Goal: Task Accomplishment & Management: Manage account settings

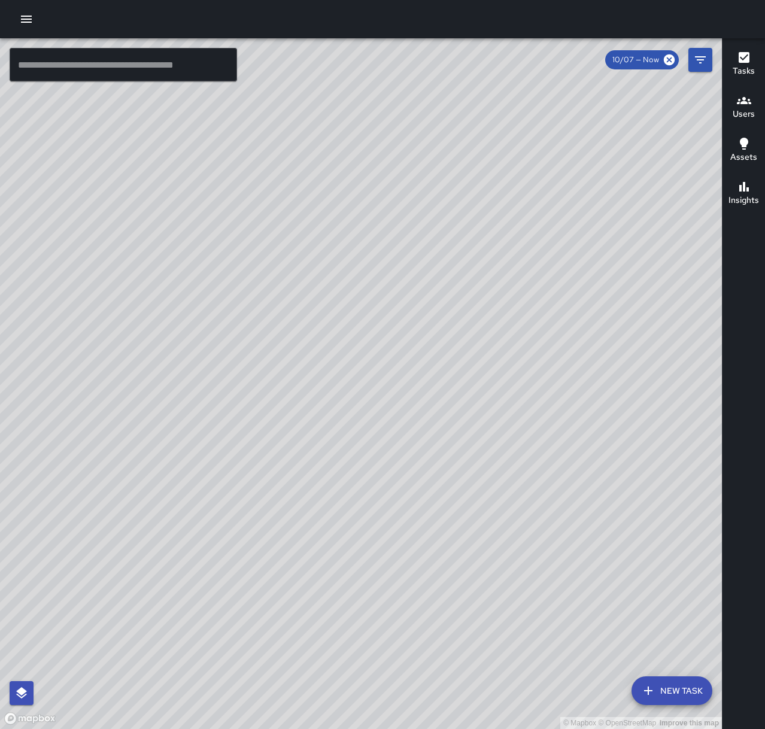
drag, startPoint x: 387, startPoint y: 361, endPoint x: -7, endPoint y: 623, distance: 472.6
click at [0, 623] on html "© Mapbox © OpenStreetMap Improve this map ​ New Task 10/07 — Now Map Layers Tas…" at bounding box center [382, 364] width 765 height 729
drag, startPoint x: 515, startPoint y: 231, endPoint x: 458, endPoint y: 344, distance: 126.3
click at [455, 324] on div "© Mapbox © OpenStreetMap Improve this map" at bounding box center [361, 383] width 722 height 690
drag, startPoint x: 564, startPoint y: 271, endPoint x: 501, endPoint y: 375, distance: 121.6
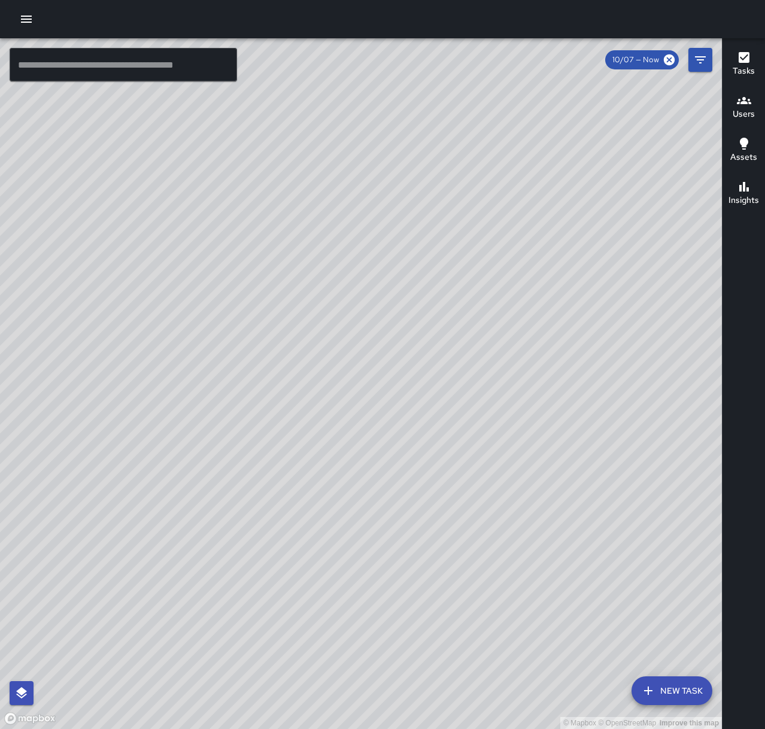
click at [501, 375] on div "© Mapbox © OpenStreetMap Improve this map" at bounding box center [361, 383] width 722 height 690
drag, startPoint x: 524, startPoint y: 306, endPoint x: 384, endPoint y: 507, distance: 245.8
click at [382, 519] on div "© Mapbox © OpenStreetMap Improve this map" at bounding box center [361, 383] width 722 height 690
drag, startPoint x: 525, startPoint y: 641, endPoint x: 676, endPoint y: 538, distance: 182.9
click at [676, 538] on div "© Mapbox © OpenStreetMap Improve this map" at bounding box center [361, 383] width 722 height 690
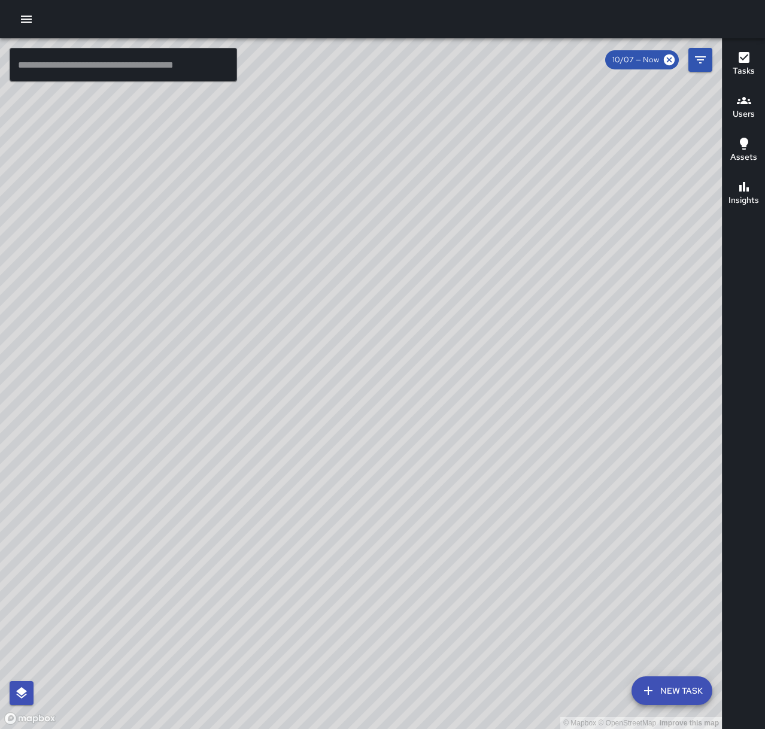
drag, startPoint x: 568, startPoint y: 580, endPoint x: 598, endPoint y: 486, distance: 98.2
click at [598, 486] on div "© Mapbox © OpenStreetMap Improve this map" at bounding box center [361, 383] width 722 height 690
click at [33, 20] on icon "button" at bounding box center [26, 19] width 14 height 14
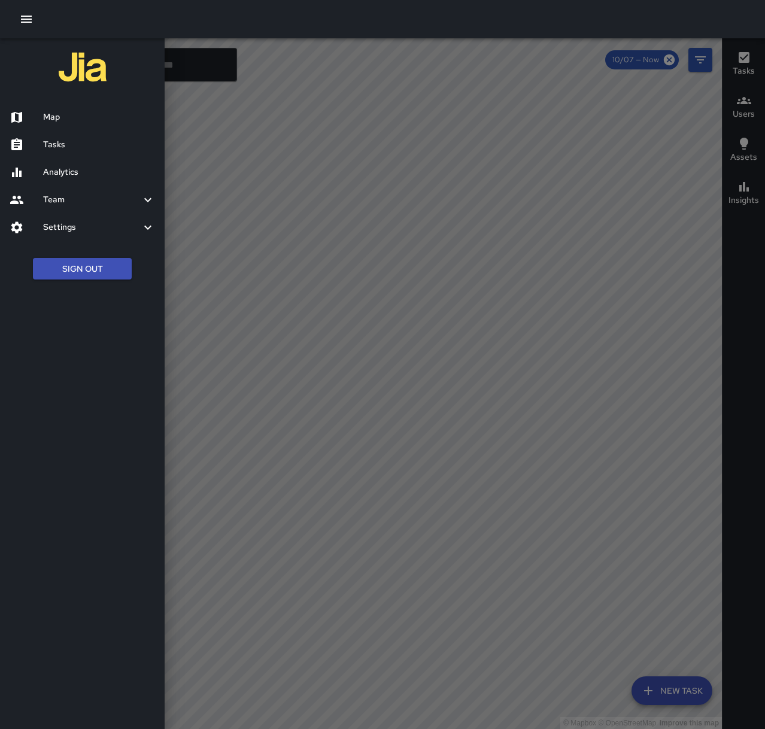
click at [82, 141] on h6 "Tasks" at bounding box center [99, 144] width 112 height 13
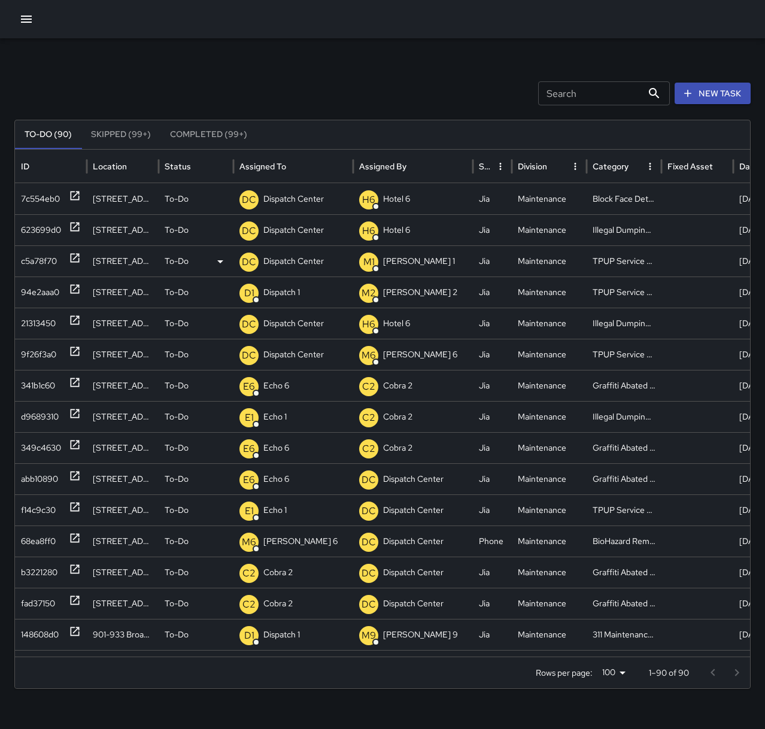
click at [304, 261] on p "Dispatch Center" at bounding box center [293, 261] width 60 height 31
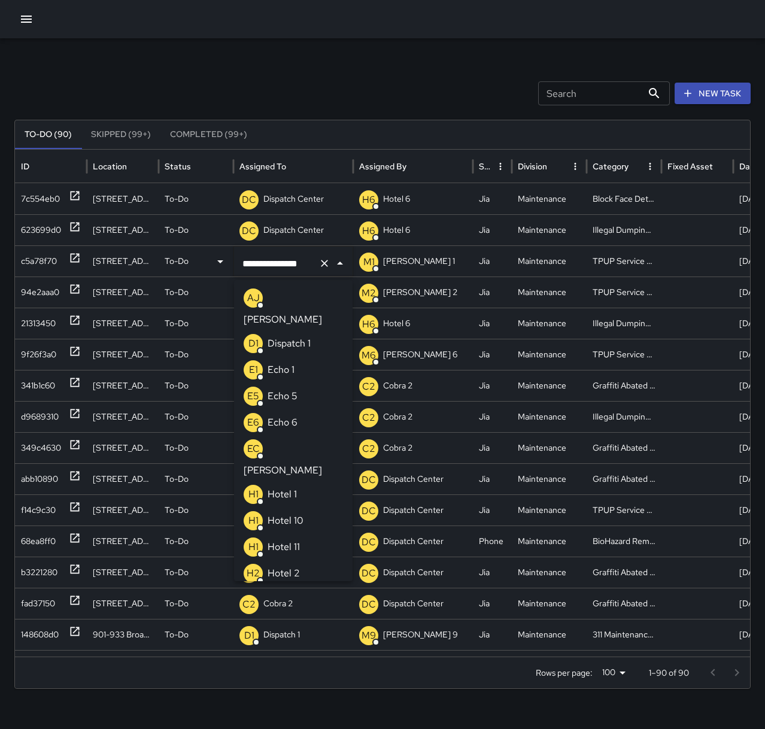
scroll to position [927, 0]
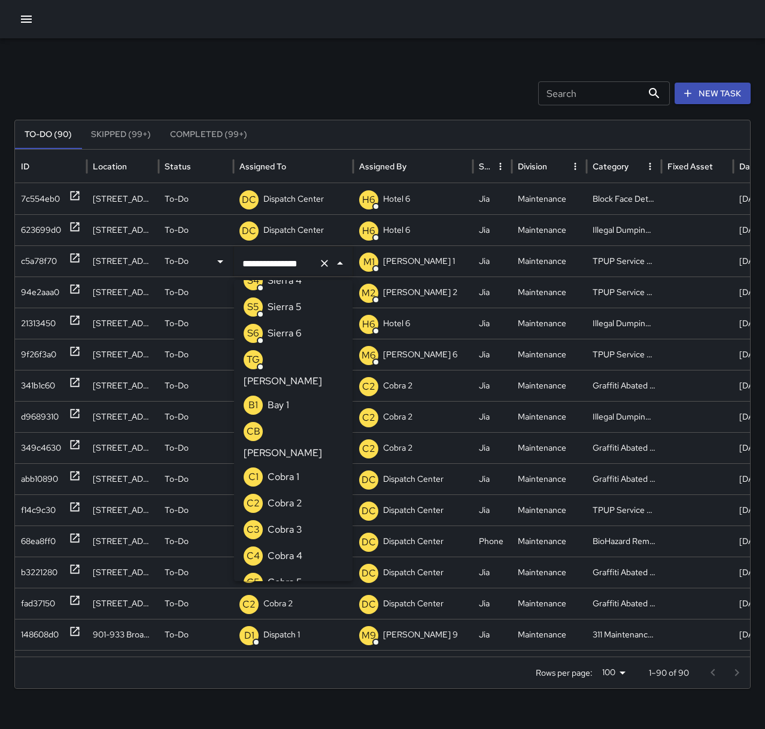
click at [323, 264] on icon "Clear" at bounding box center [324, 263] width 7 height 7
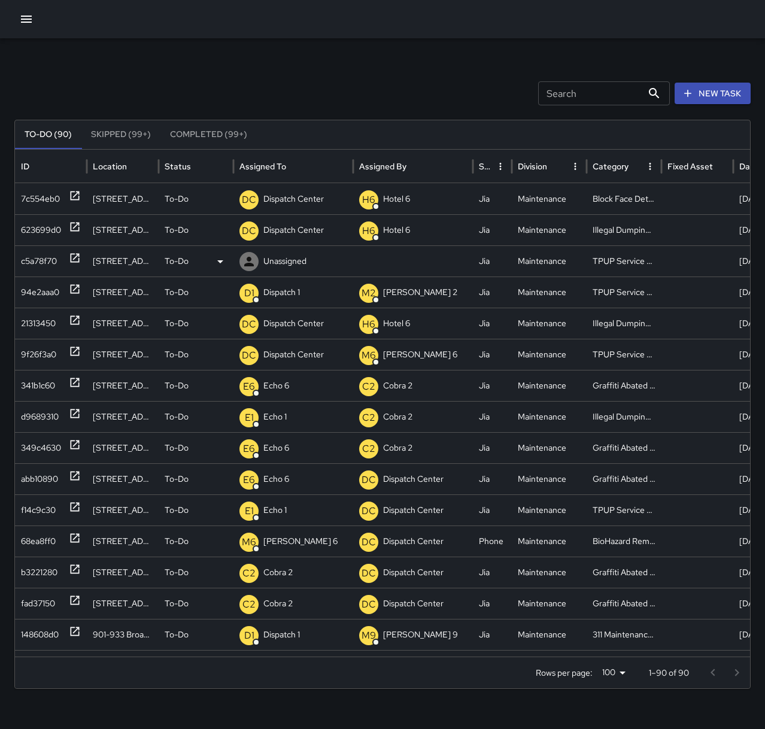
click at [296, 258] on p "Unassigned" at bounding box center [284, 261] width 43 height 31
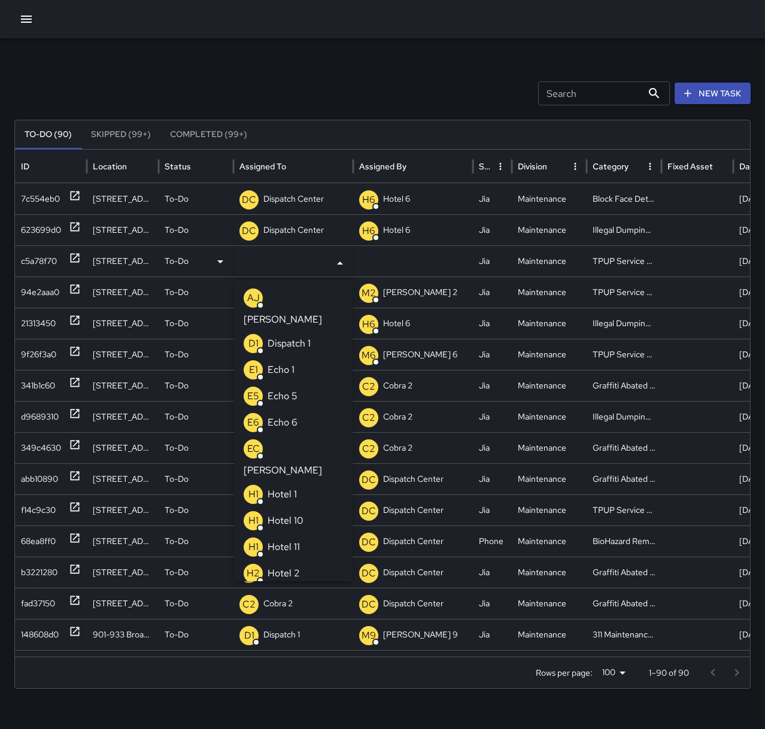
click at [285, 363] on p "Echo 1" at bounding box center [280, 370] width 27 height 14
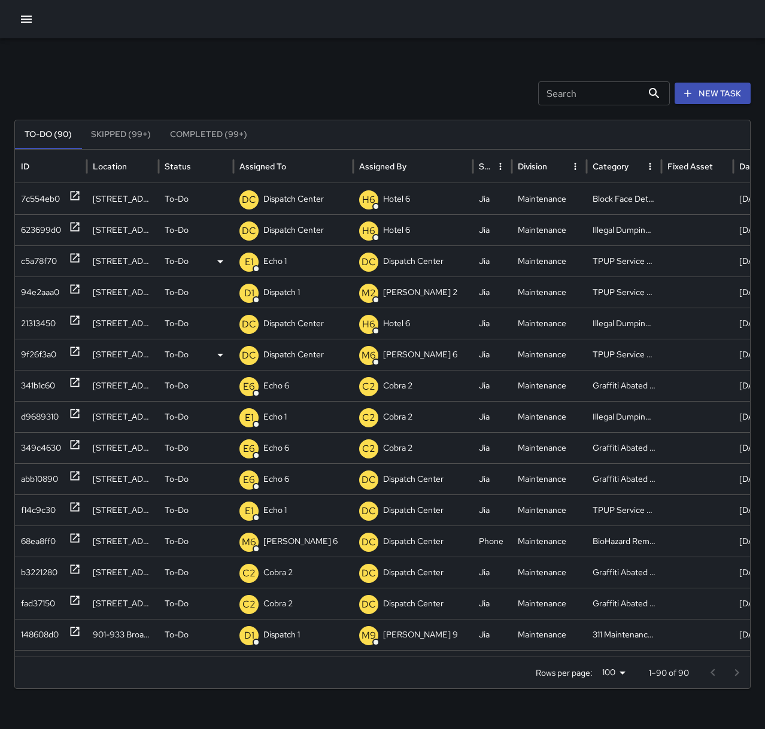
click at [311, 349] on p "Dispatch Center" at bounding box center [293, 354] width 60 height 31
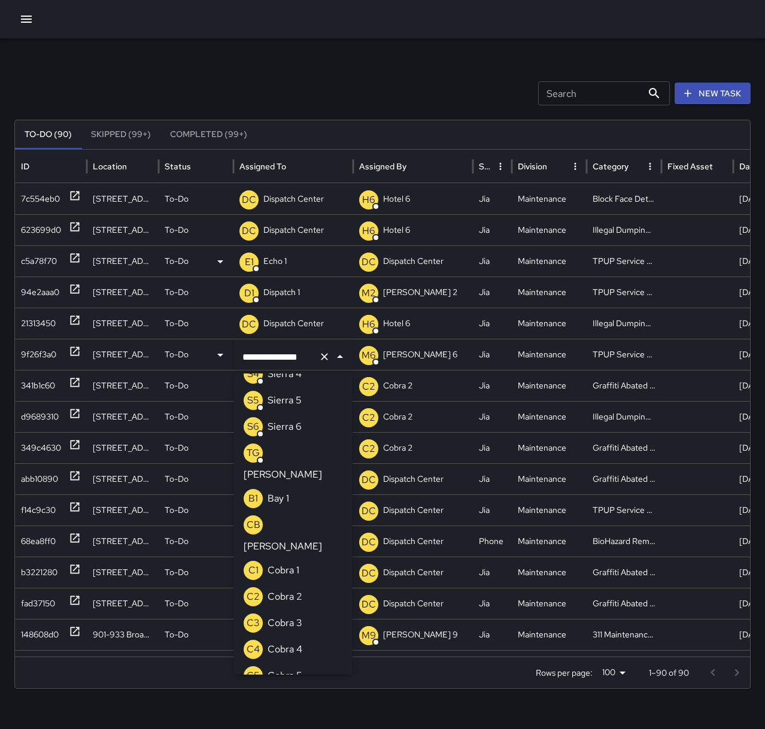
click at [325, 355] on icon "Clear" at bounding box center [324, 356] width 7 height 7
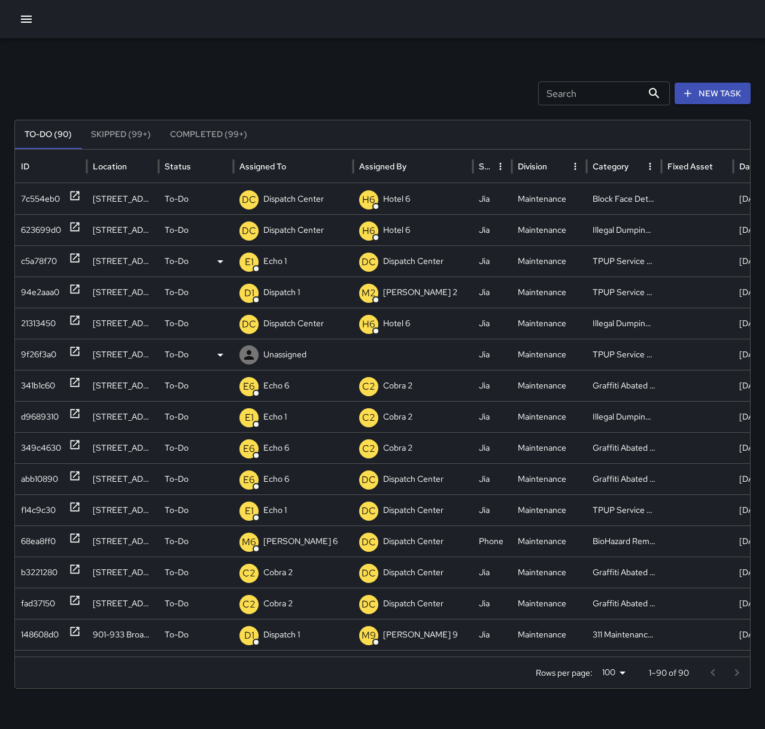
click at [309, 353] on div "Unassigned" at bounding box center [293, 354] width 108 height 31
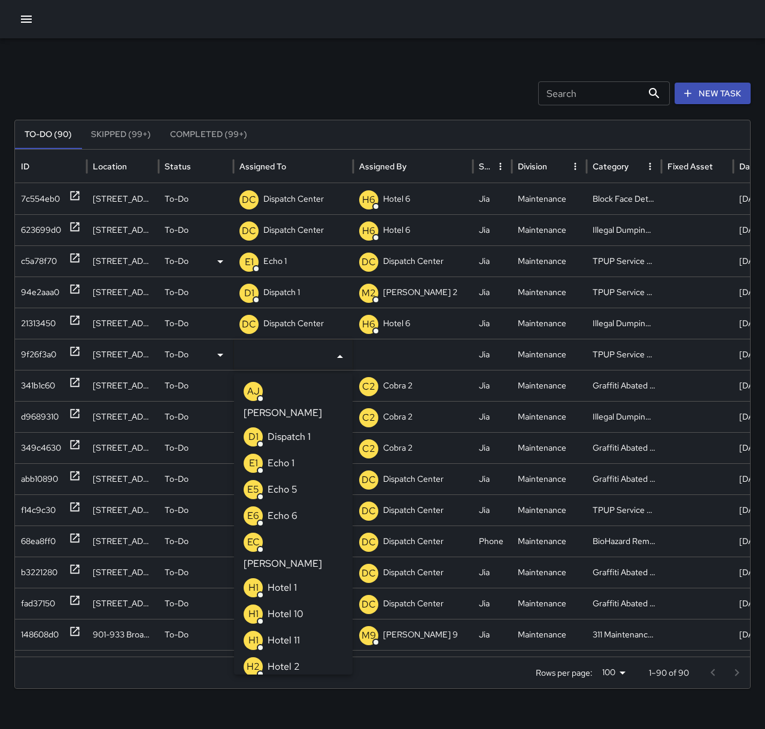
click at [278, 456] on p "Echo 1" at bounding box center [280, 463] width 27 height 14
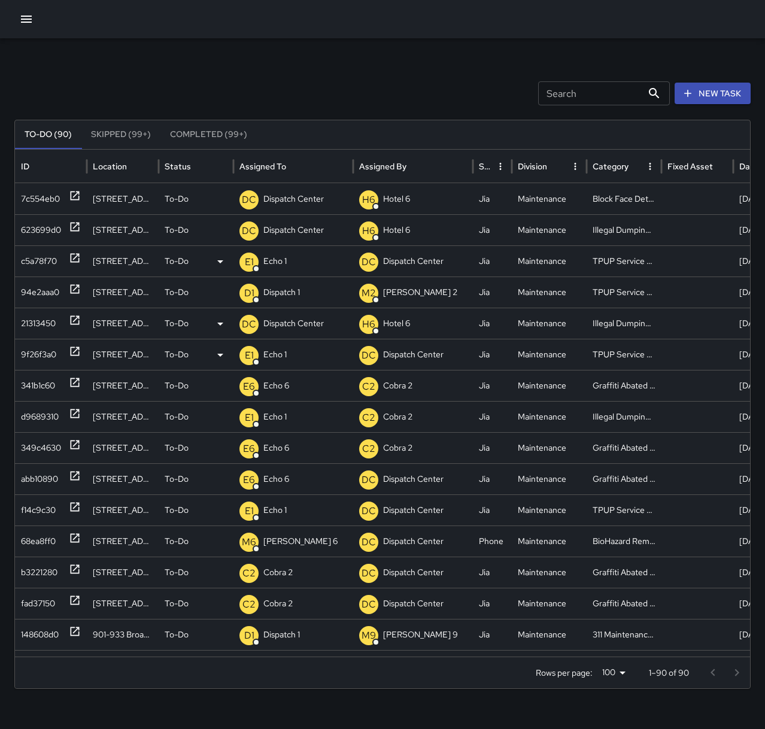
click at [77, 322] on icon at bounding box center [75, 320] width 12 height 12
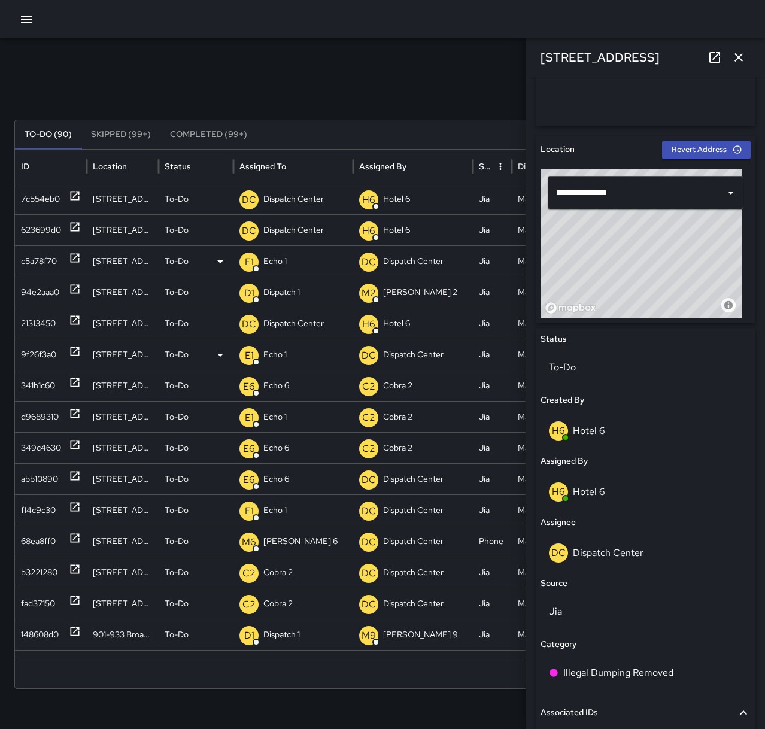
scroll to position [359, 0]
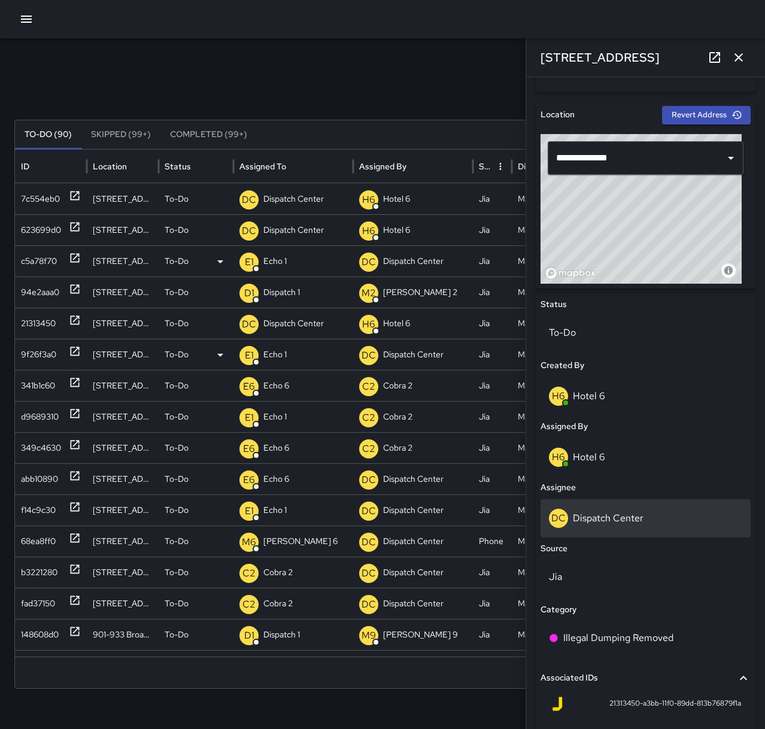
click at [636, 512] on p "Dispatch Center" at bounding box center [608, 518] width 71 height 13
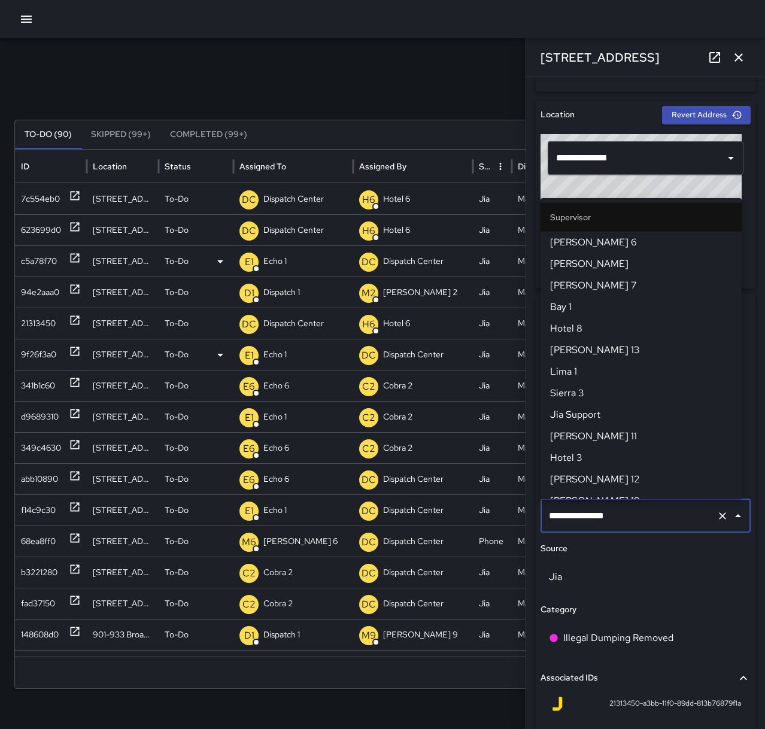
scroll to position [1154, 0]
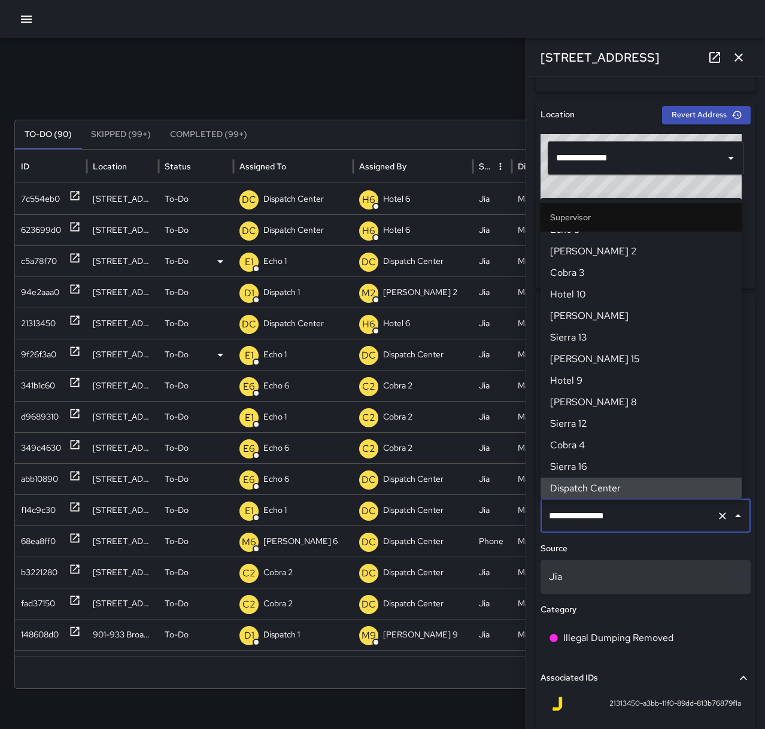
click at [716, 516] on icon "Clear" at bounding box center [722, 516] width 12 height 12
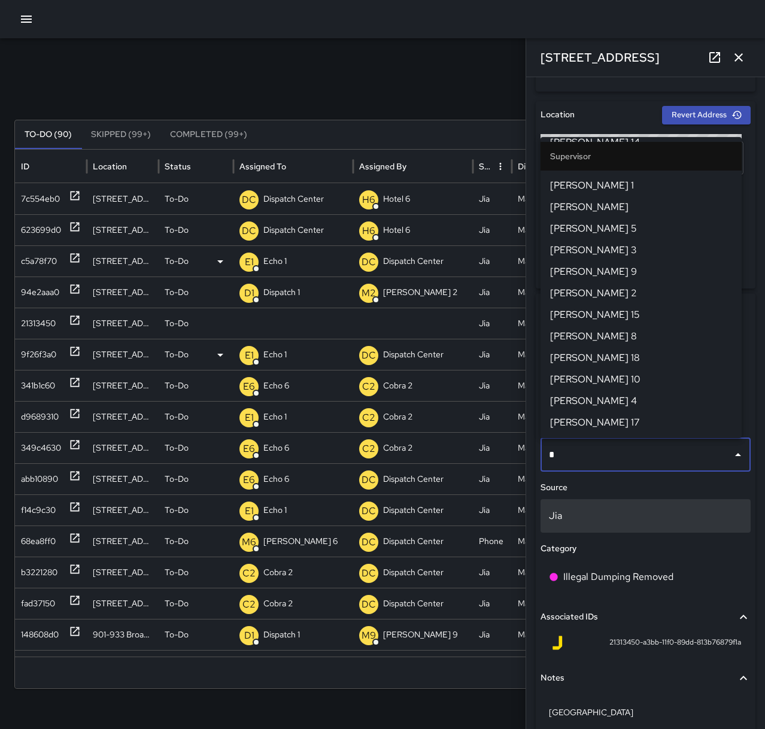
scroll to position [0, 0]
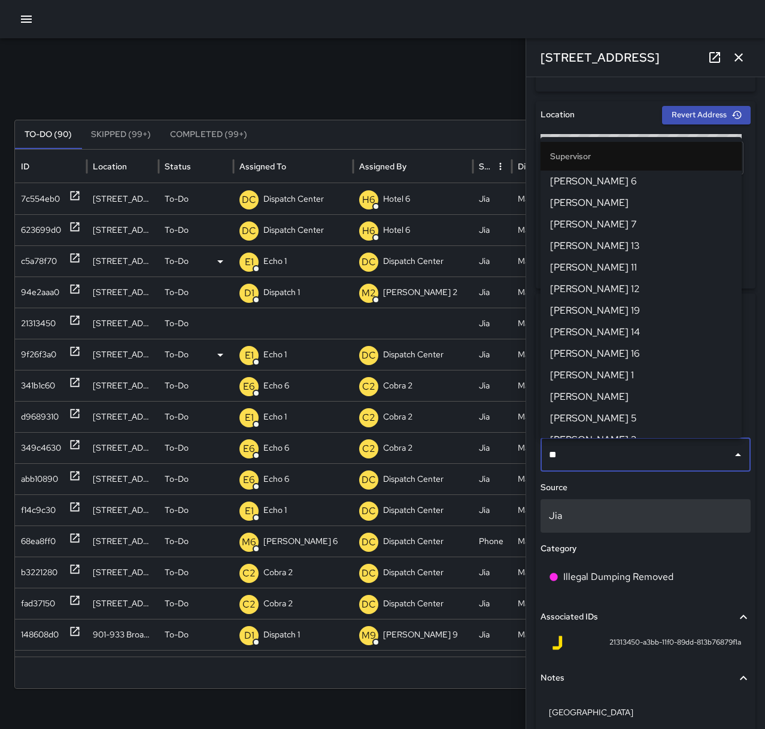
type input "*"
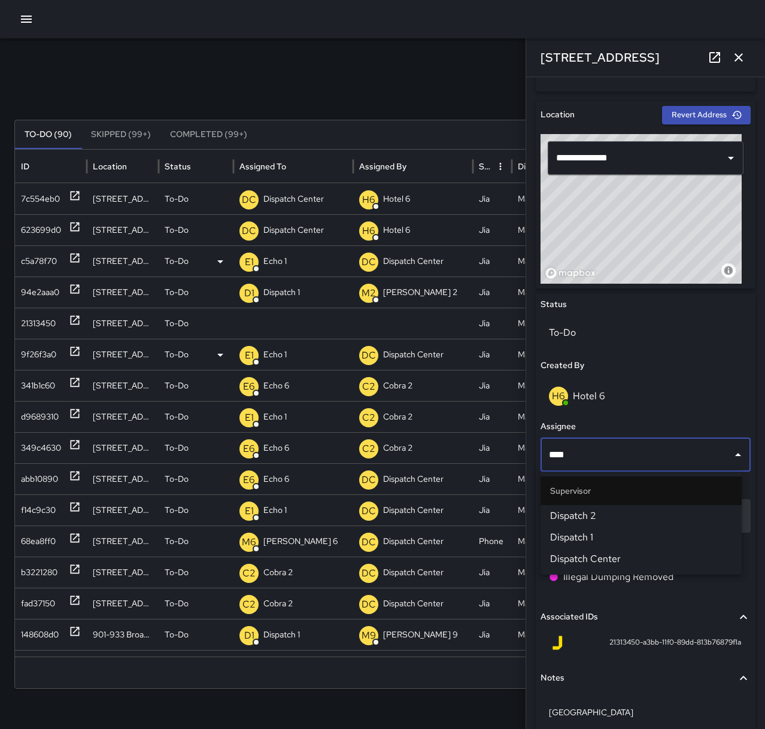
type input "*****"
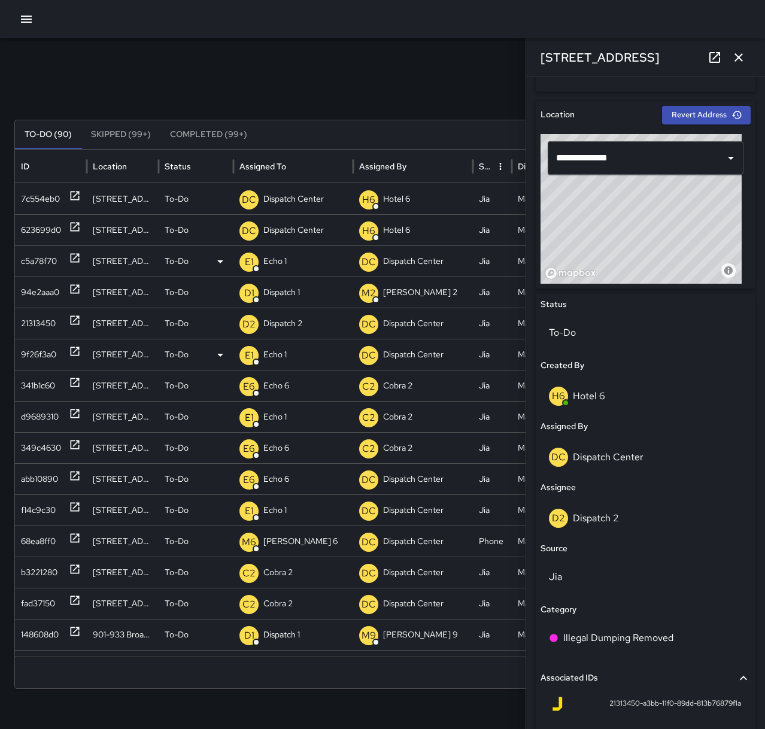
click at [746, 52] on button "button" at bounding box center [738, 57] width 24 height 24
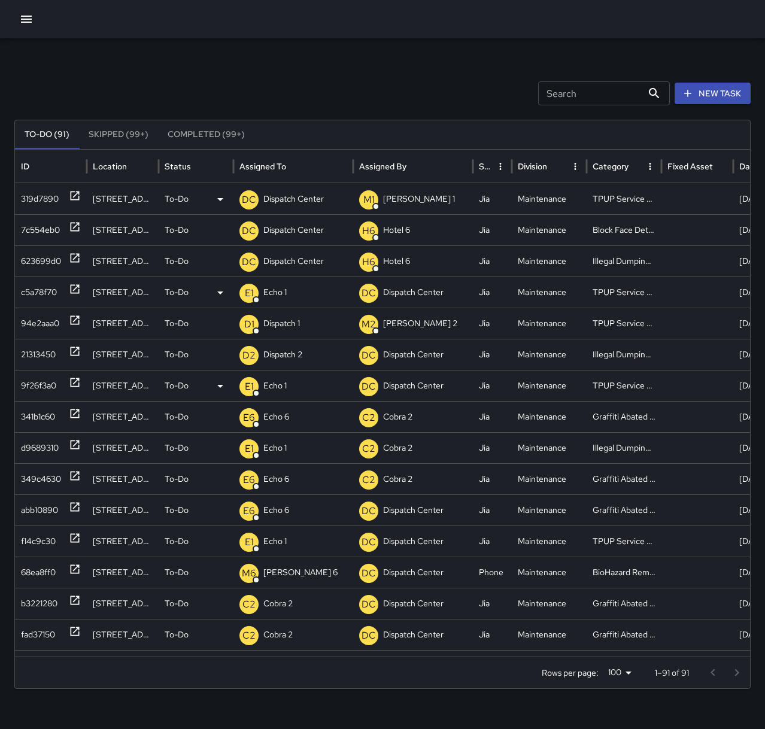
click at [299, 199] on p "Dispatch Center" at bounding box center [293, 199] width 60 height 31
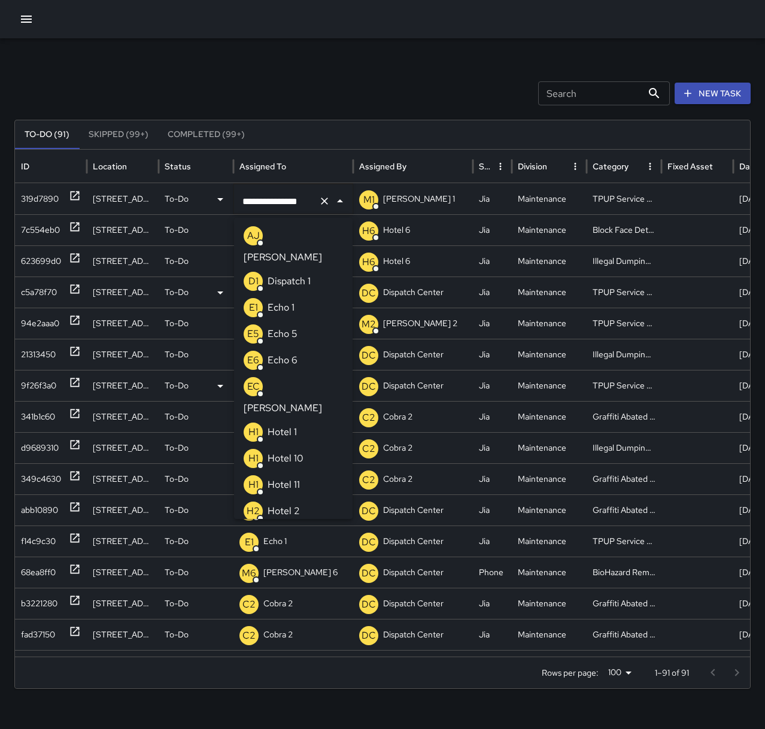
scroll to position [927, 0]
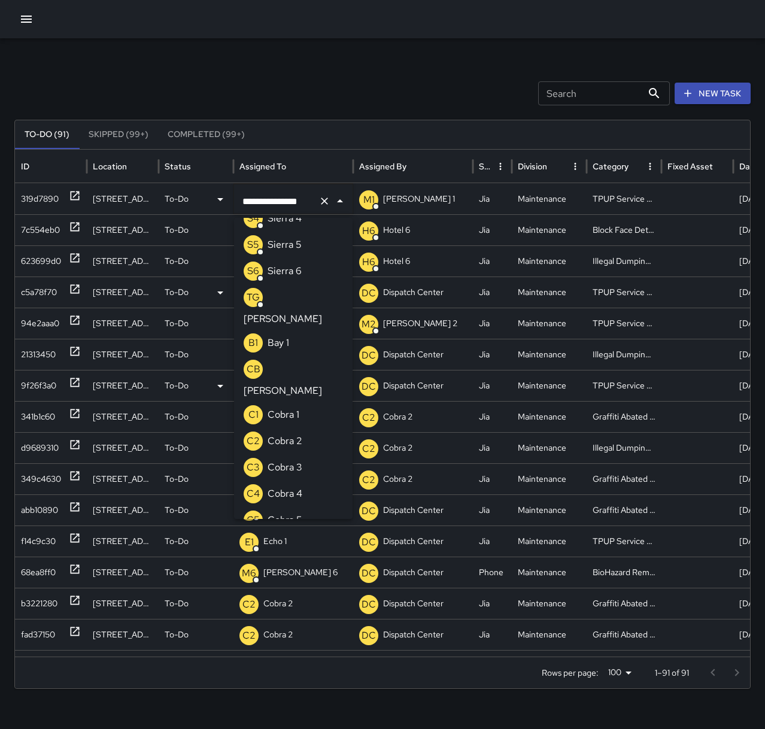
click at [323, 200] on icon "Clear" at bounding box center [324, 200] width 7 height 7
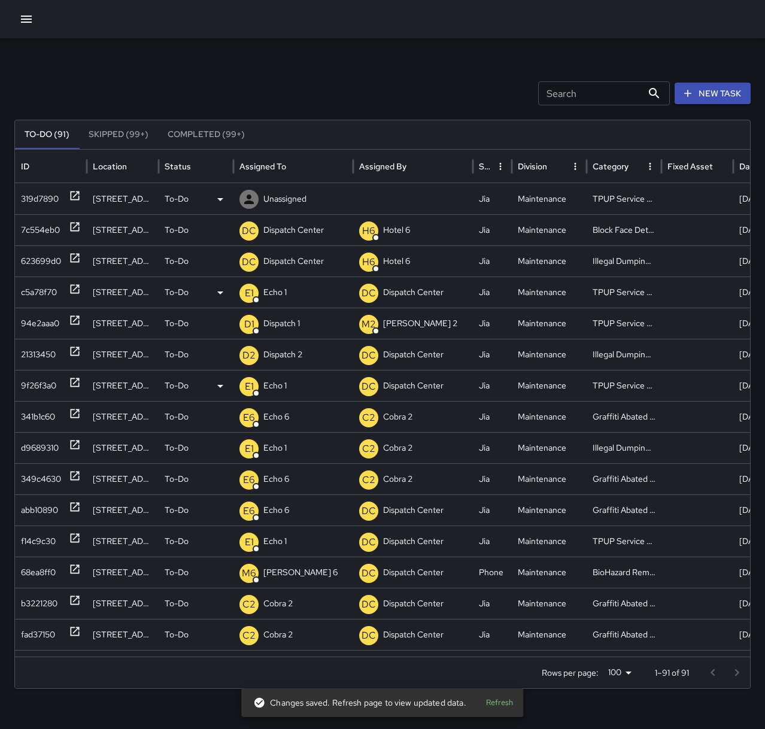
click at [288, 198] on p "Unassigned" at bounding box center [284, 199] width 43 height 31
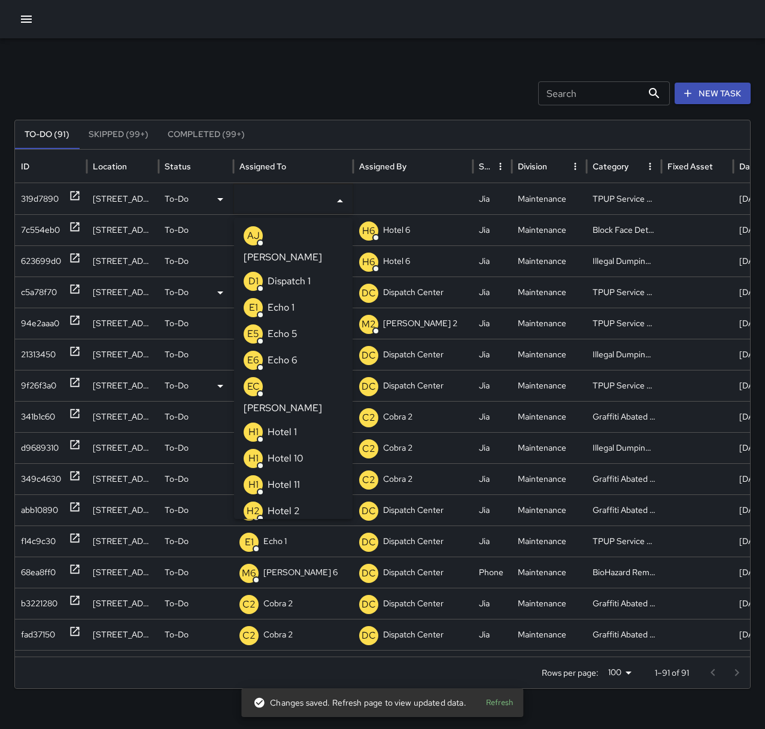
click at [297, 294] on li "E1 Echo 1" at bounding box center [293, 307] width 118 height 26
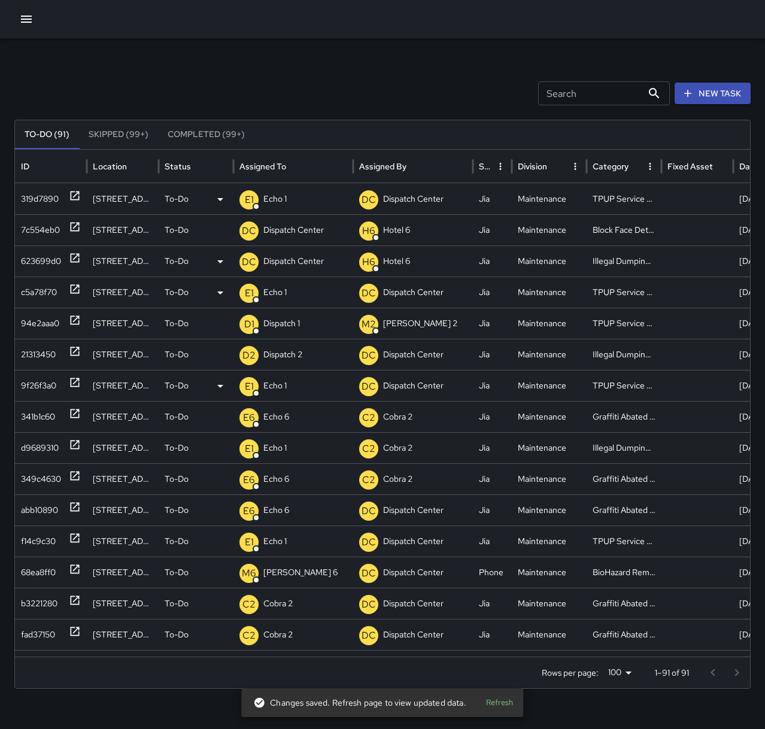
click at [79, 255] on icon at bounding box center [75, 258] width 9 height 9
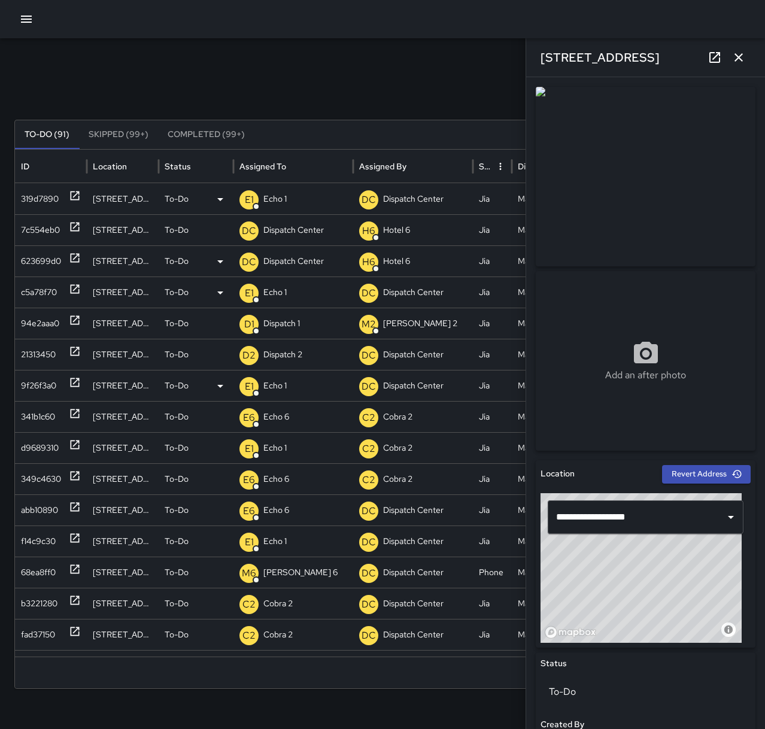
click at [308, 266] on p "Dispatch Center" at bounding box center [293, 261] width 60 height 31
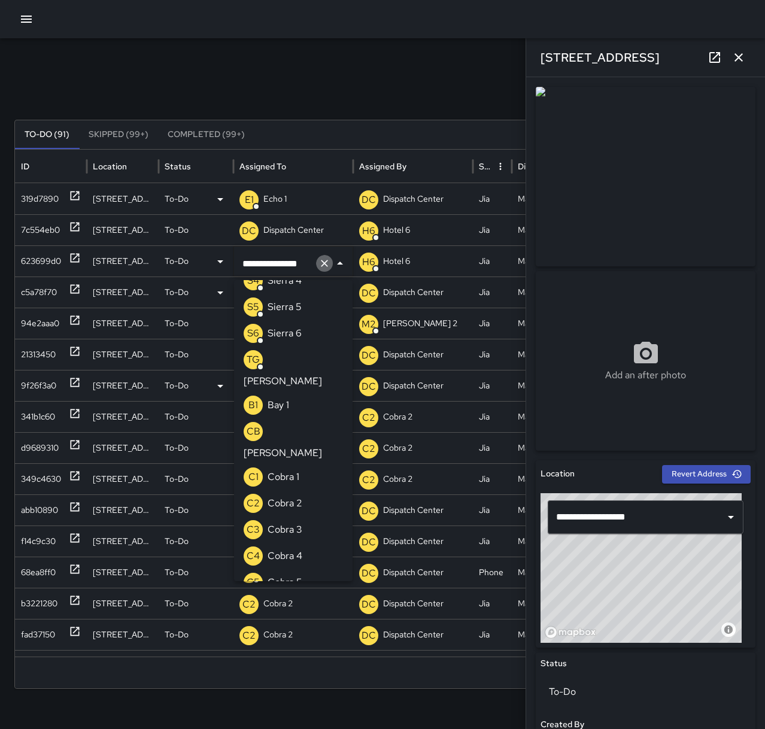
click at [325, 263] on icon "Clear" at bounding box center [324, 263] width 7 height 7
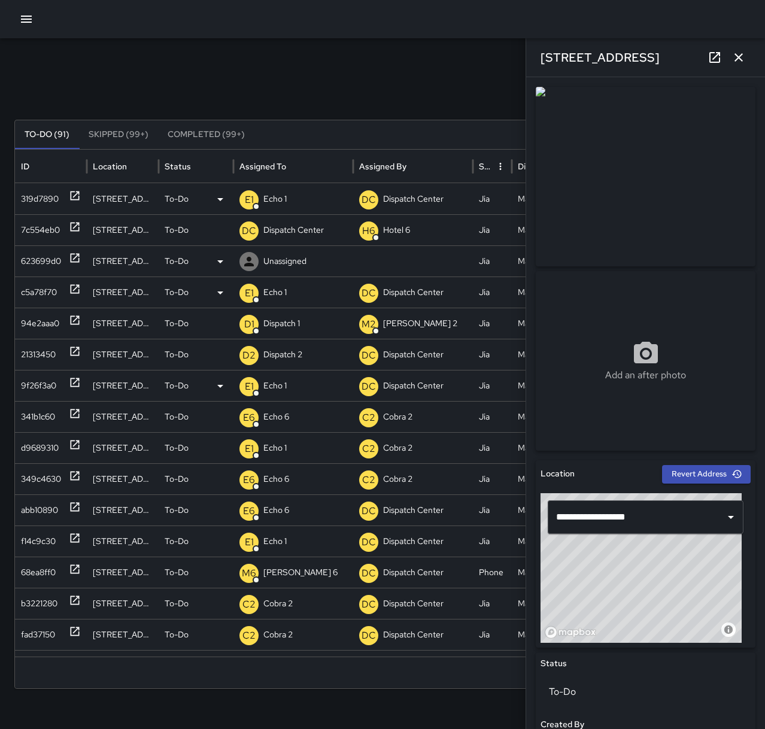
click at [305, 265] on p "Unassigned" at bounding box center [284, 261] width 43 height 31
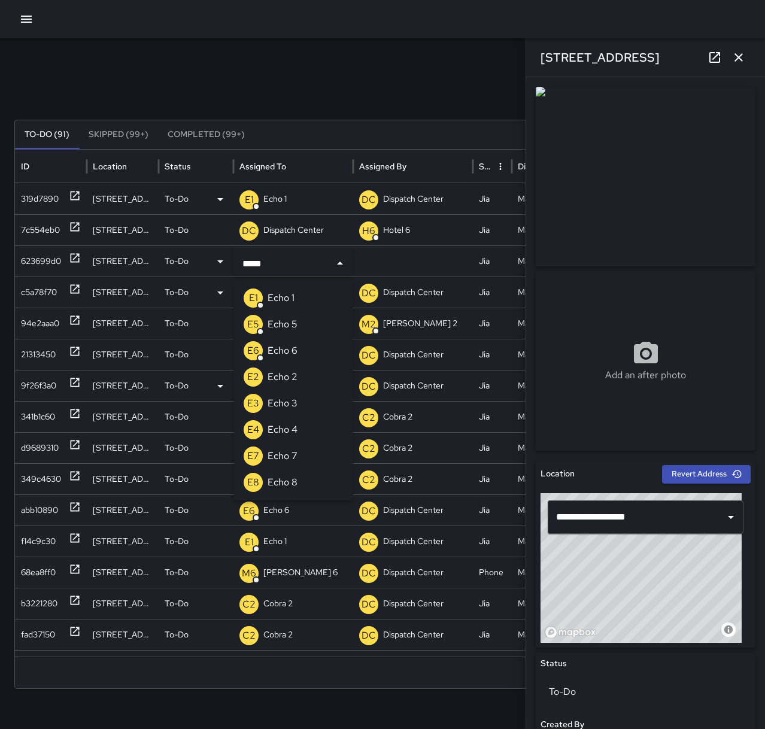
type input "******"
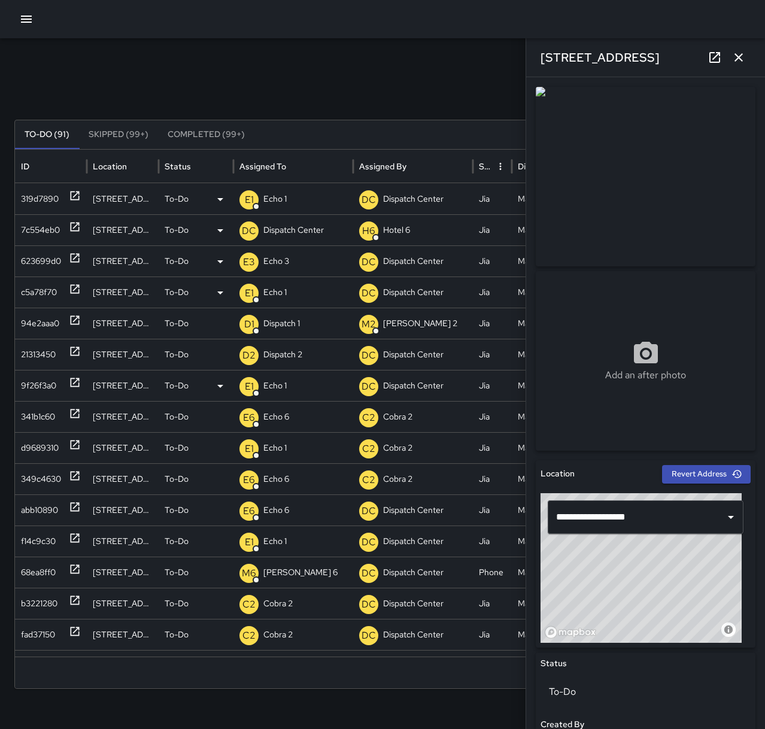
click at [69, 226] on icon at bounding box center [75, 227] width 12 height 12
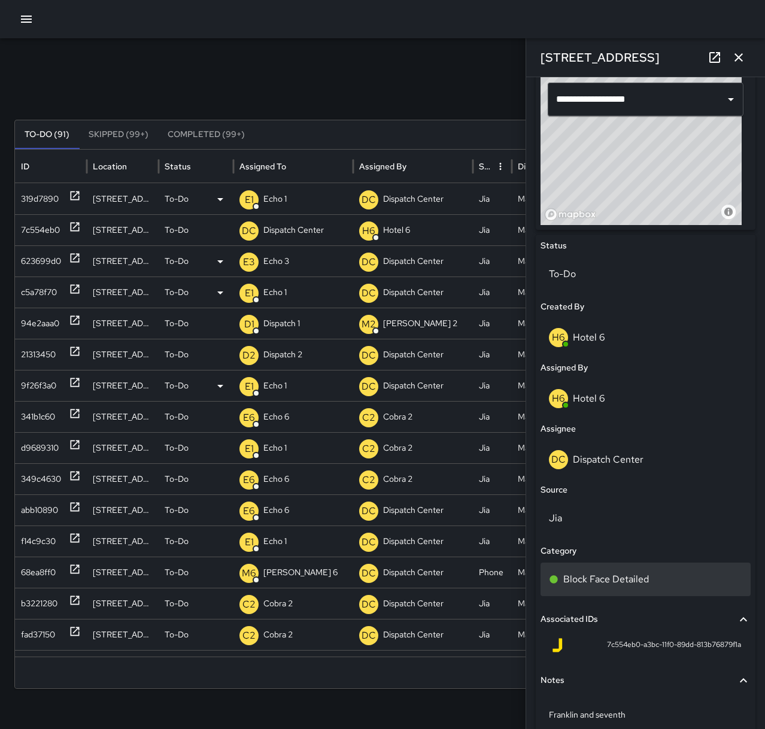
scroll to position [419, 0]
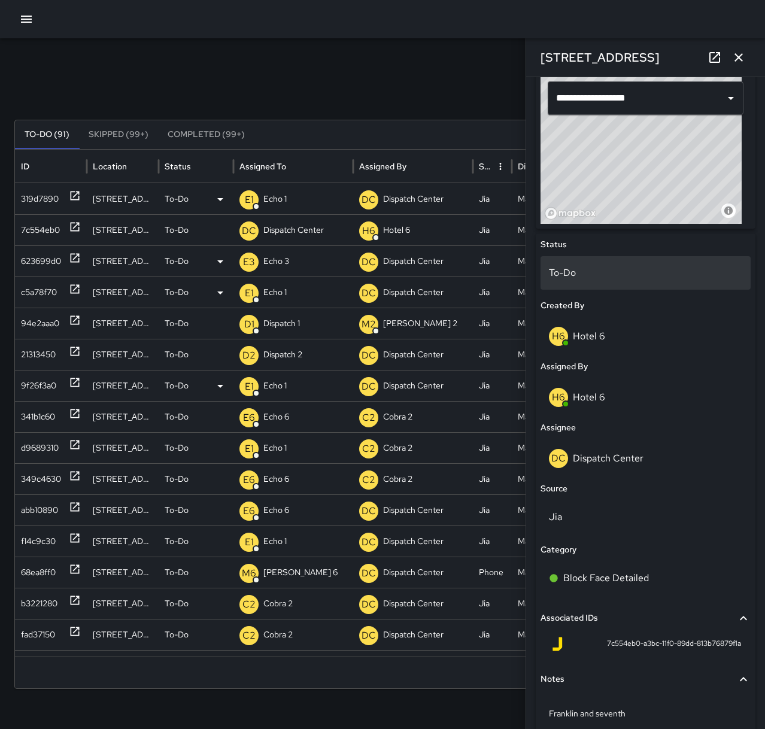
click at [583, 275] on p "To-Do" at bounding box center [645, 273] width 193 height 14
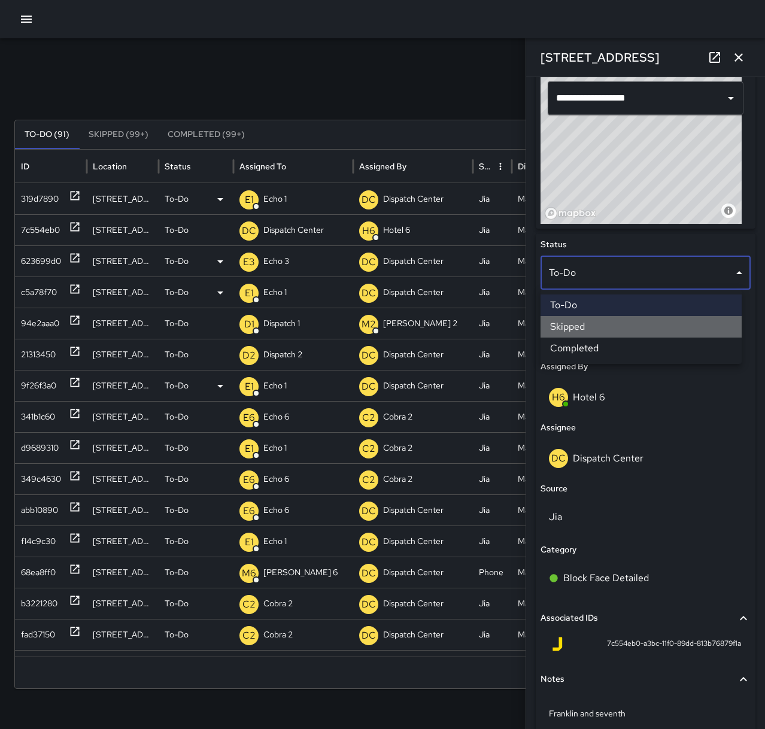
click at [587, 325] on li "Skipped" at bounding box center [640, 327] width 201 height 22
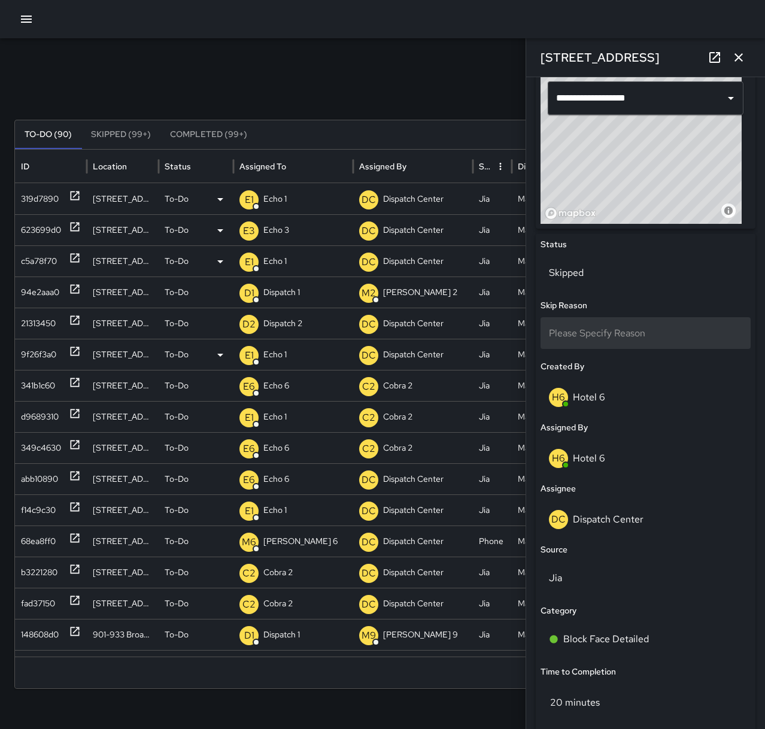
click at [613, 331] on span "Please Specify Reason" at bounding box center [597, 333] width 96 height 13
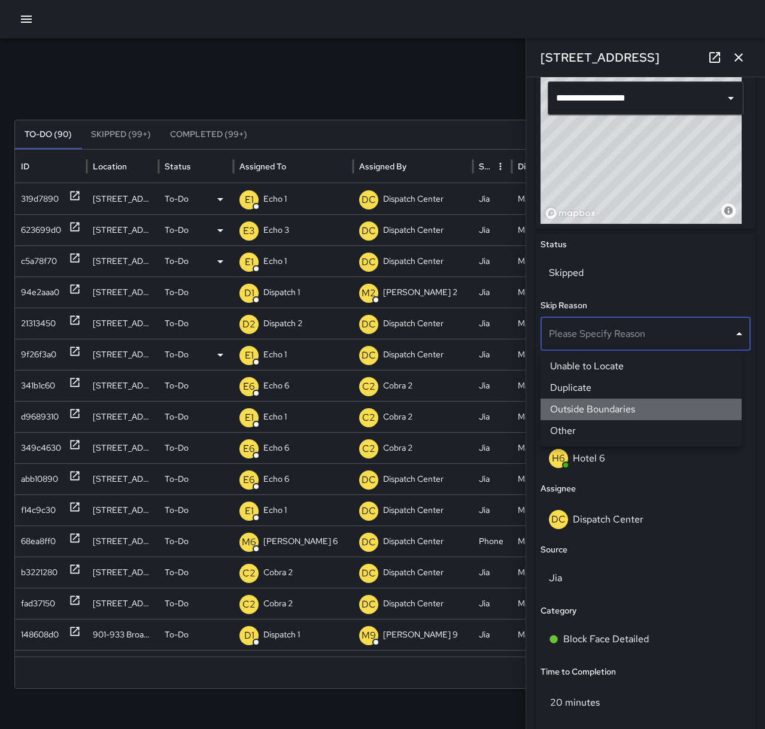
click at [616, 413] on li "Outside Boundaries" at bounding box center [640, 409] width 201 height 22
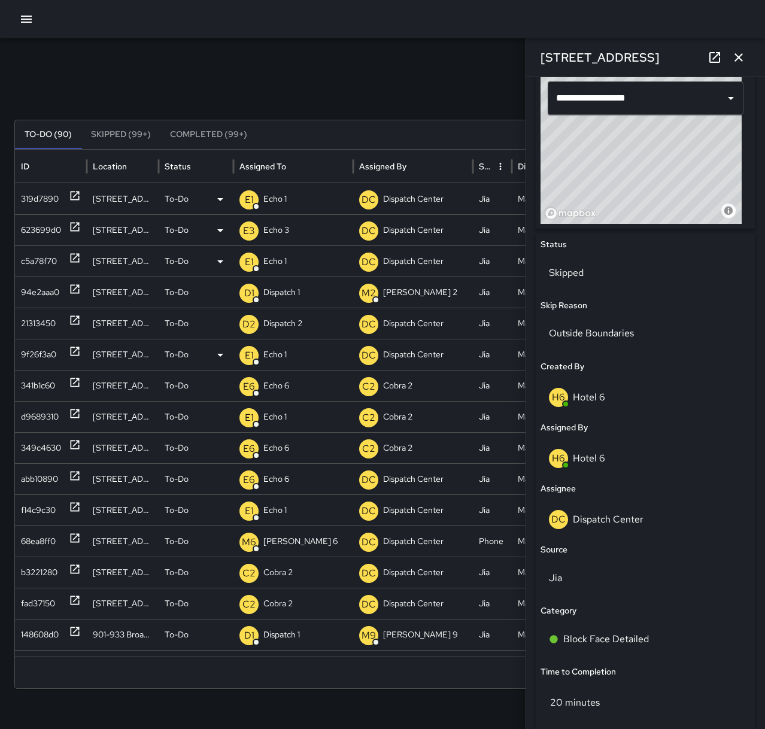
click at [735, 54] on icon "button" at bounding box center [738, 57] width 8 height 8
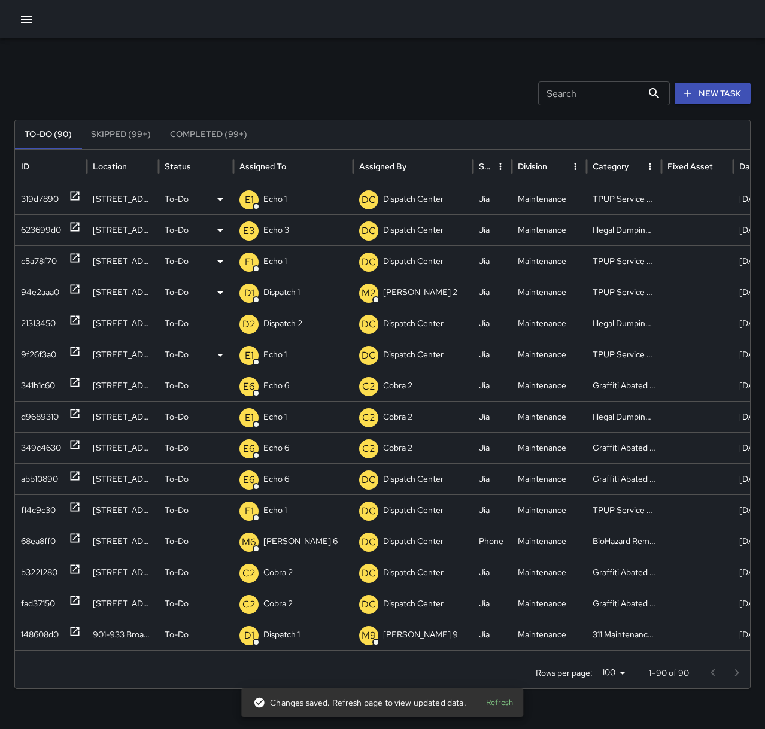
click at [282, 292] on p "Dispatch 1" at bounding box center [281, 292] width 36 height 31
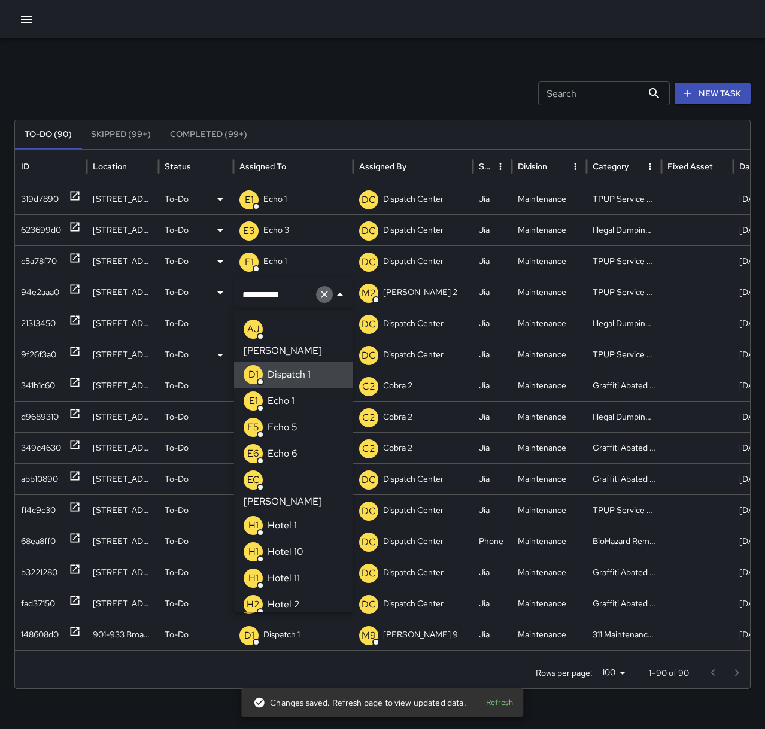
click at [323, 294] on icon "Clear" at bounding box center [324, 294] width 7 height 7
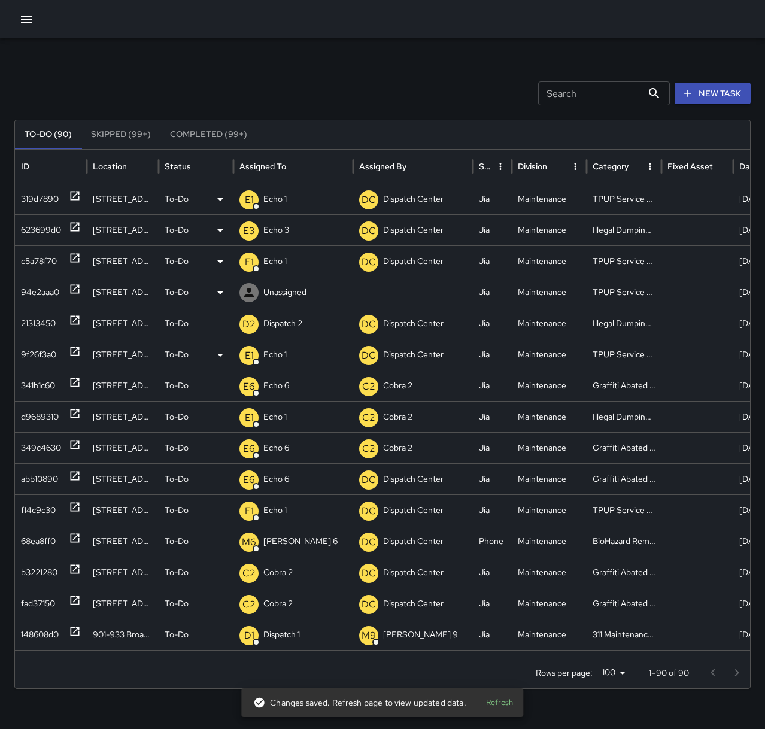
click at [289, 290] on p "Unassigned" at bounding box center [284, 292] width 43 height 31
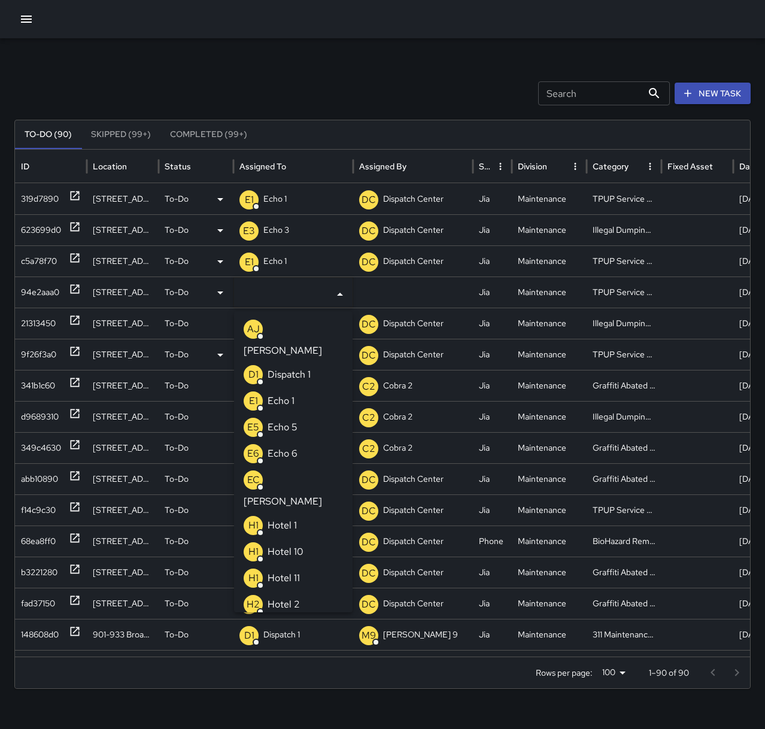
click at [289, 394] on p "Echo 1" at bounding box center [280, 401] width 27 height 14
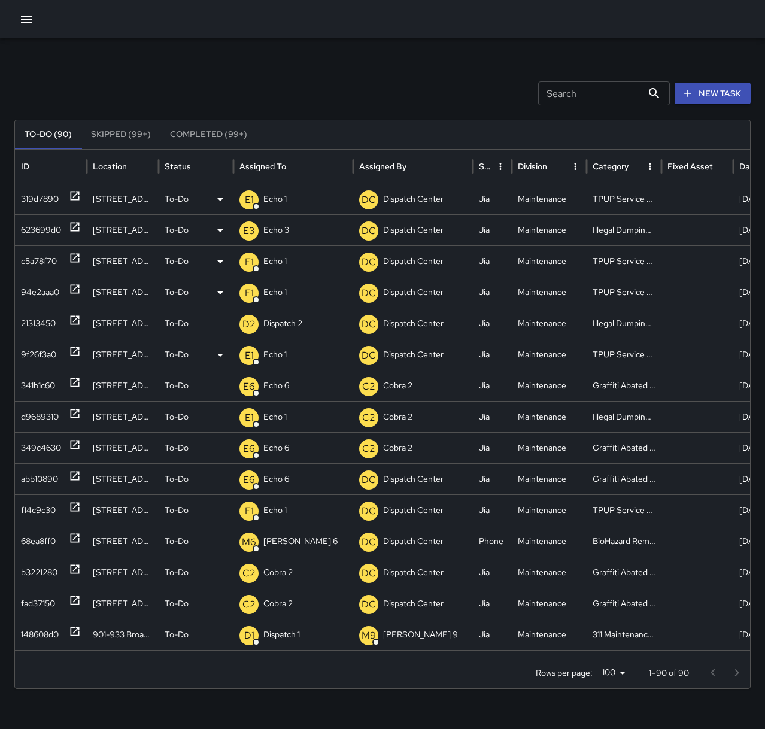
click at [309, 55] on div "Search Search New Task To-Do (90) Skipped (99+) Completed (99+) ID Location Sta…" at bounding box center [382, 377] width 765 height 679
click at [287, 71] on div "Search Search New Task To-Do (90) Skipped (99+) Completed (99+) ID Location Sta…" at bounding box center [382, 377] width 765 height 679
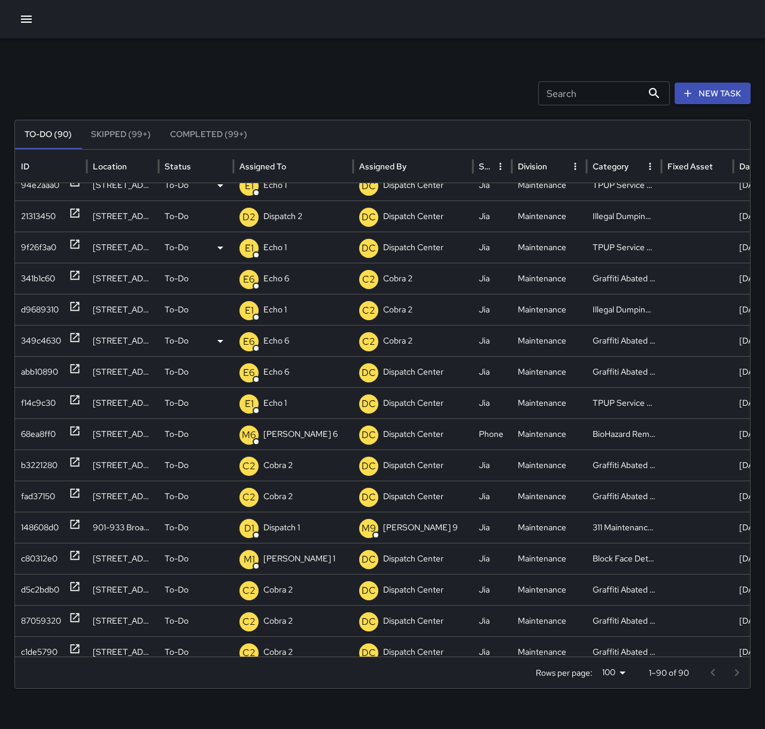
scroll to position [109, 0]
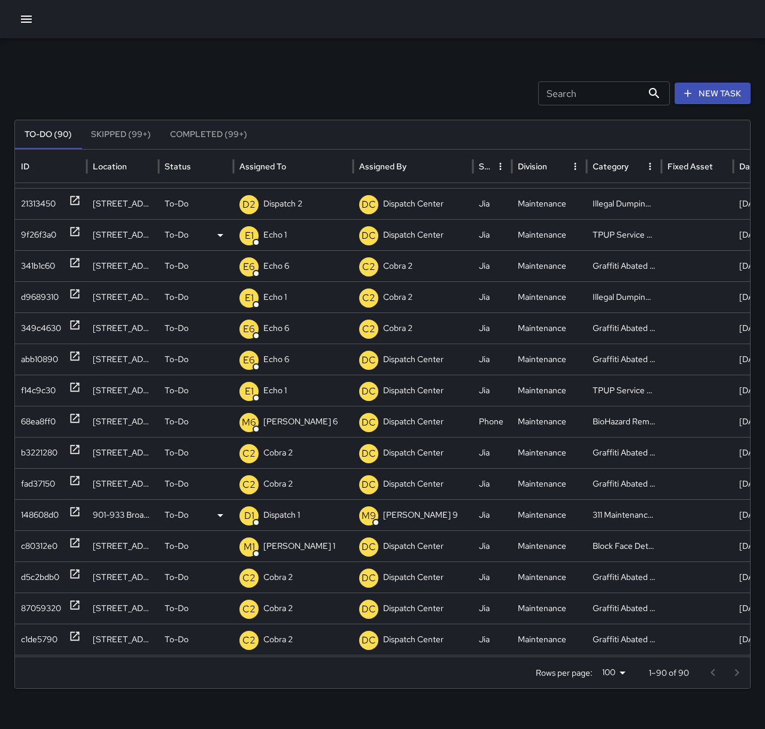
click at [71, 509] on icon at bounding box center [75, 511] width 9 height 9
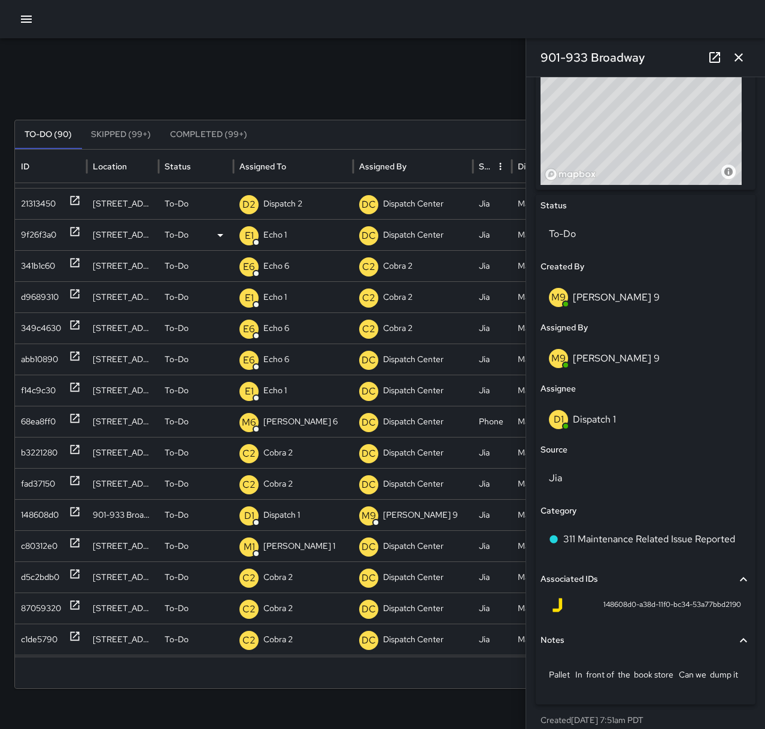
scroll to position [481, 0]
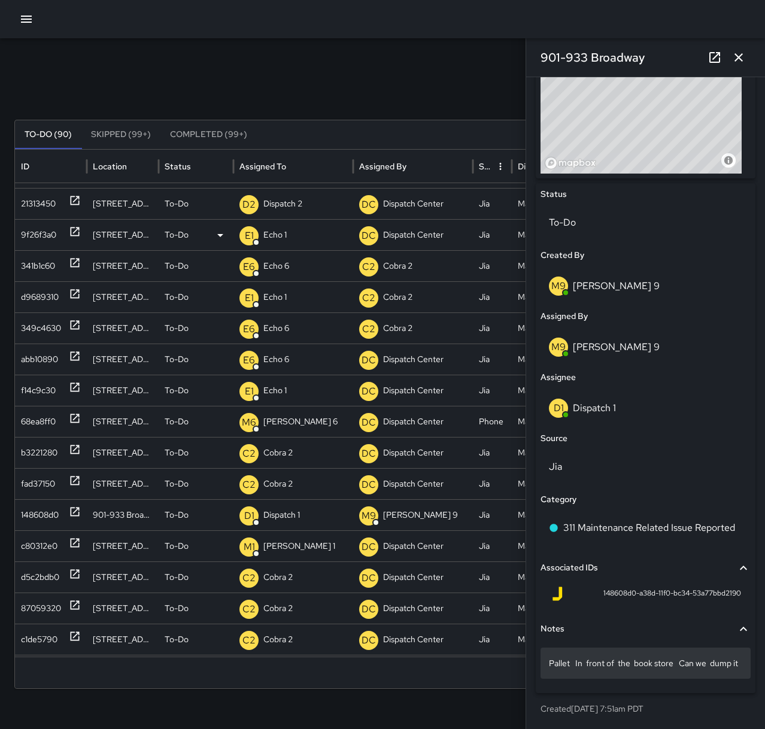
click at [564, 657] on p "Pallet In front of the book store Can we dump it" at bounding box center [645, 663] width 193 height 12
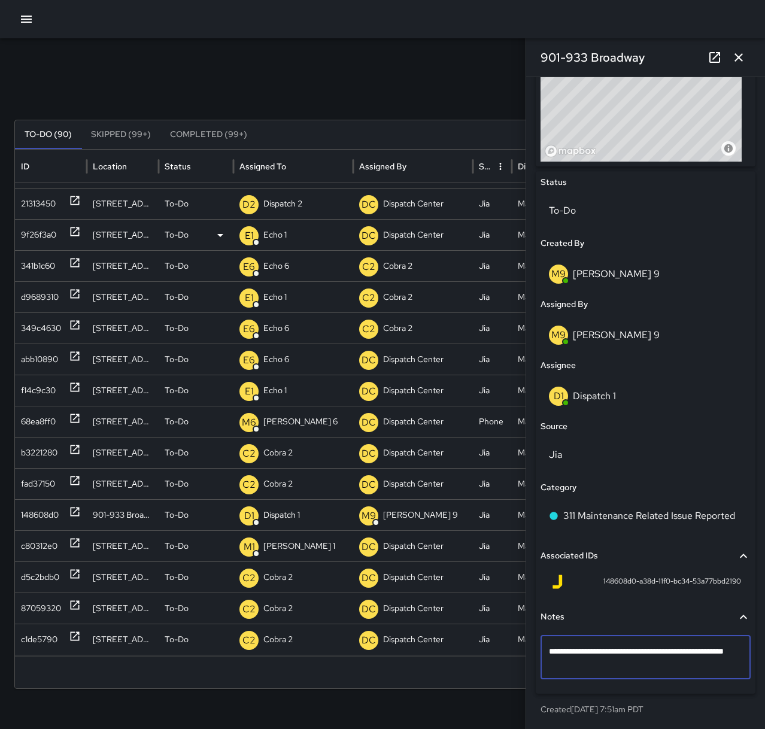
drag, startPoint x: 549, startPoint y: 650, endPoint x: 675, endPoint y: 647, distance: 126.3
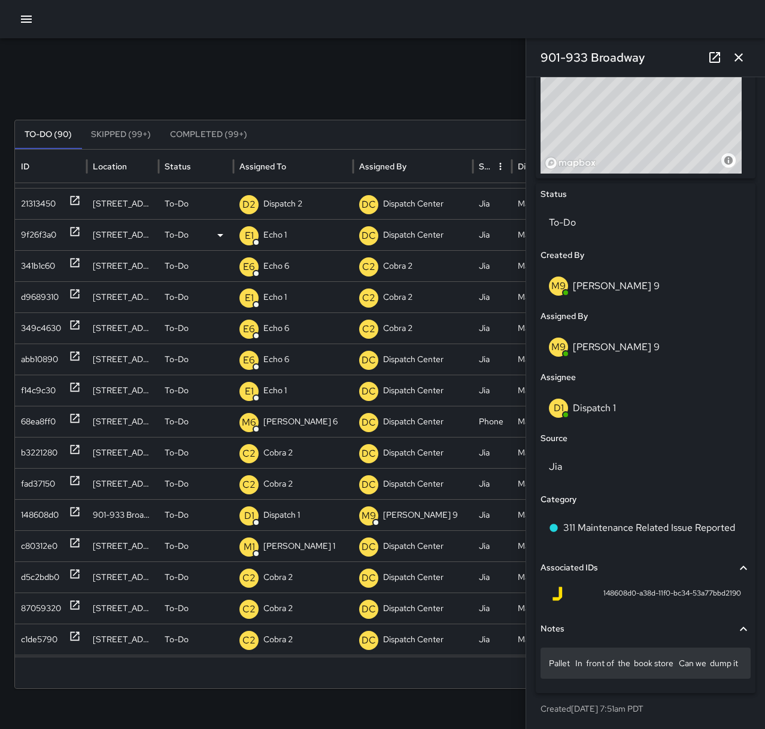
click at [679, 664] on p "Pallet In front of the book store Can we dump it" at bounding box center [645, 663] width 193 height 12
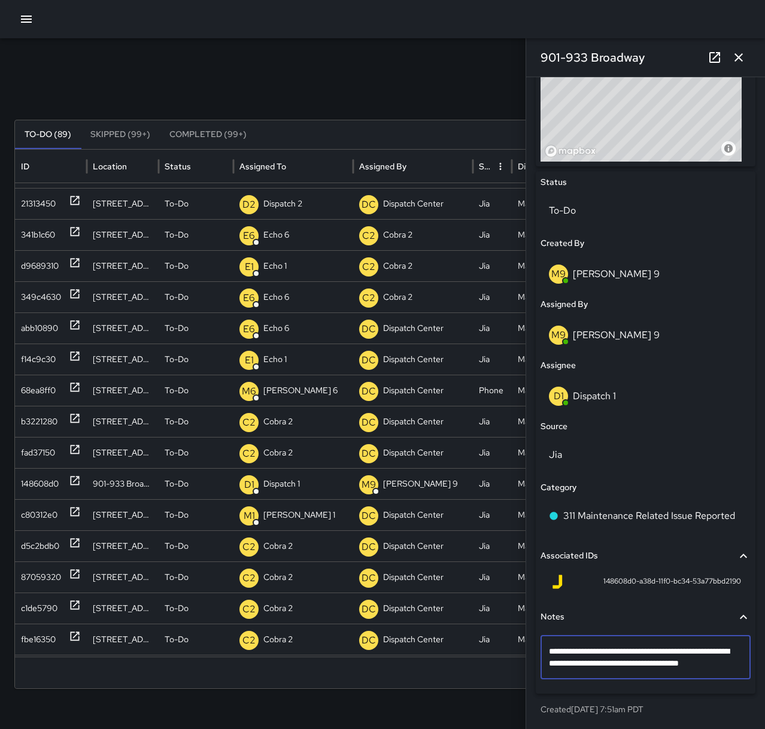
type textarea "**********"
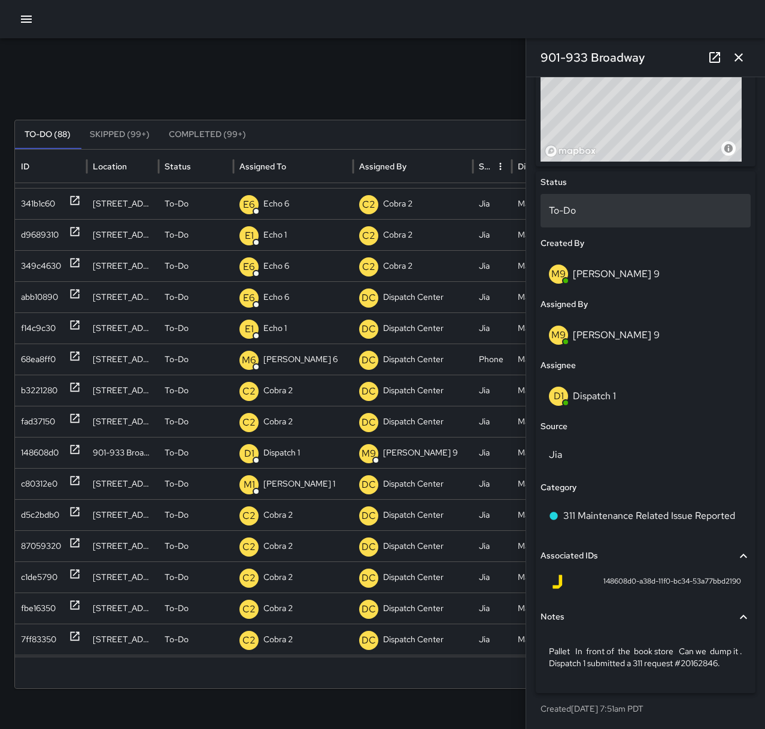
click at [600, 214] on p "To-Do" at bounding box center [645, 210] width 193 height 14
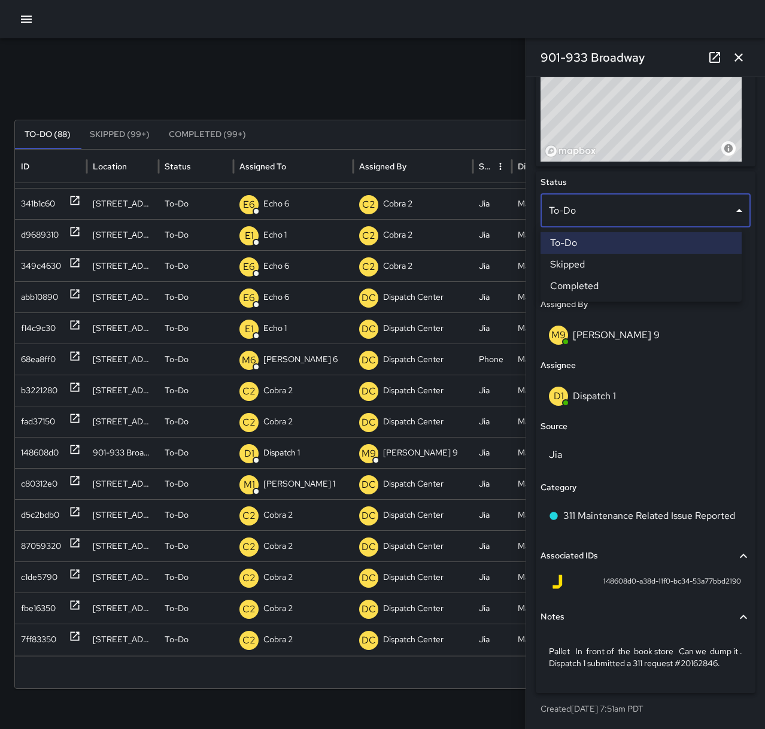
click at [619, 281] on li "Completed" at bounding box center [640, 286] width 201 height 22
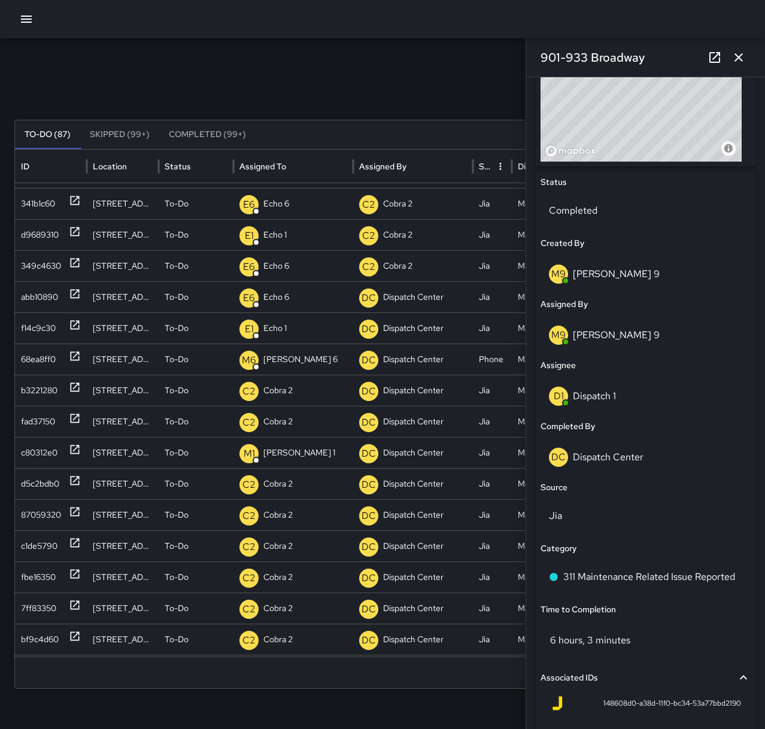
click at [739, 62] on icon "button" at bounding box center [738, 57] width 14 height 14
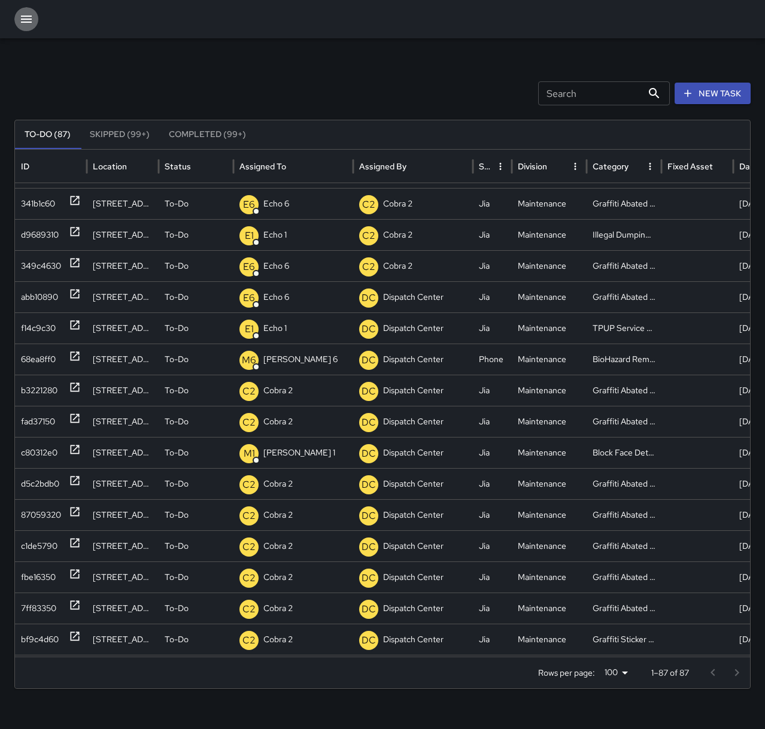
click at [31, 29] on button "button" at bounding box center [26, 19] width 24 height 24
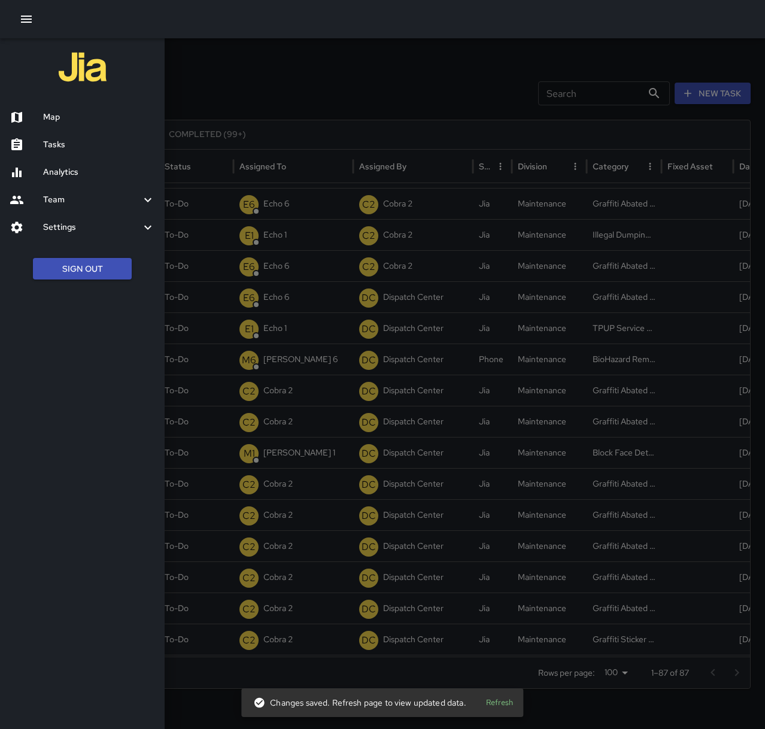
click at [66, 115] on h6 "Map" at bounding box center [99, 117] width 112 height 13
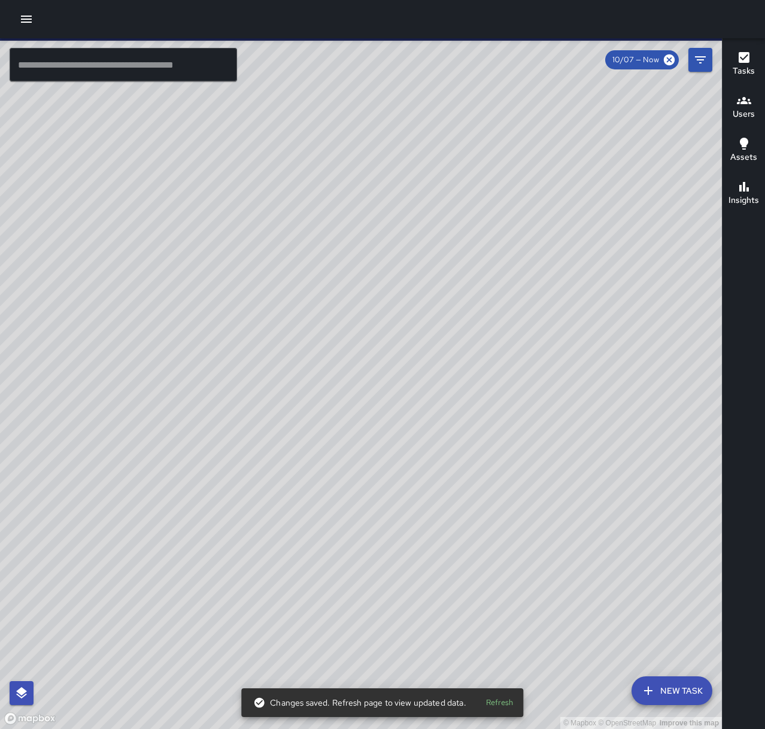
drag, startPoint x: 486, startPoint y: 227, endPoint x: 471, endPoint y: 495, distance: 268.5
click at [471, 495] on div "© Mapbox © OpenStreetMap Improve this map" at bounding box center [361, 383] width 722 height 690
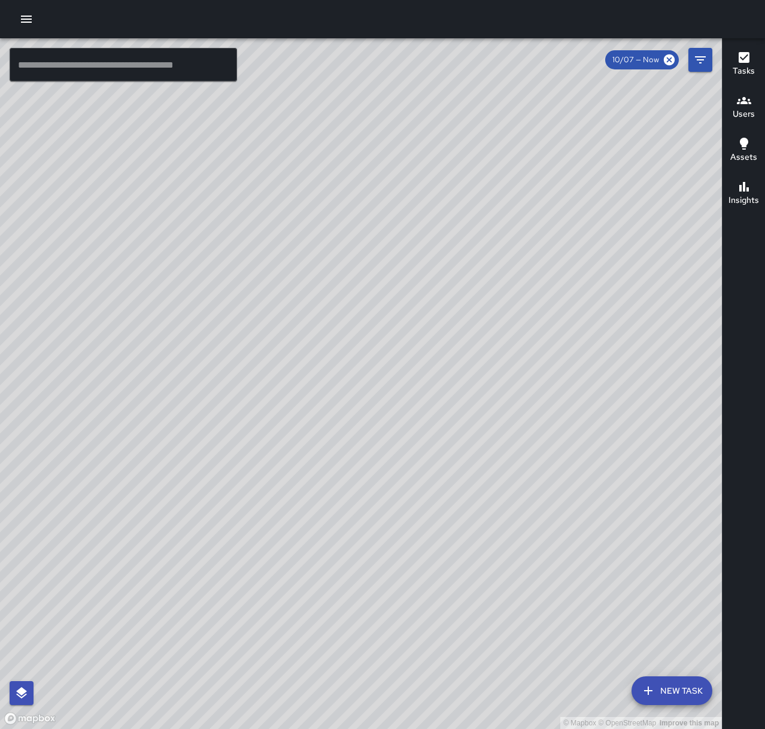
drag, startPoint x: 489, startPoint y: 461, endPoint x: 556, endPoint y: 233, distance: 237.4
click at [557, 233] on div "© Mapbox © OpenStreetMap Improve this map" at bounding box center [361, 383] width 722 height 690
drag, startPoint x: 564, startPoint y: 344, endPoint x: 543, endPoint y: 401, distance: 61.1
click at [544, 401] on div "© Mapbox © OpenStreetMap Improve this map" at bounding box center [361, 383] width 722 height 690
click at [48, 60] on input "text" at bounding box center [123, 65] width 227 height 34
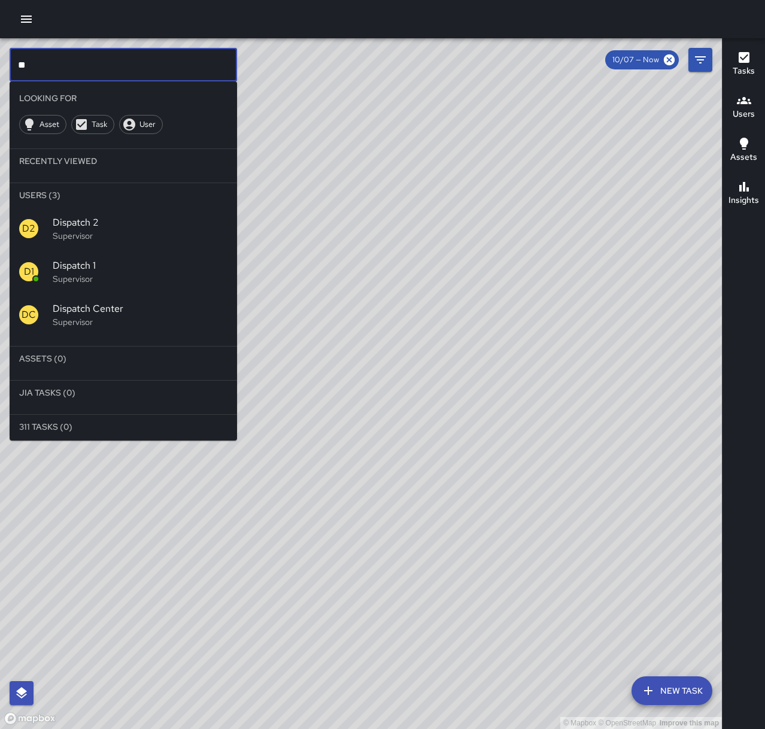
type input "**"
click at [136, 275] on p "Supervisor" at bounding box center [140, 279] width 175 height 12
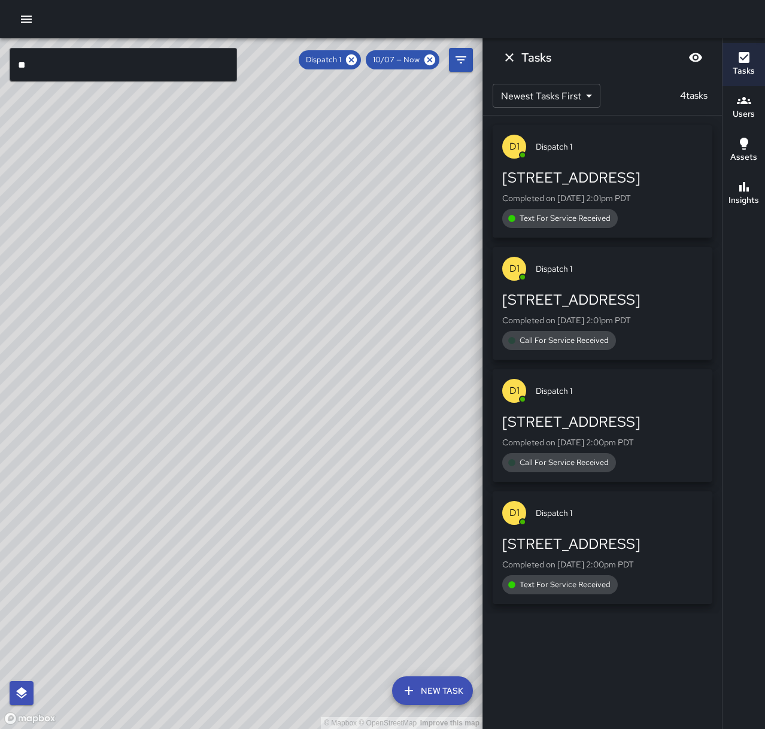
click at [589, 584] on span "Text For Service Received" at bounding box center [564, 585] width 105 height 12
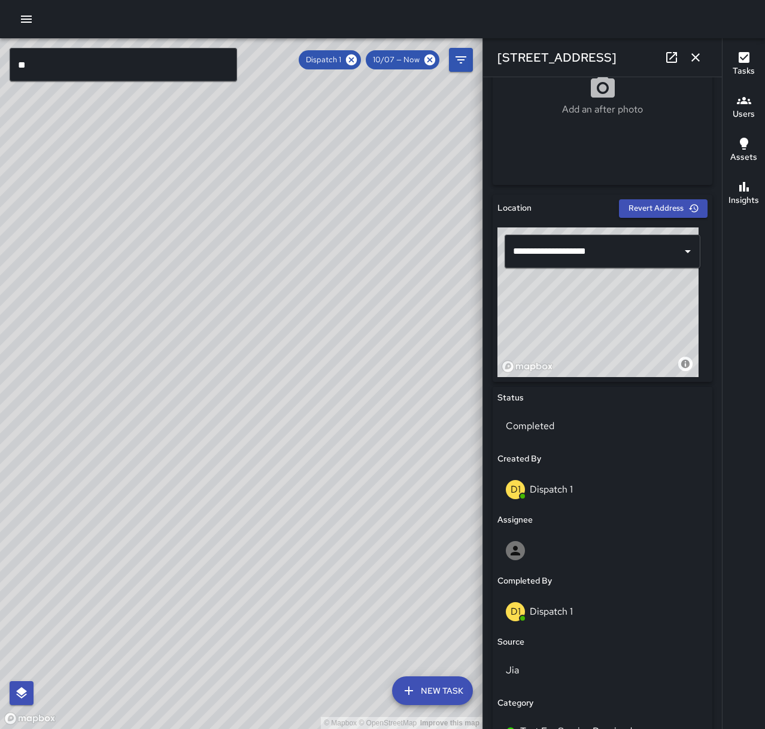
scroll to position [479, 0]
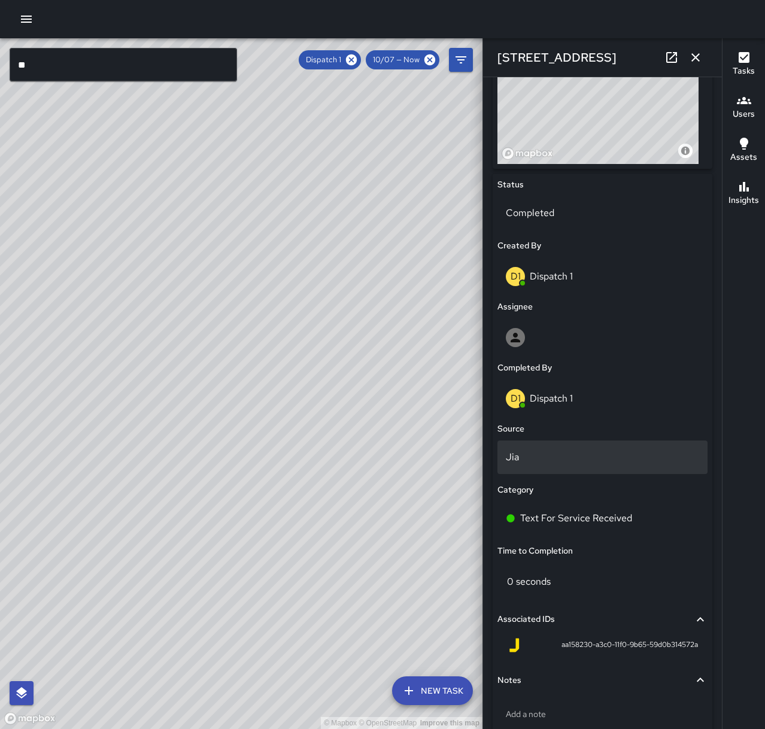
click at [528, 442] on div "Jia" at bounding box center [602, 457] width 210 height 34
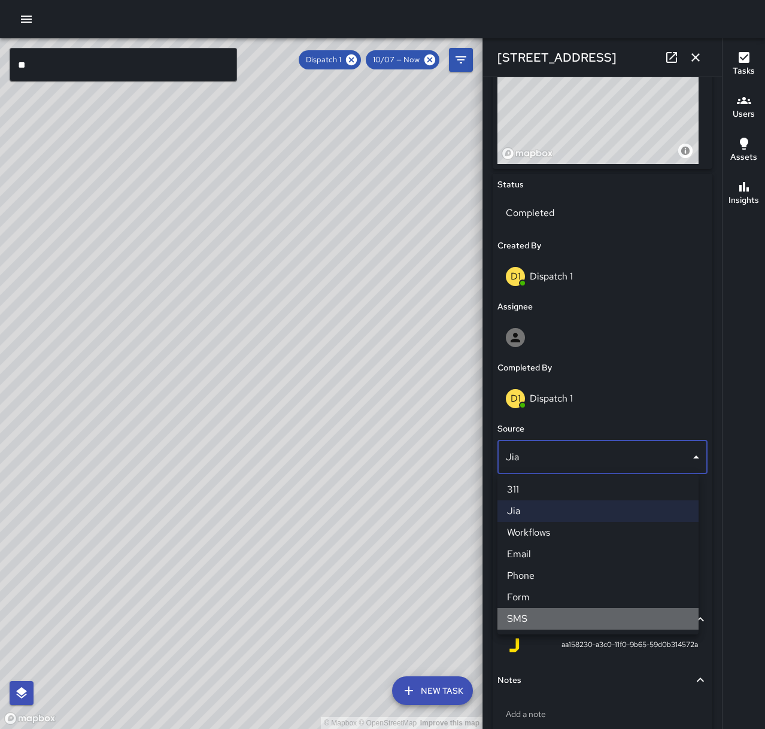
click at [549, 619] on li "SMS" at bounding box center [597, 619] width 201 height 22
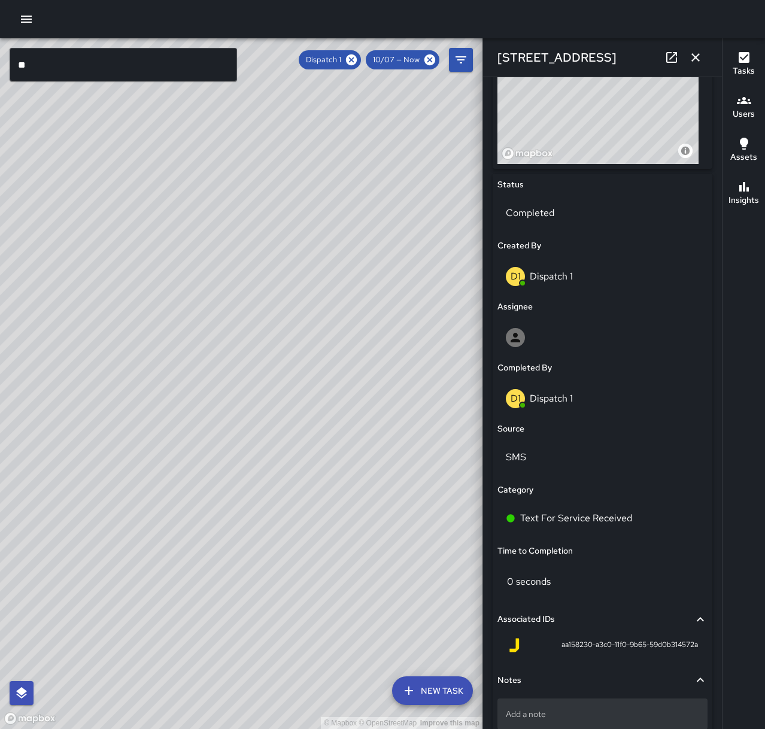
click at [577, 702] on div "Add a note" at bounding box center [602, 713] width 210 height 31
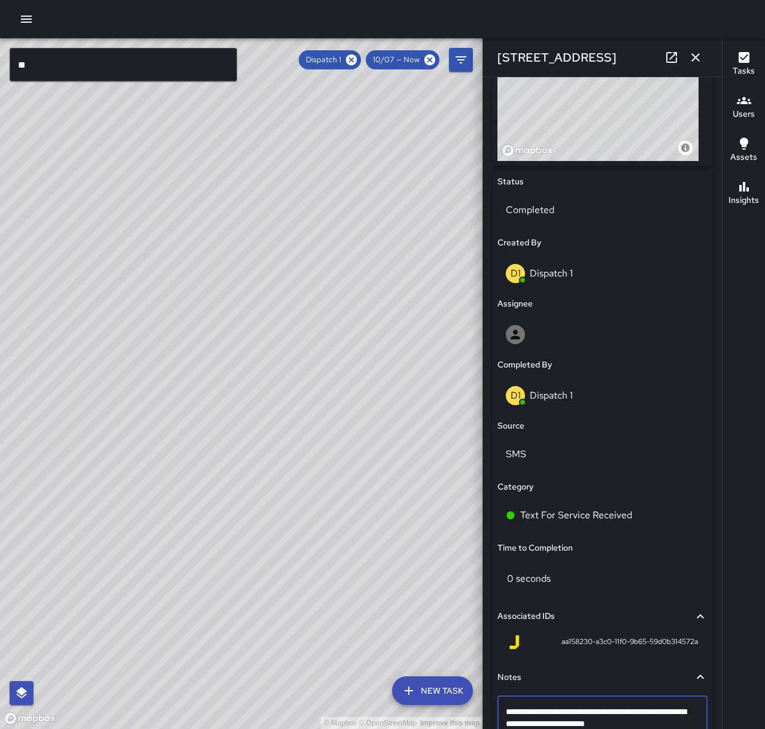
type textarea "**********"
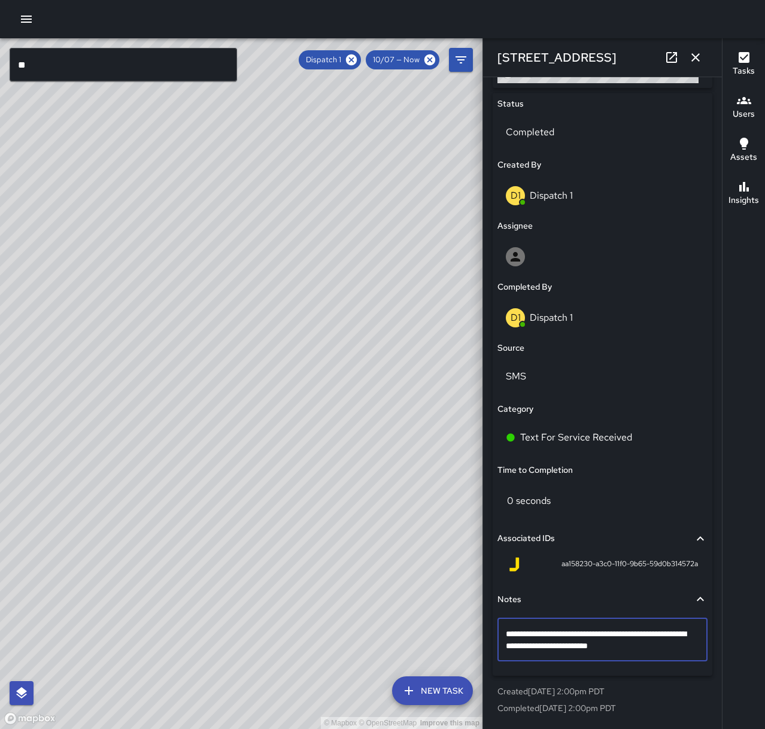
scroll to position [559, 0]
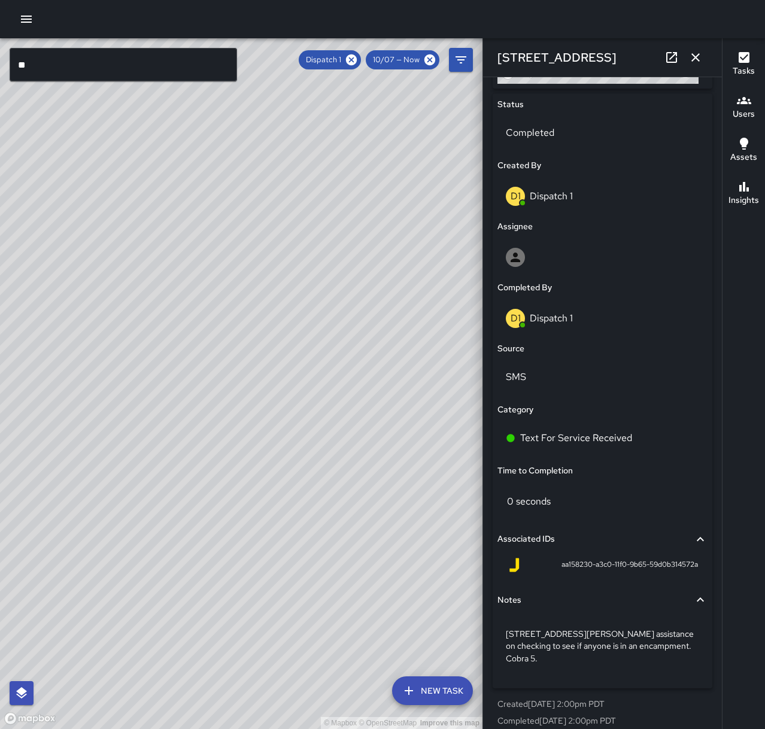
click at [695, 60] on icon "button" at bounding box center [695, 57] width 14 height 14
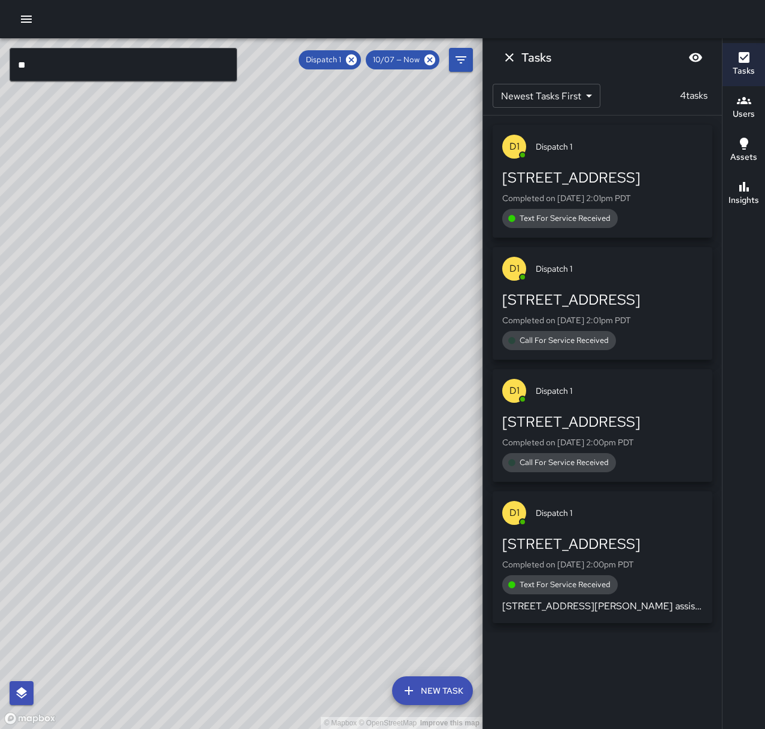
click at [607, 456] on div "Call For Service Received" at bounding box center [559, 462] width 114 height 19
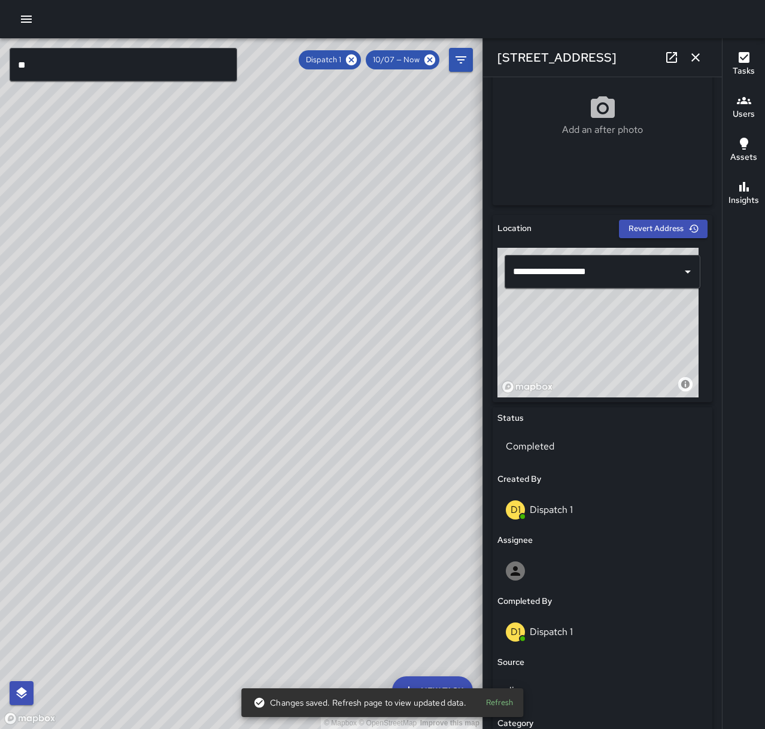
scroll to position [359, 0]
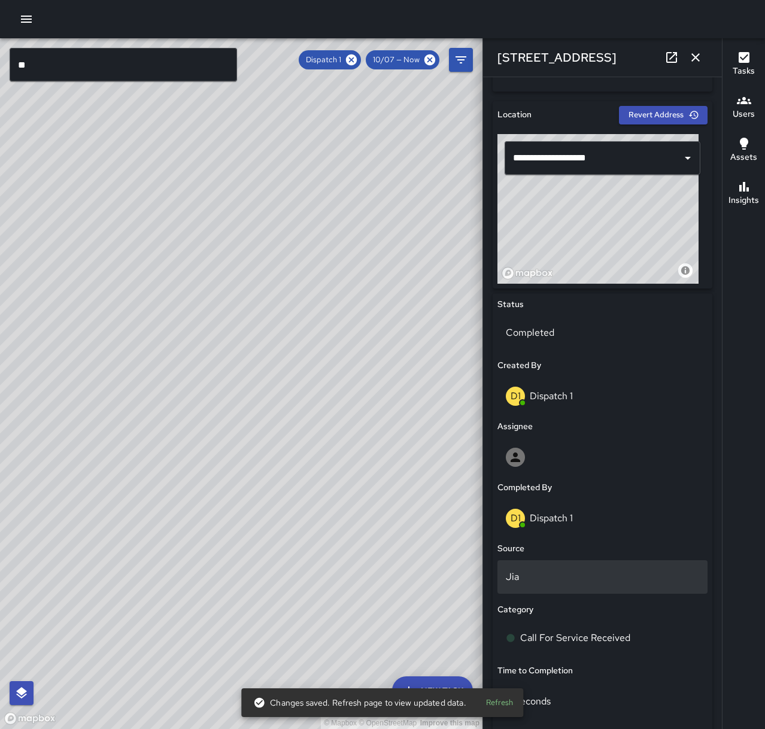
click at [568, 590] on div "Jia" at bounding box center [602, 577] width 210 height 34
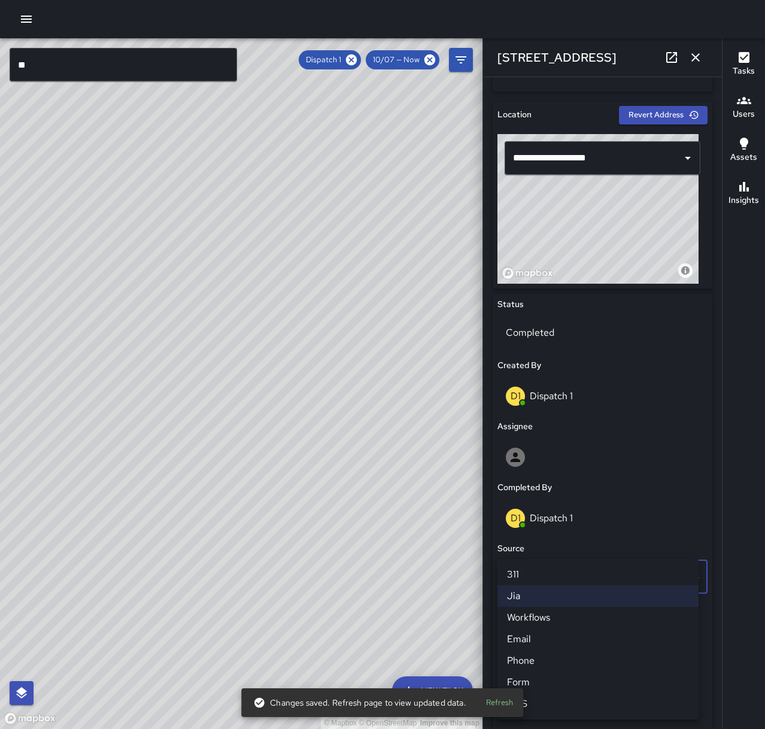
click at [551, 655] on li "Phone" at bounding box center [597, 661] width 201 height 22
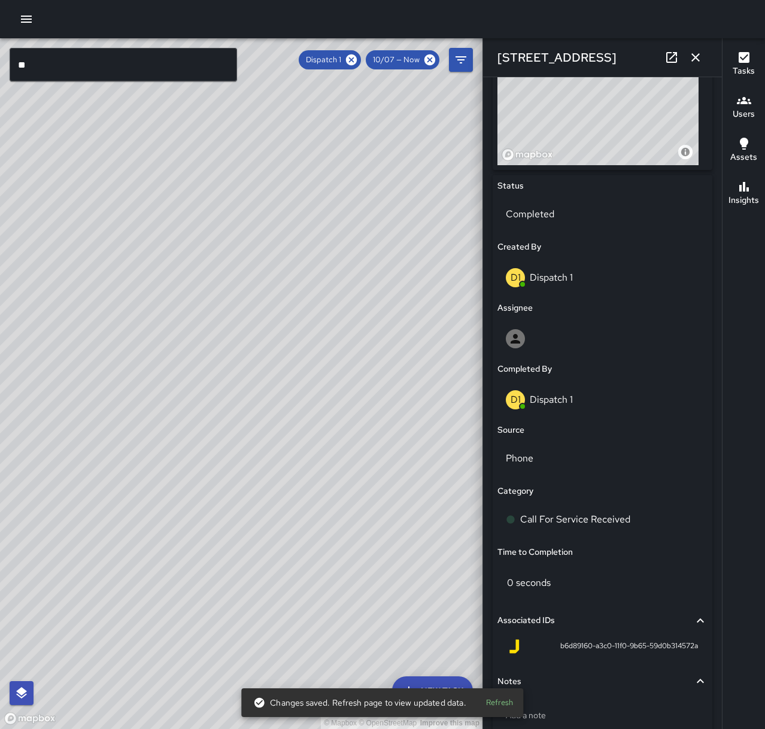
scroll to position [479, 0]
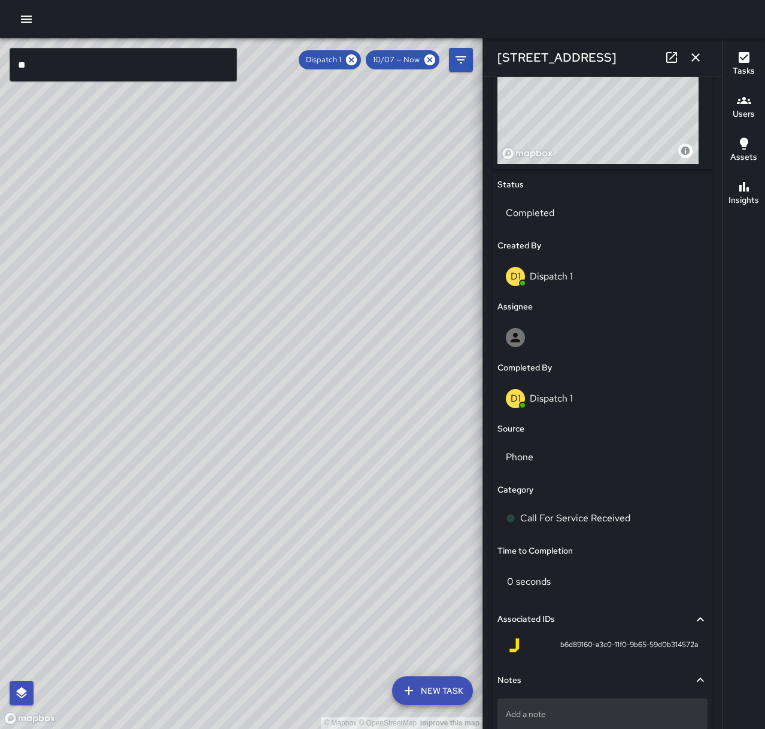
click at [594, 707] on div "Add a note" at bounding box center [602, 713] width 210 height 31
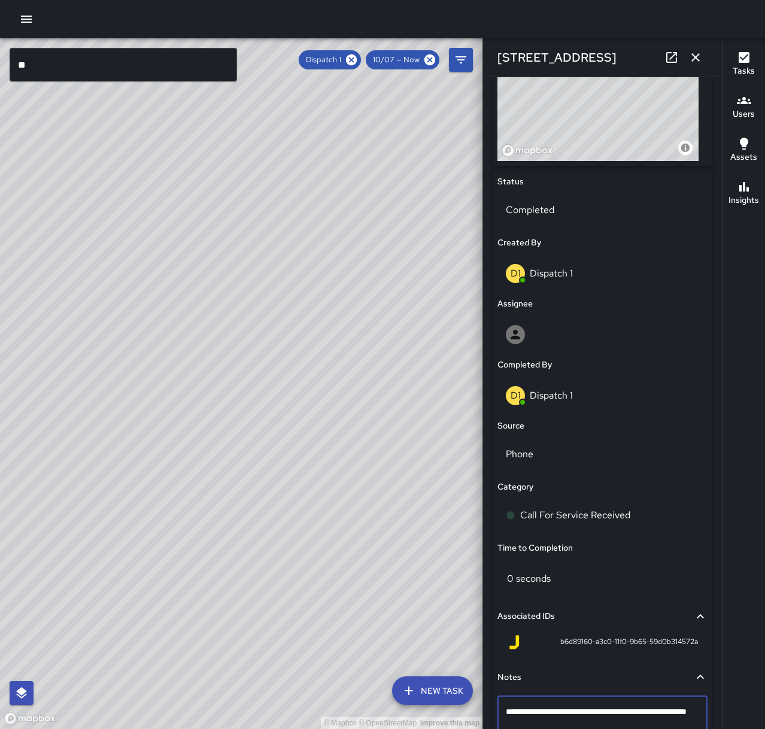
type textarea "**********"
click at [703, 54] on button "button" at bounding box center [695, 57] width 24 height 24
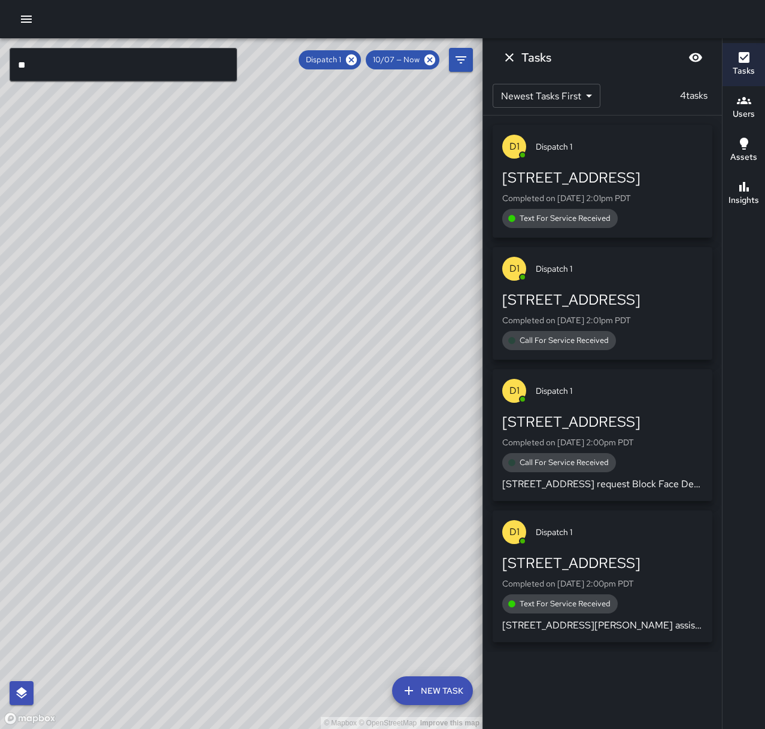
click at [634, 312] on div "[STREET_ADDRESS] Completed on [DATE] 2:01pm PDT Call For Service Received" at bounding box center [602, 320] width 200 height 60
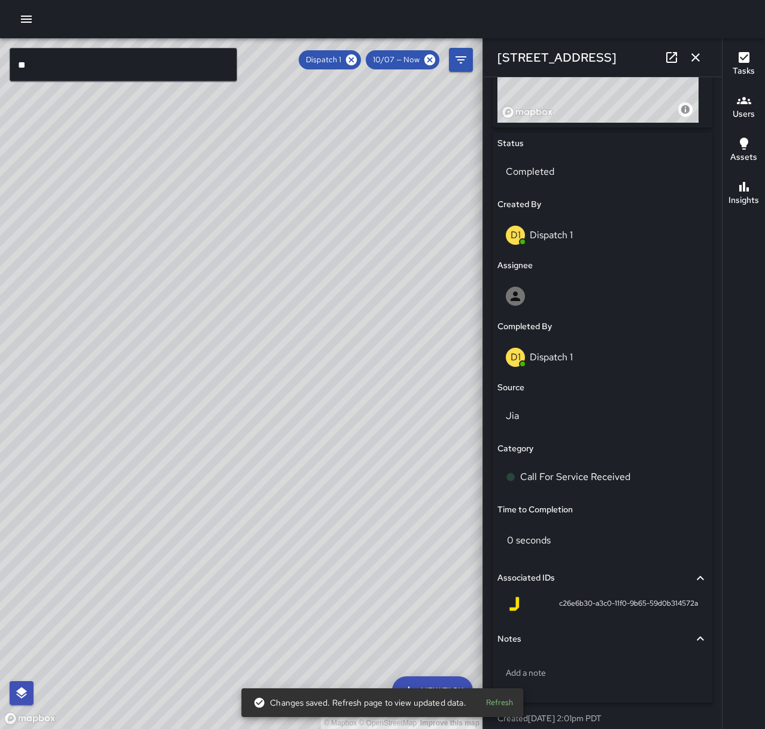
scroll to position [538, 0]
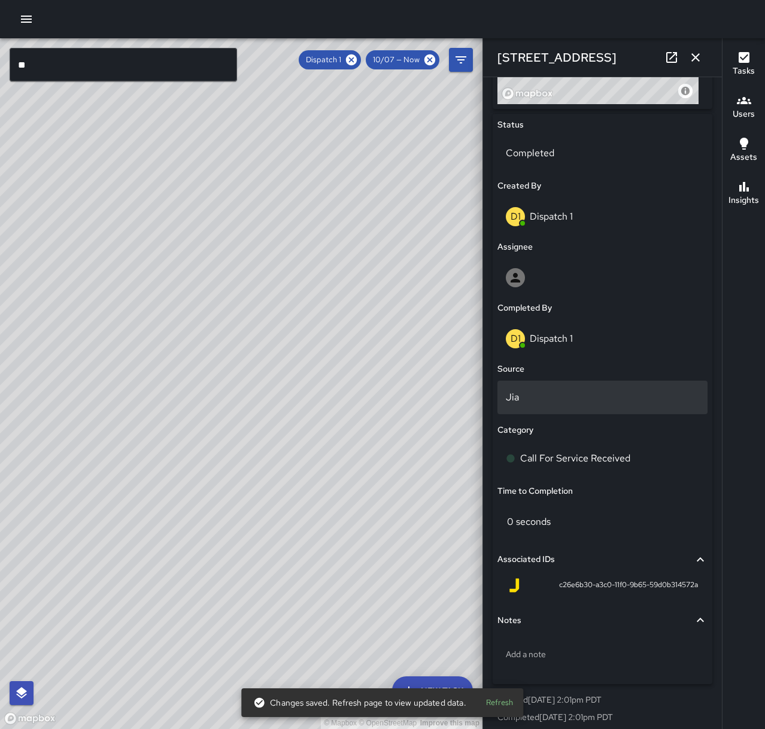
click at [557, 393] on p "Jia" at bounding box center [602, 397] width 193 height 14
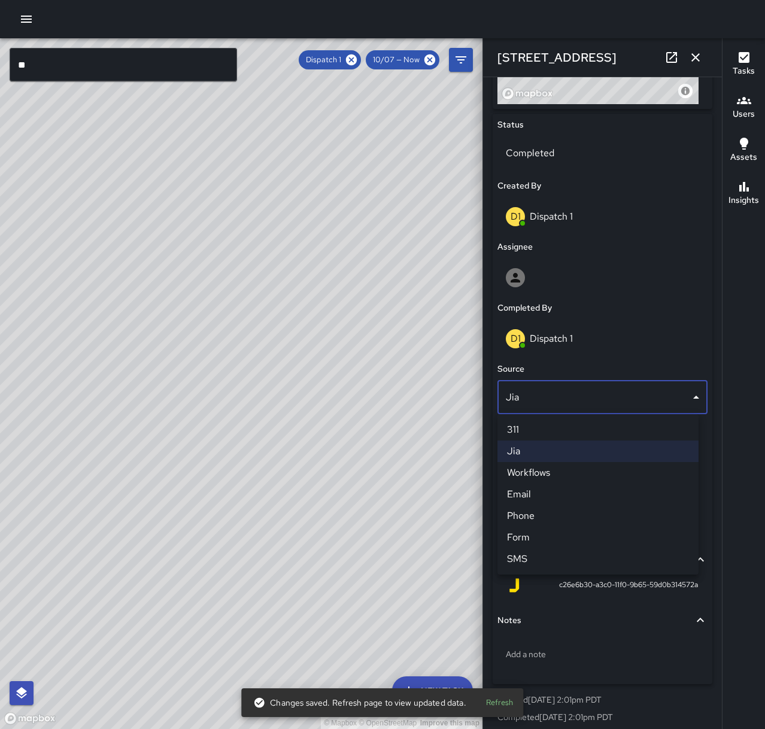
click at [574, 518] on li "Phone" at bounding box center [597, 516] width 201 height 22
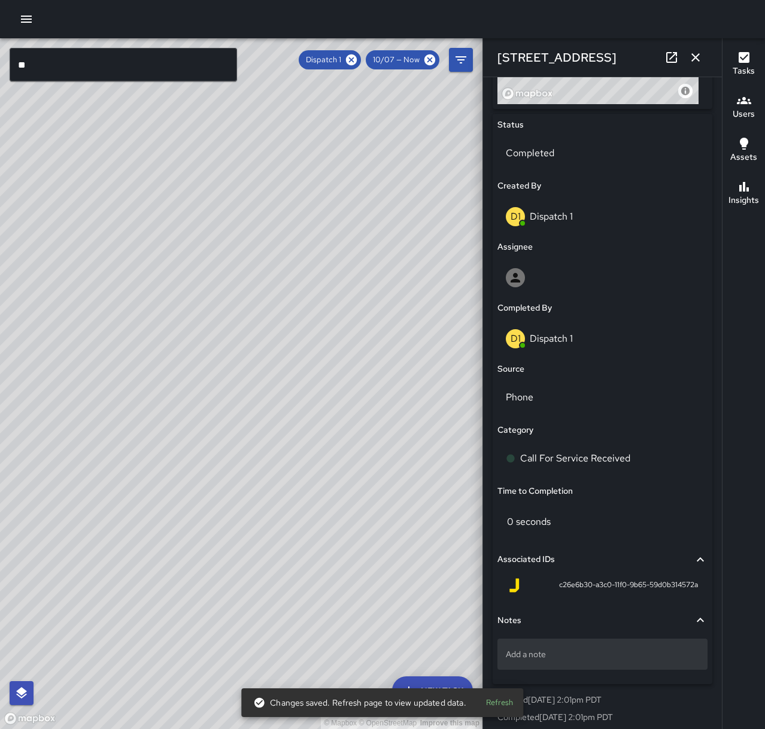
click at [590, 651] on p "Add a note" at bounding box center [602, 654] width 193 height 12
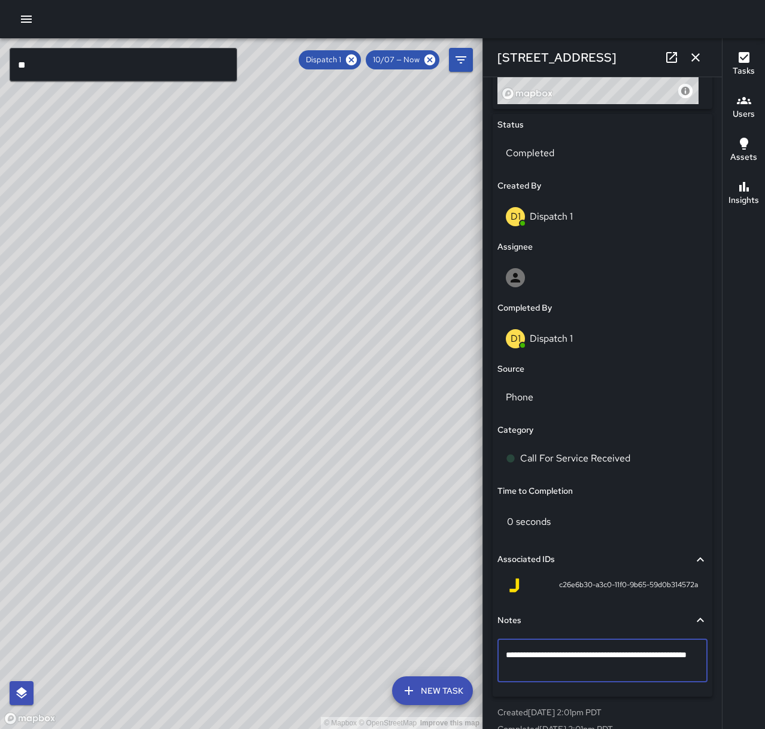
type textarea "**********"
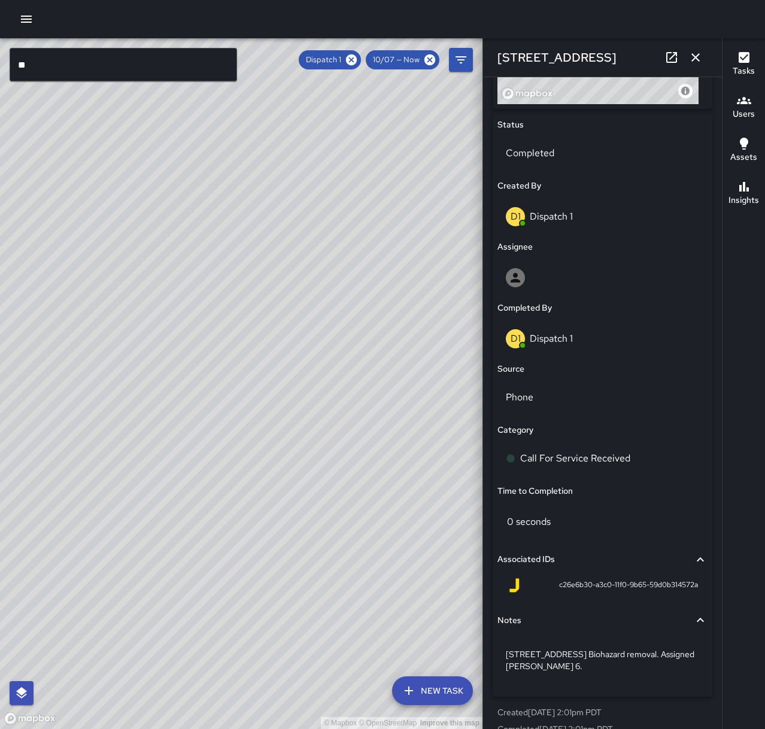
click at [697, 57] on icon "button" at bounding box center [695, 57] width 14 height 14
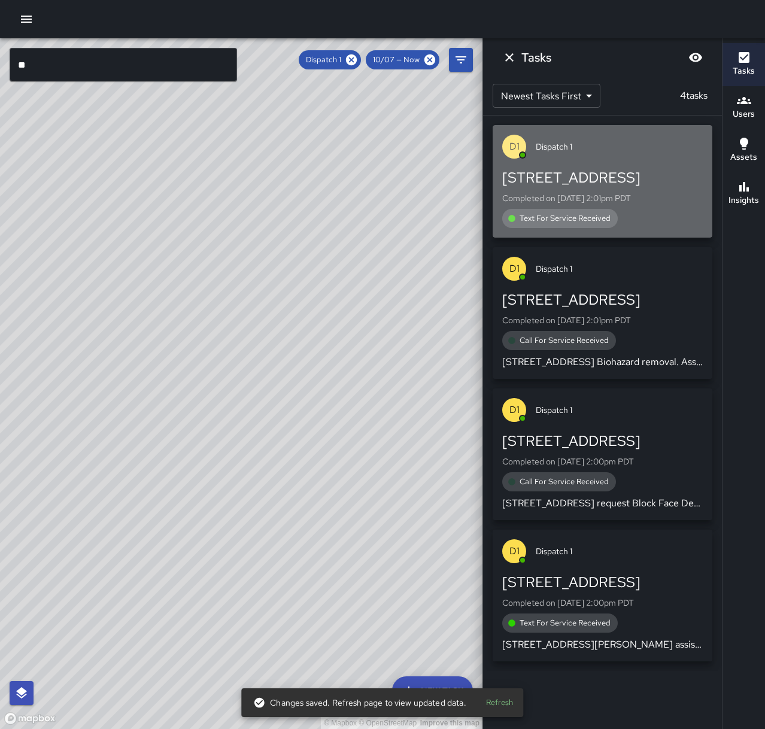
click at [627, 199] on p "Completed on [DATE] 2:01pm PDT" at bounding box center [602, 198] width 200 height 12
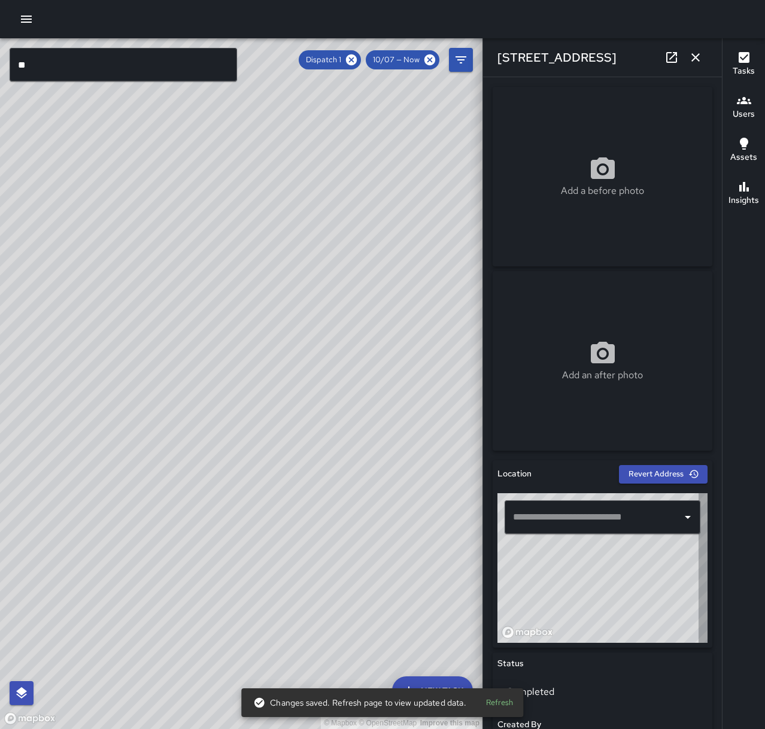
type input "**********"
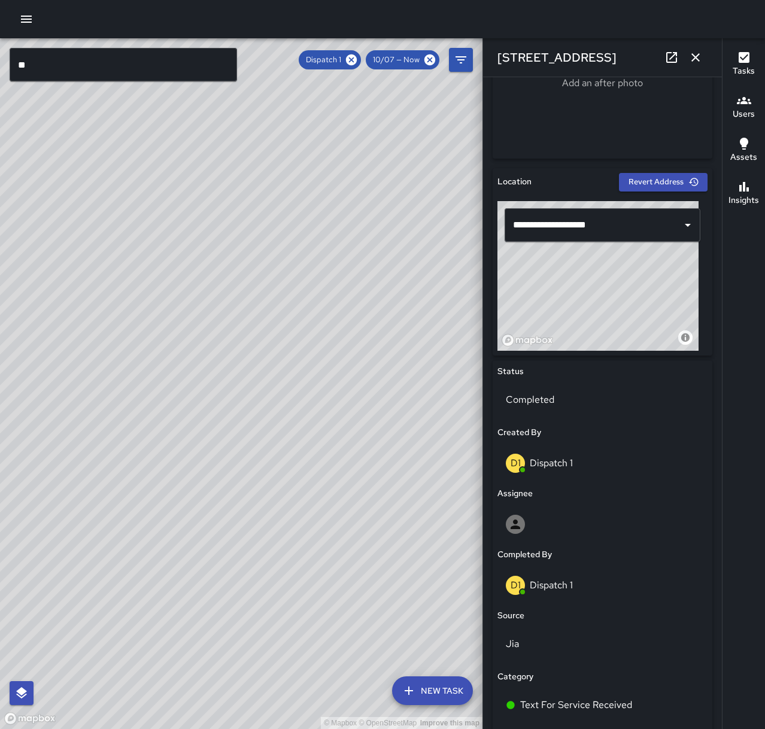
scroll to position [299, 0]
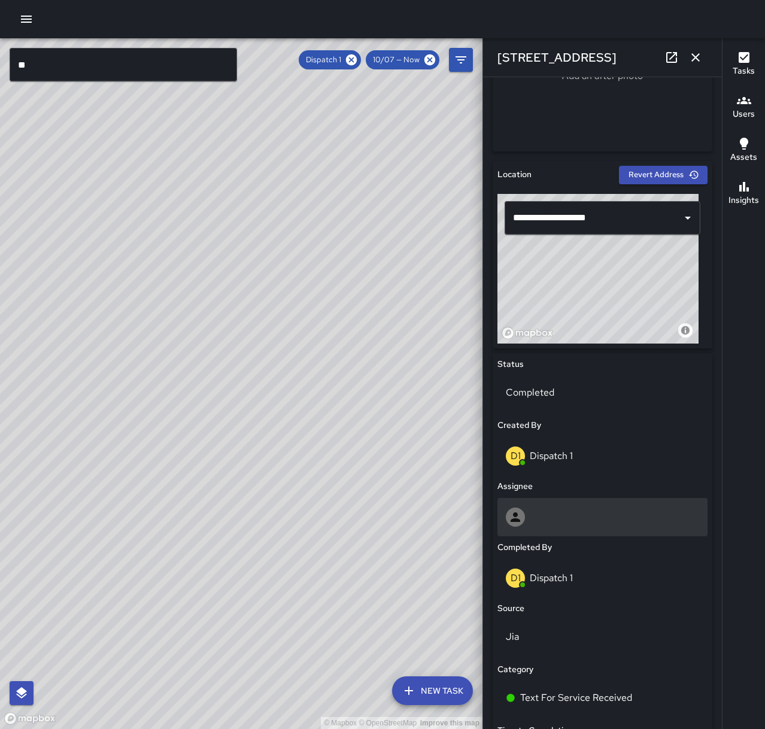
click at [552, 519] on div at bounding box center [602, 516] width 193 height 19
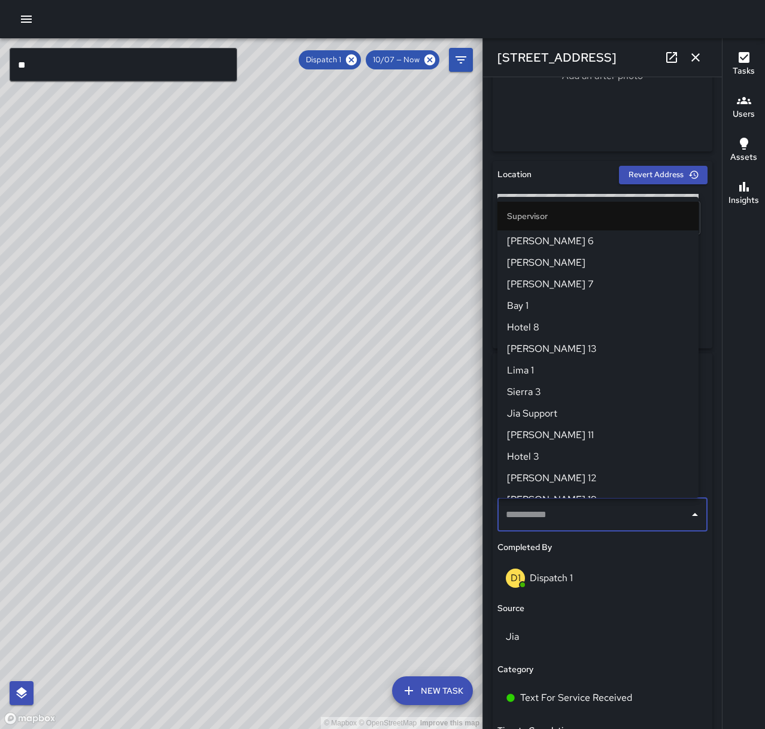
click at [609, 583] on div "D1 Dispatch 1" at bounding box center [602, 577] width 193 height 19
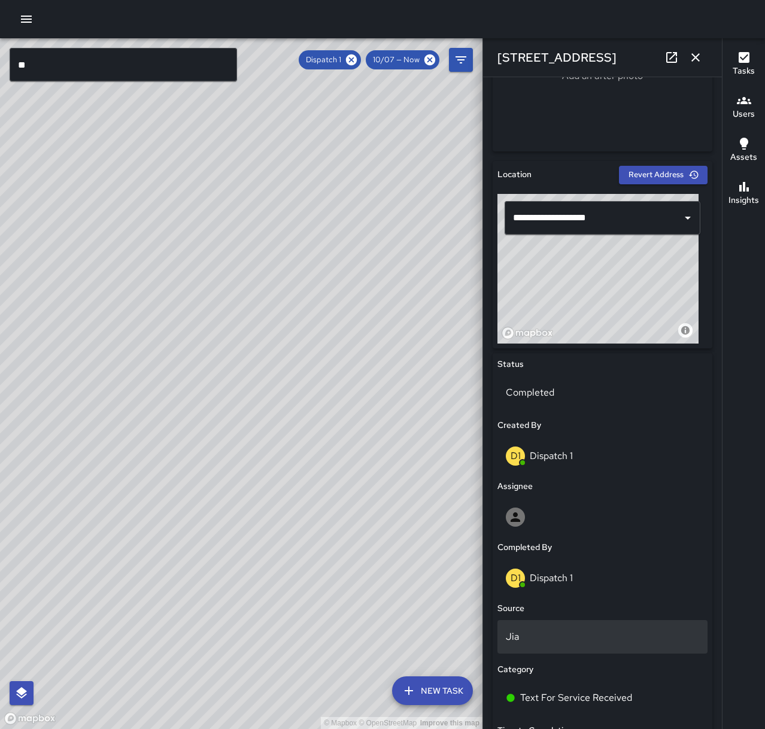
click at [566, 628] on div "Jia" at bounding box center [602, 637] width 210 height 34
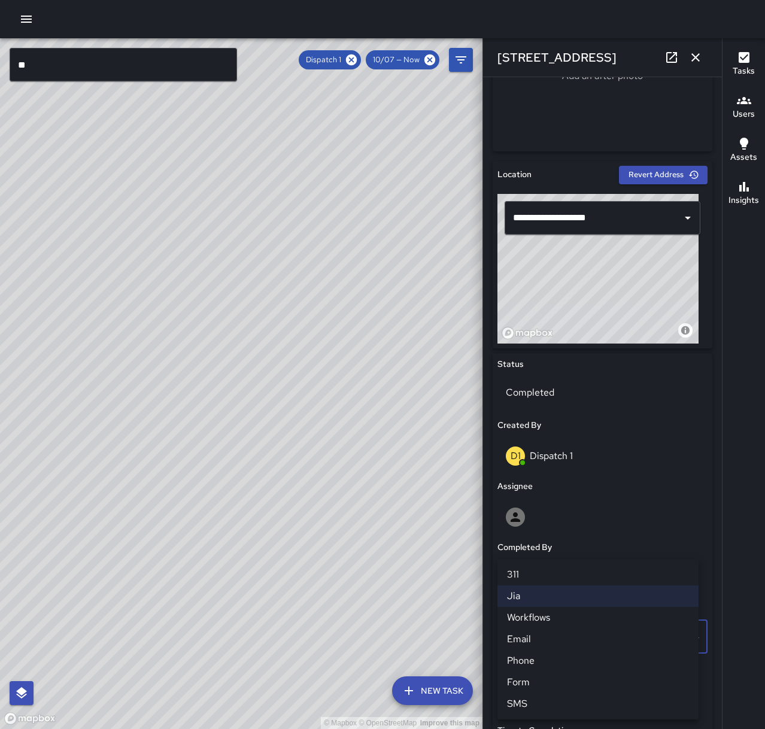
click at [577, 698] on li "SMS" at bounding box center [597, 704] width 201 height 22
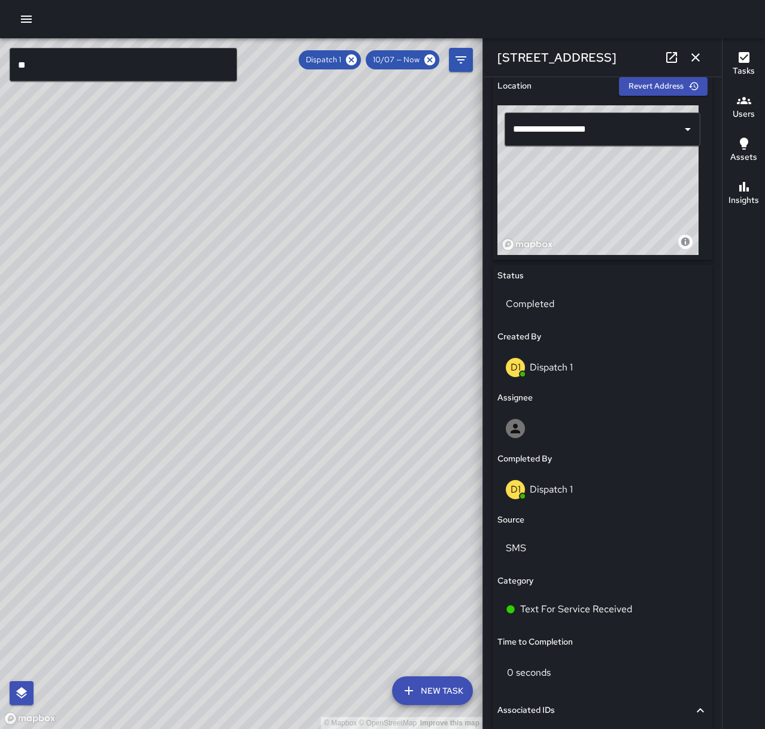
scroll to position [547, 0]
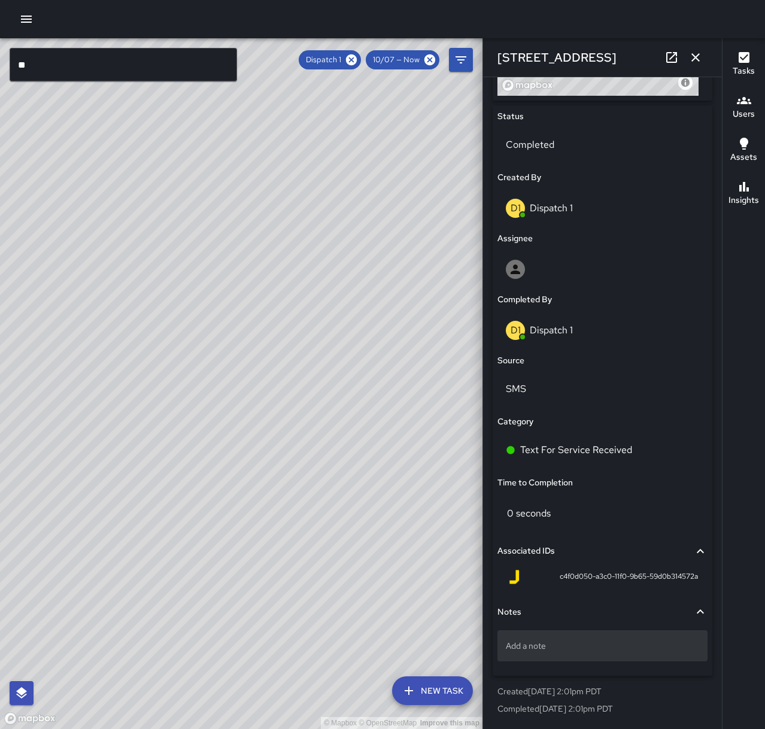
click at [586, 647] on p "Add a note" at bounding box center [602, 646] width 193 height 12
type textarea "*"
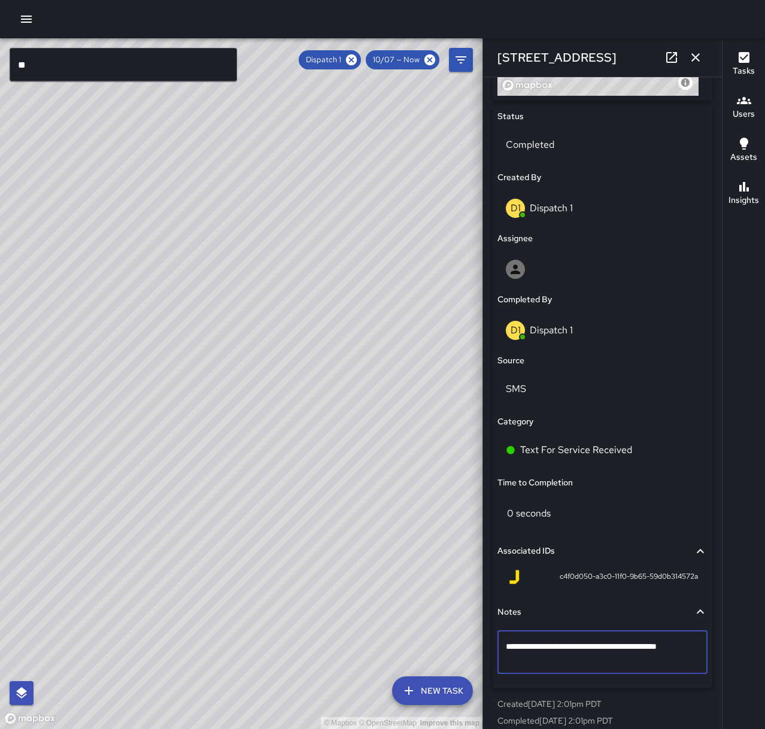
type textarea "**********"
click at [701, 57] on icon "button" at bounding box center [695, 57] width 14 height 14
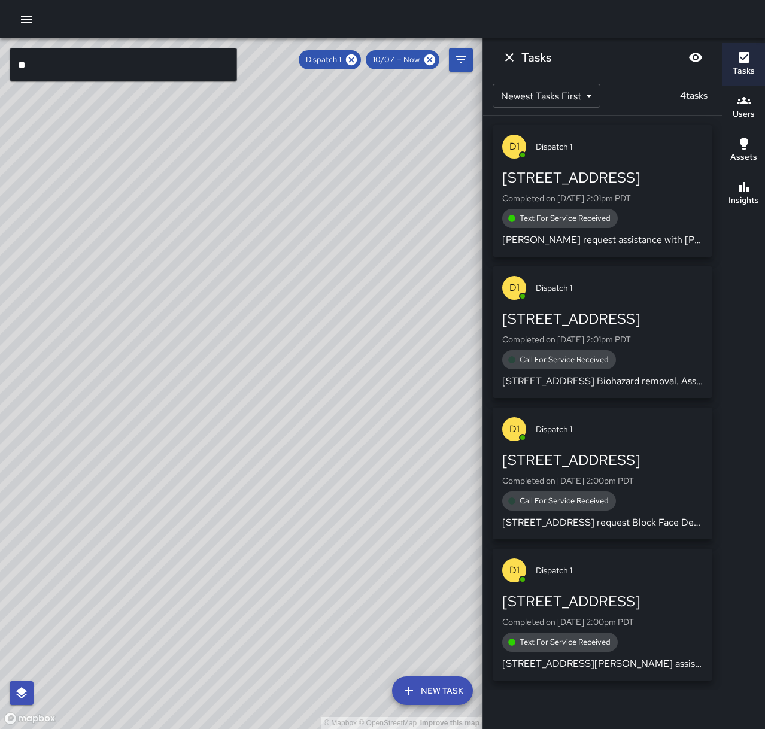
click at [616, 360] on div "Call For Service Received" at bounding box center [602, 359] width 200 height 19
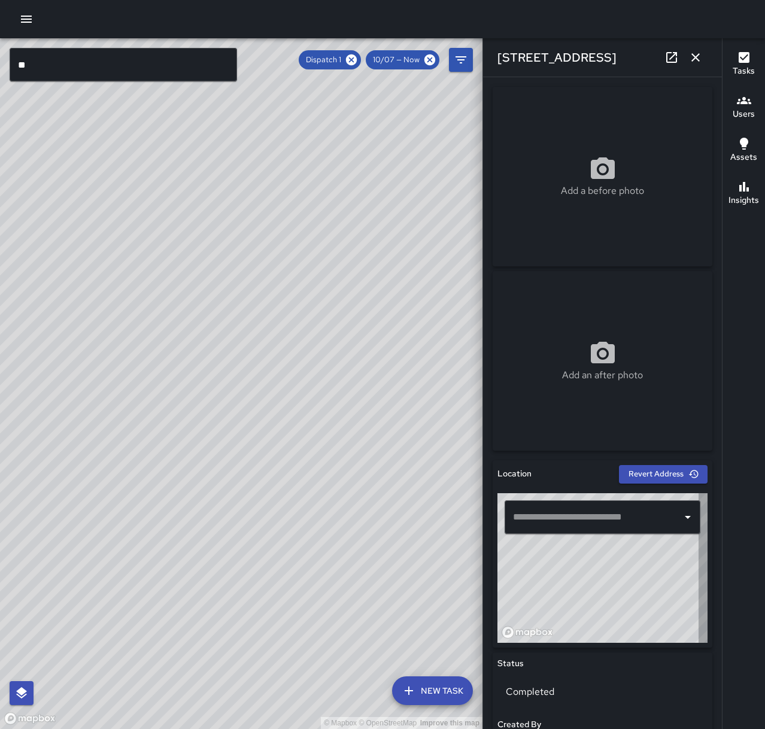
type input "**********"
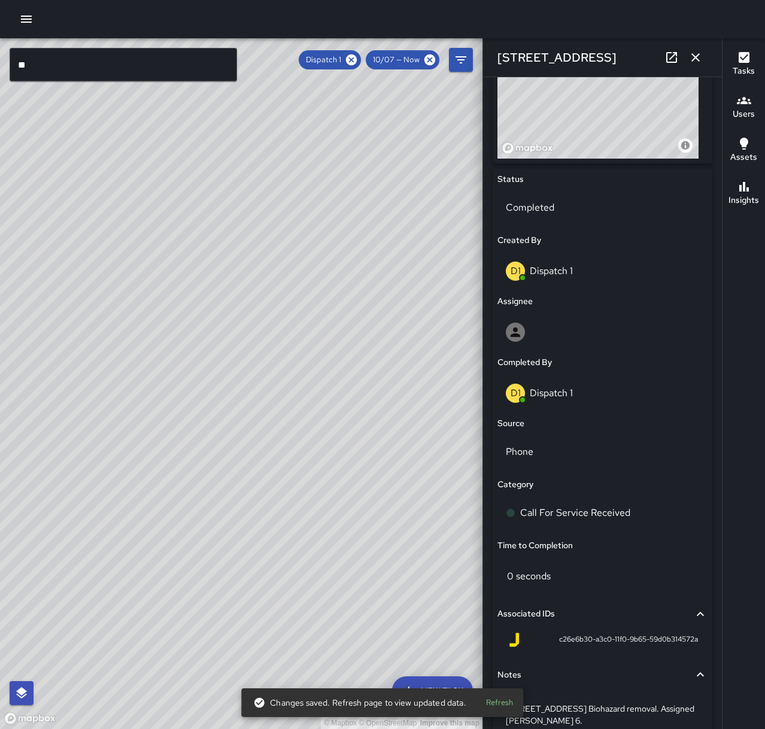
scroll to position [559, 0]
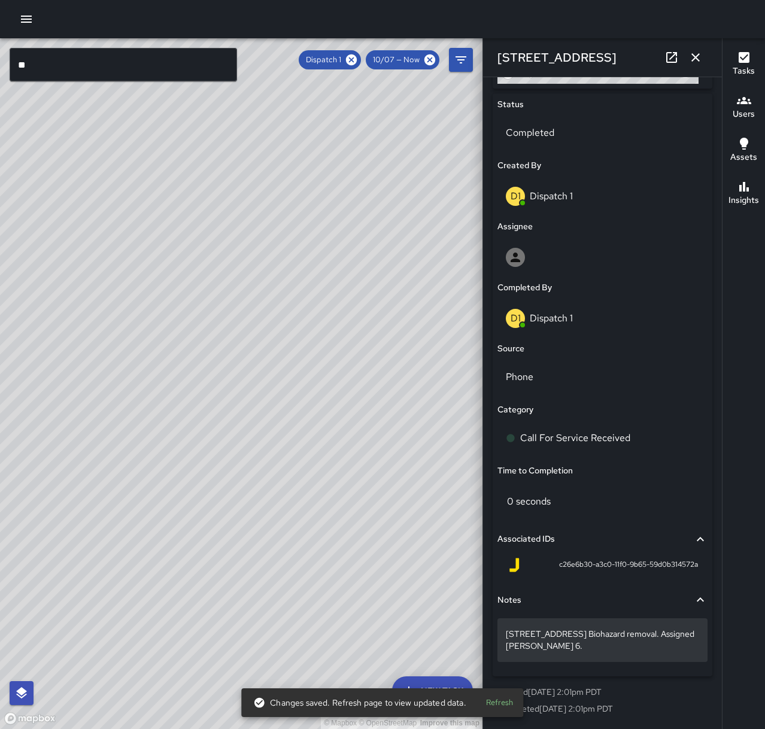
click at [584, 650] on p "[STREET_ADDRESS] Biohazard removal. Assigned [PERSON_NAME] 6." at bounding box center [602, 640] width 193 height 24
drag, startPoint x: 577, startPoint y: 644, endPoint x: 498, endPoint y: 633, distance: 79.8
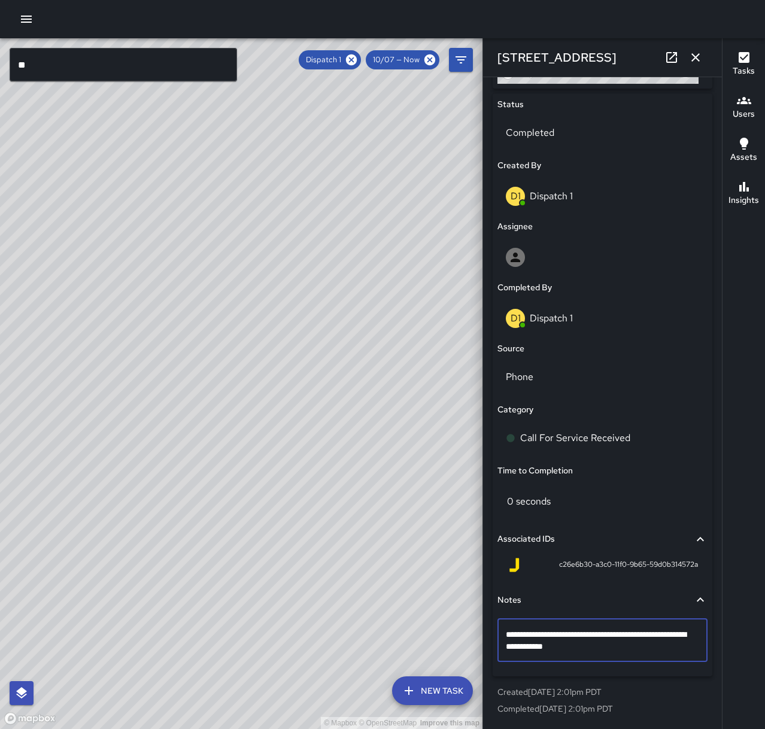
type textarea "**********"
click at [691, 59] on icon "button" at bounding box center [695, 57] width 14 height 14
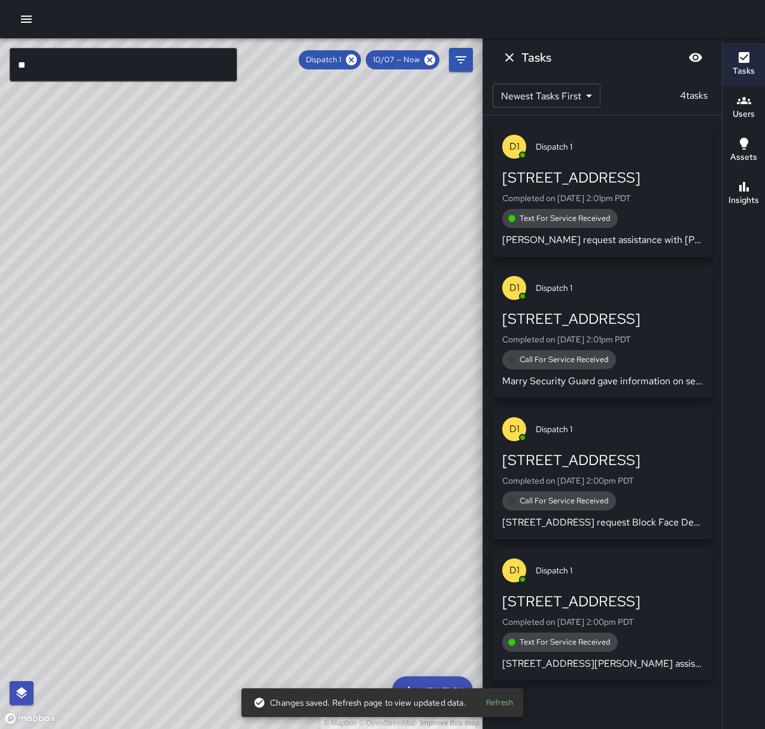
click at [31, 15] on icon "button" at bounding box center [26, 19] width 14 height 14
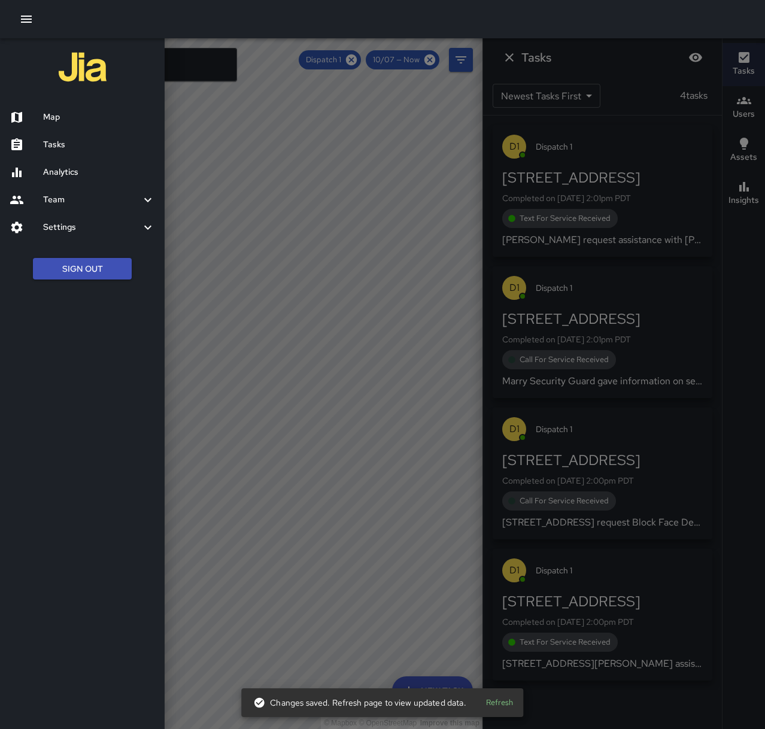
click at [59, 142] on h6 "Tasks" at bounding box center [99, 144] width 112 height 13
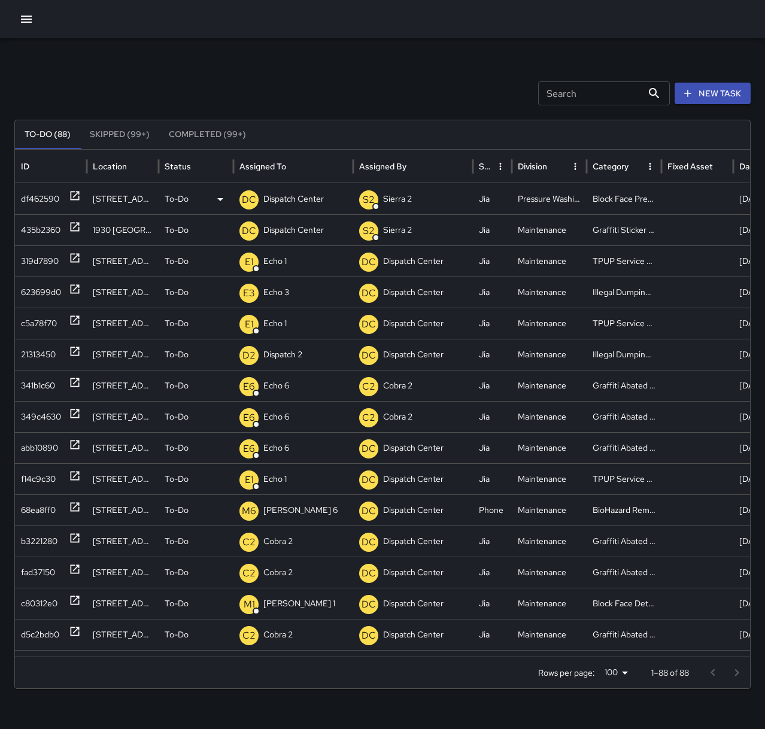
click at [305, 203] on p "Dispatch Center" at bounding box center [293, 199] width 60 height 31
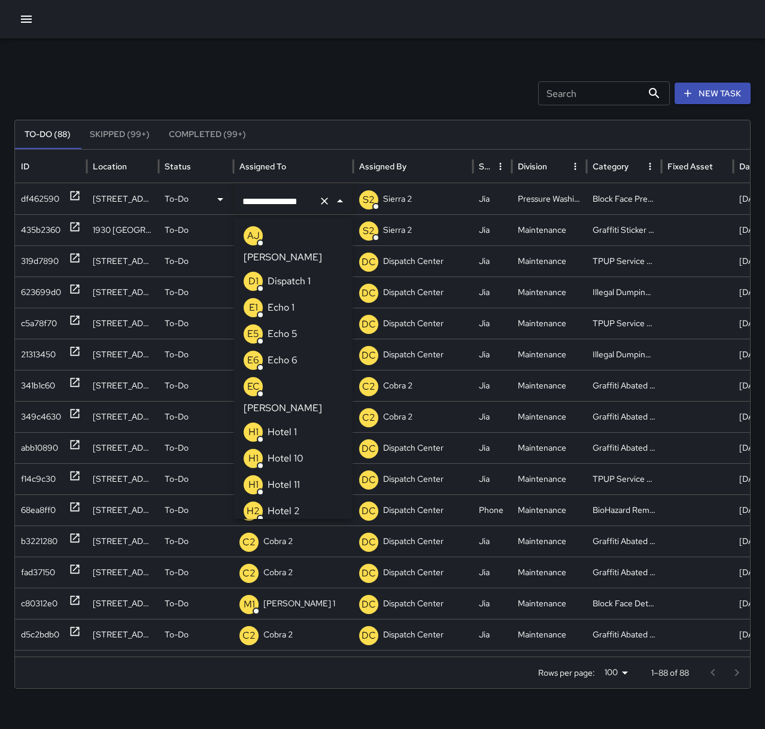
scroll to position [874, 0]
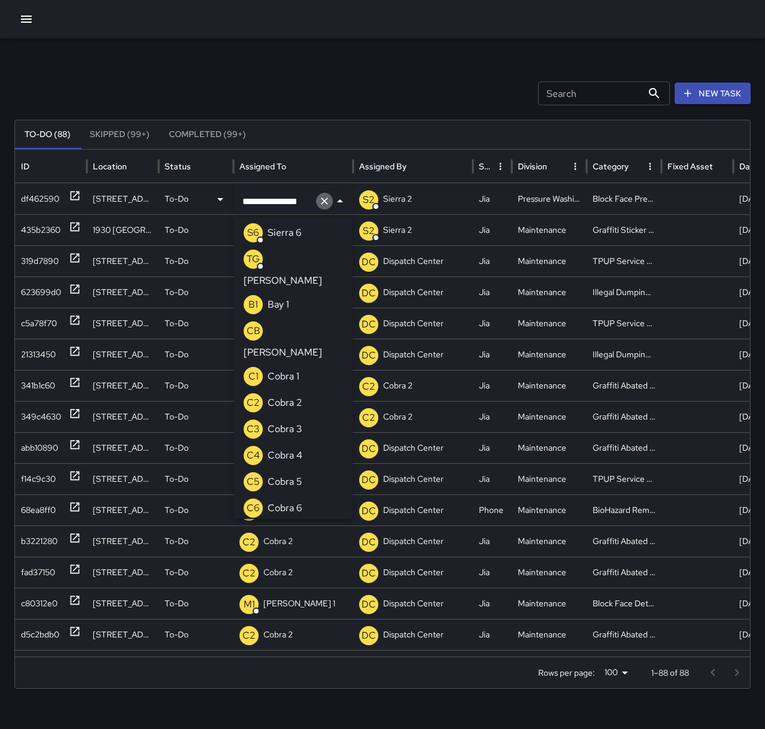
click at [327, 202] on icon "Clear" at bounding box center [324, 201] width 12 height 12
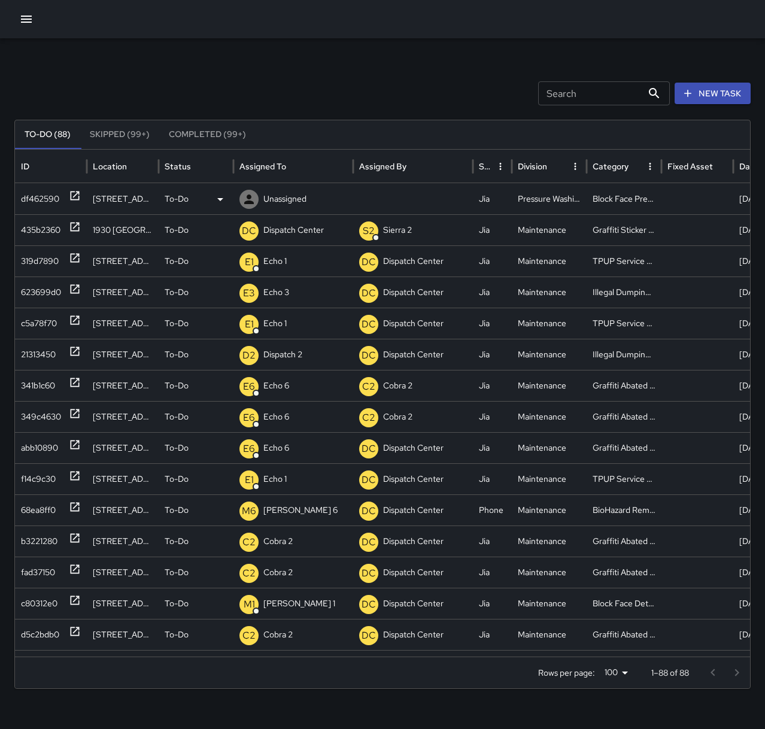
click at [290, 202] on p "Unassigned" at bounding box center [284, 199] width 43 height 31
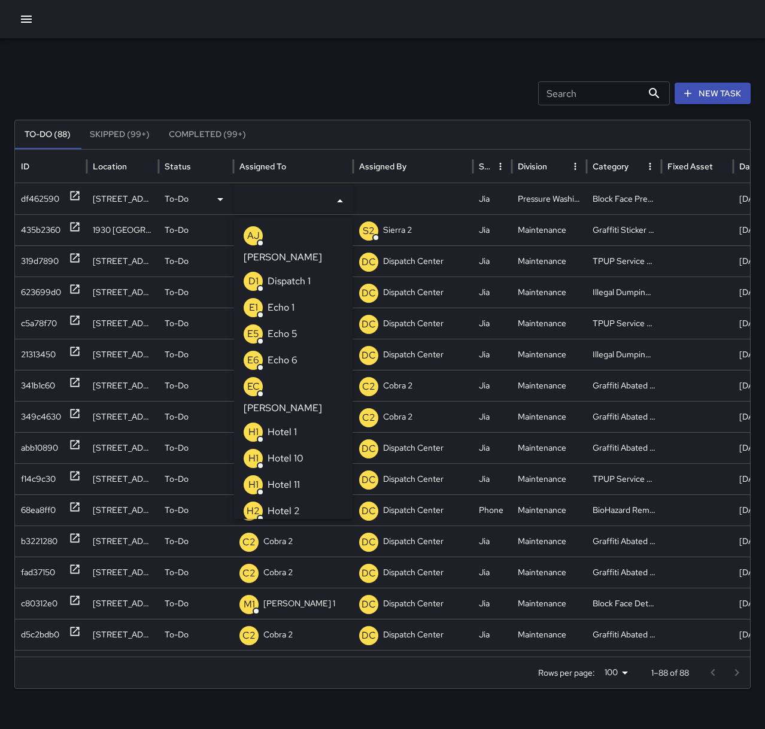
click at [296, 353] on p "Echo 6" at bounding box center [282, 360] width 30 height 14
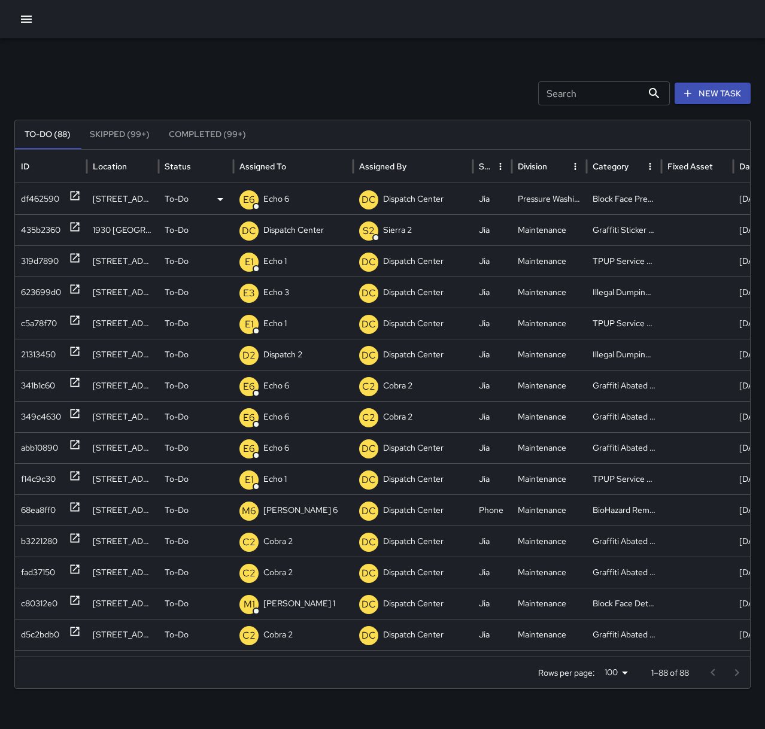
click at [284, 197] on p "Echo 6" at bounding box center [276, 199] width 26 height 31
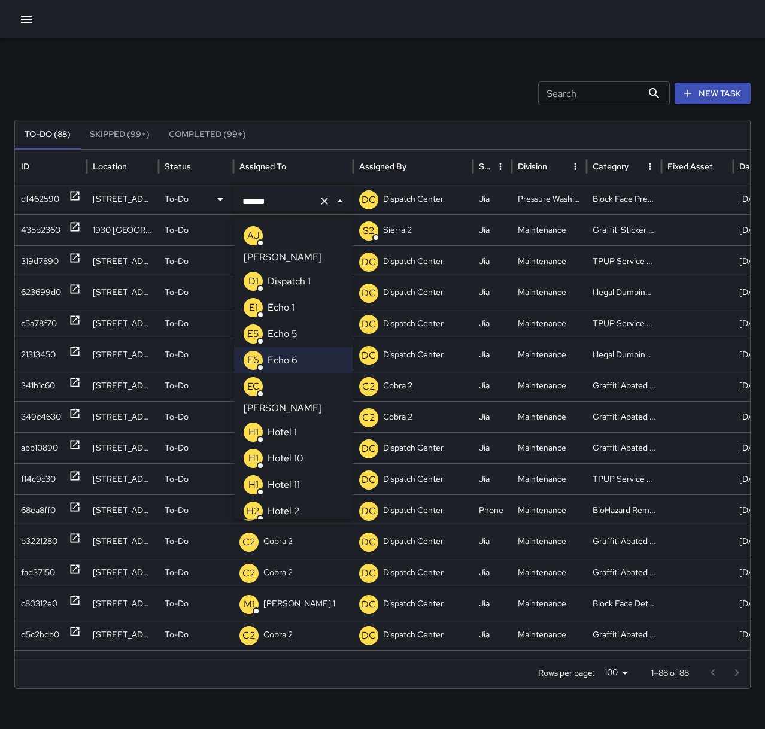
click at [308, 321] on li "E5 Echo 5" at bounding box center [293, 334] width 118 height 26
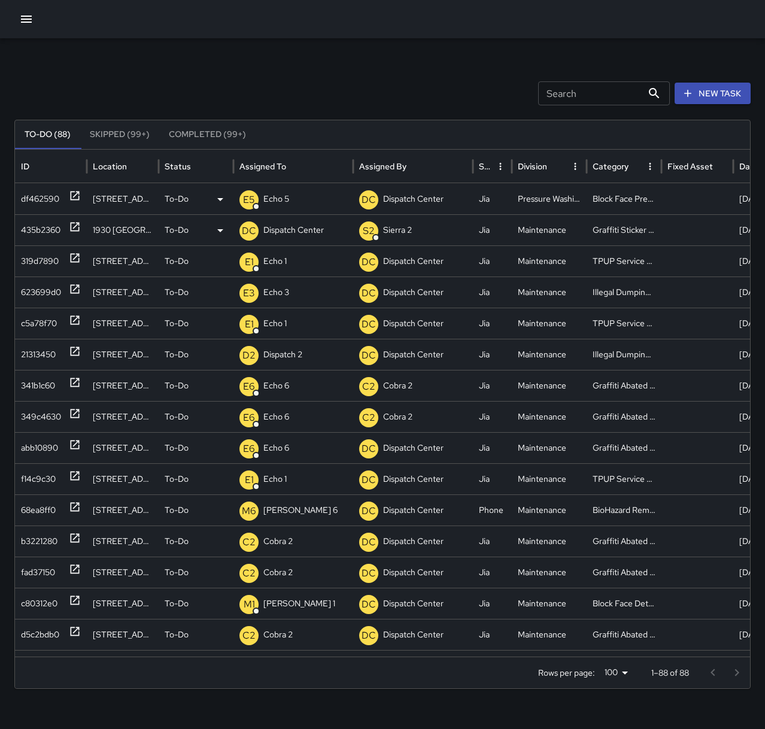
click at [78, 224] on icon at bounding box center [75, 227] width 9 height 9
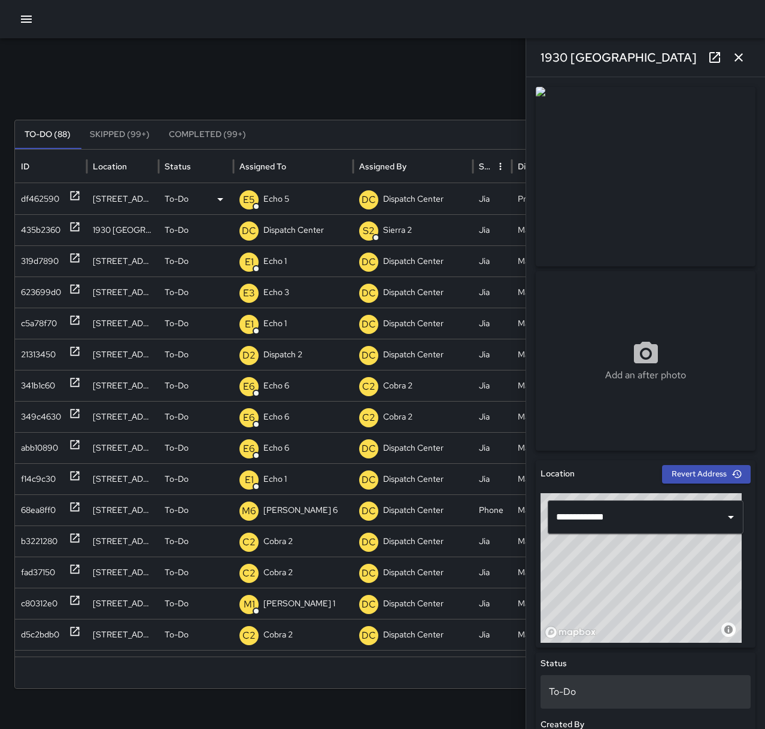
scroll to position [179, 0]
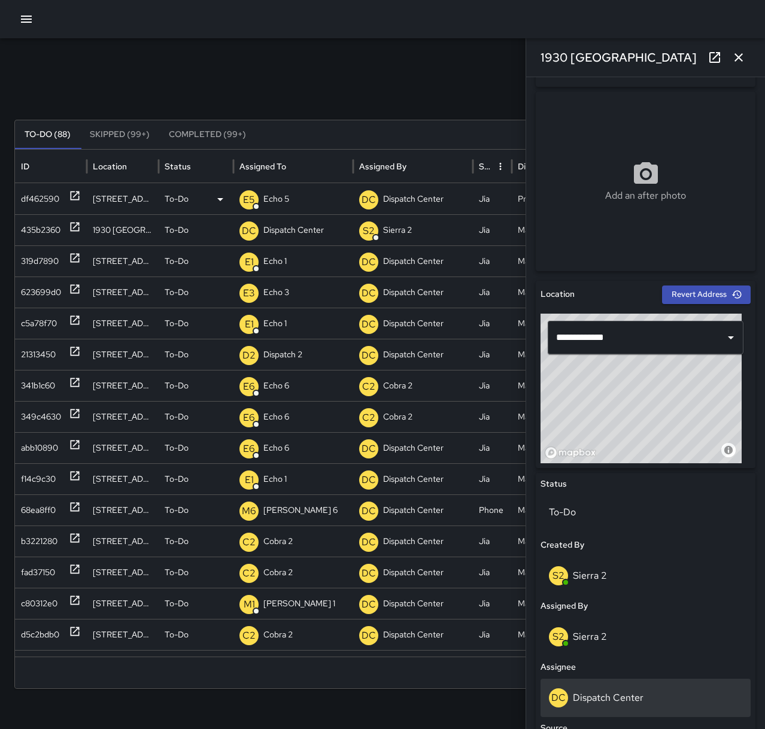
click at [629, 692] on p "Dispatch Center" at bounding box center [608, 697] width 71 height 13
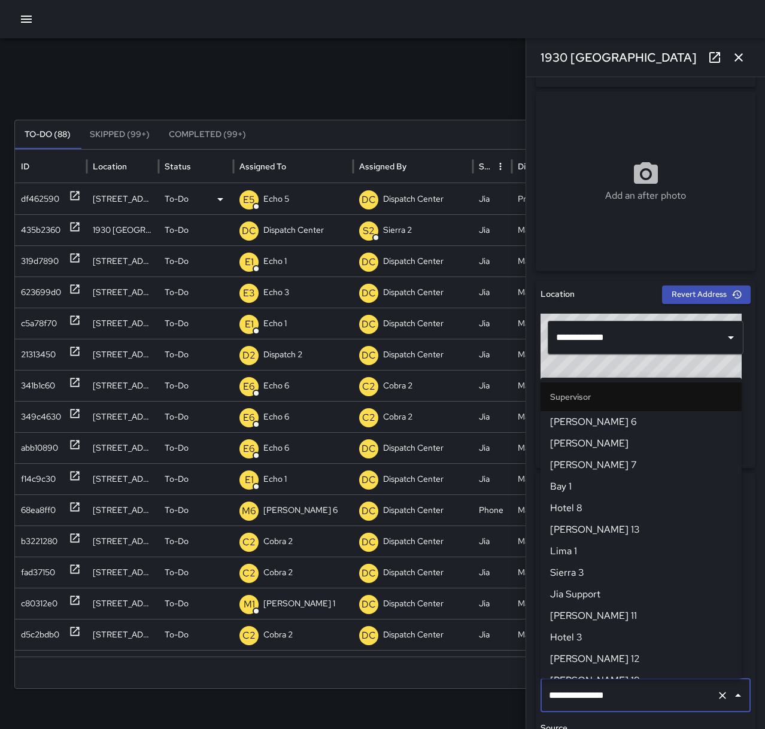
scroll to position [1154, 0]
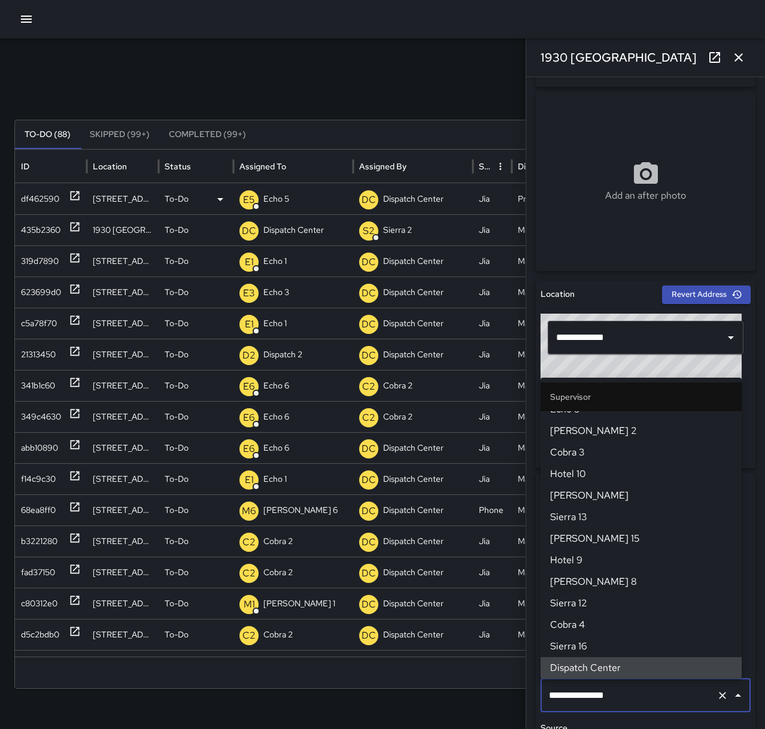
click at [716, 694] on icon "Clear" at bounding box center [722, 695] width 12 height 12
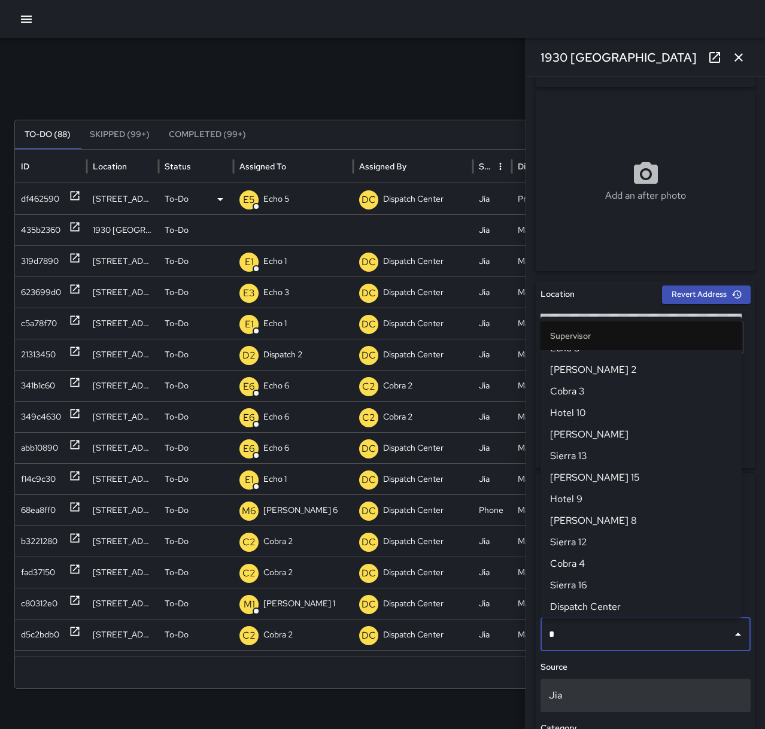
scroll to position [0, 0]
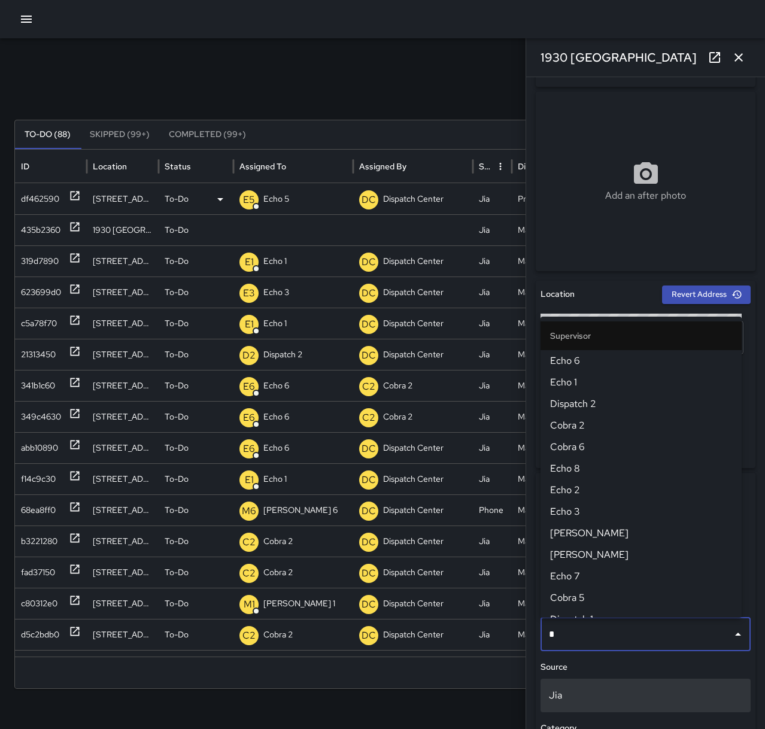
type input "**"
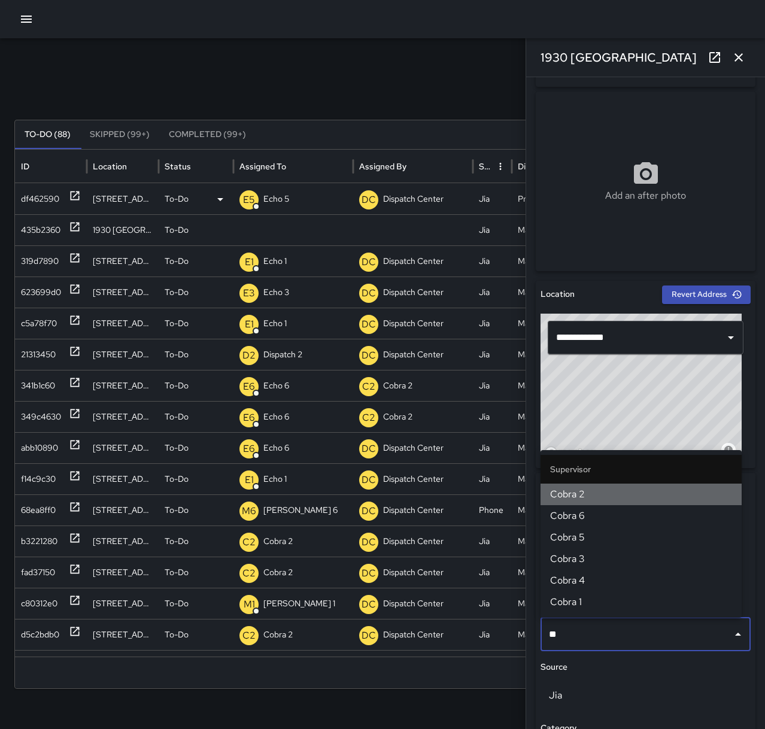
click at [562, 492] on span "Cobra 2" at bounding box center [641, 494] width 182 height 14
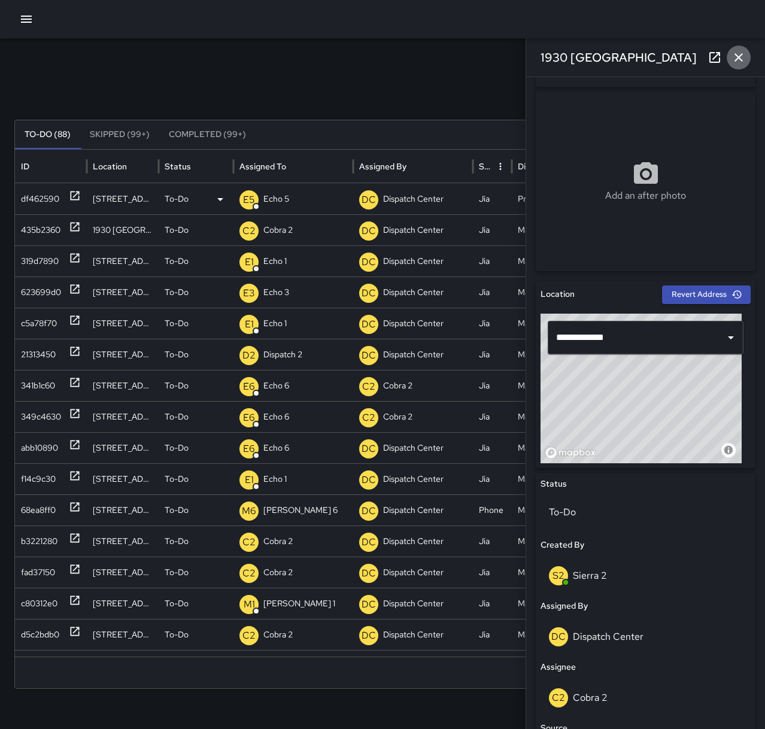
click at [741, 51] on icon "button" at bounding box center [738, 57] width 14 height 14
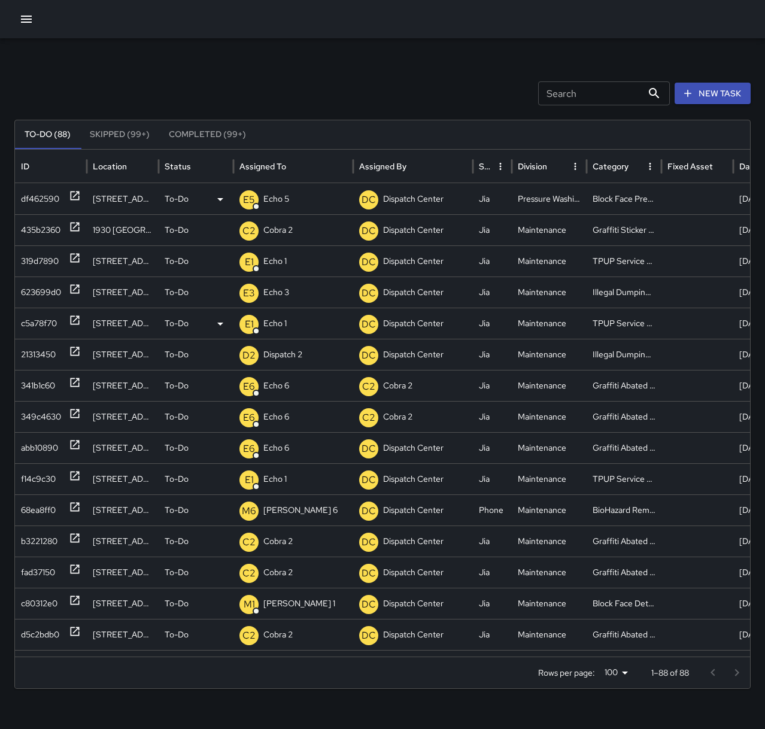
click at [273, 329] on p "Echo 1" at bounding box center [274, 323] width 23 height 31
type input "****"
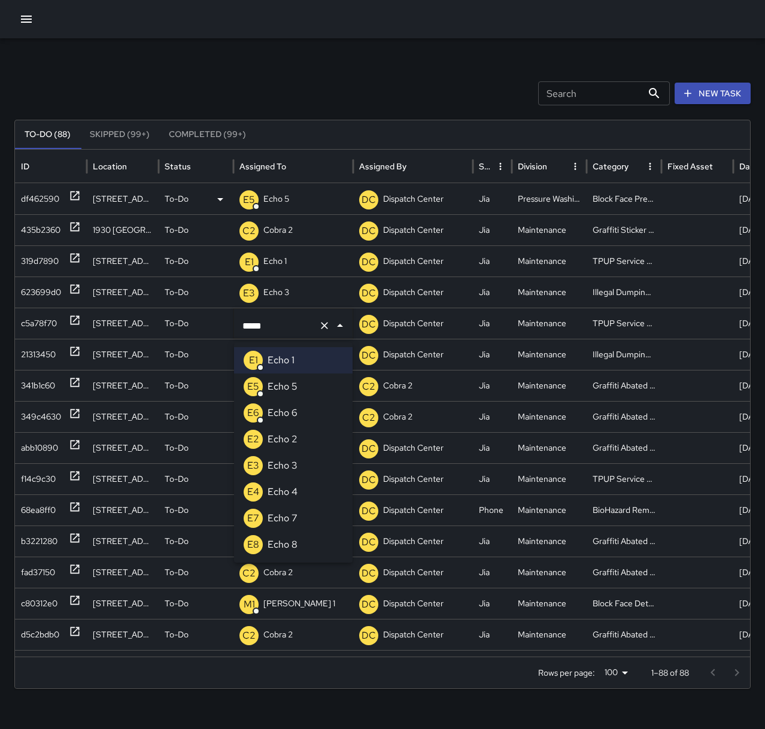
click at [295, 465] on p "Echo 3" at bounding box center [282, 465] width 30 height 14
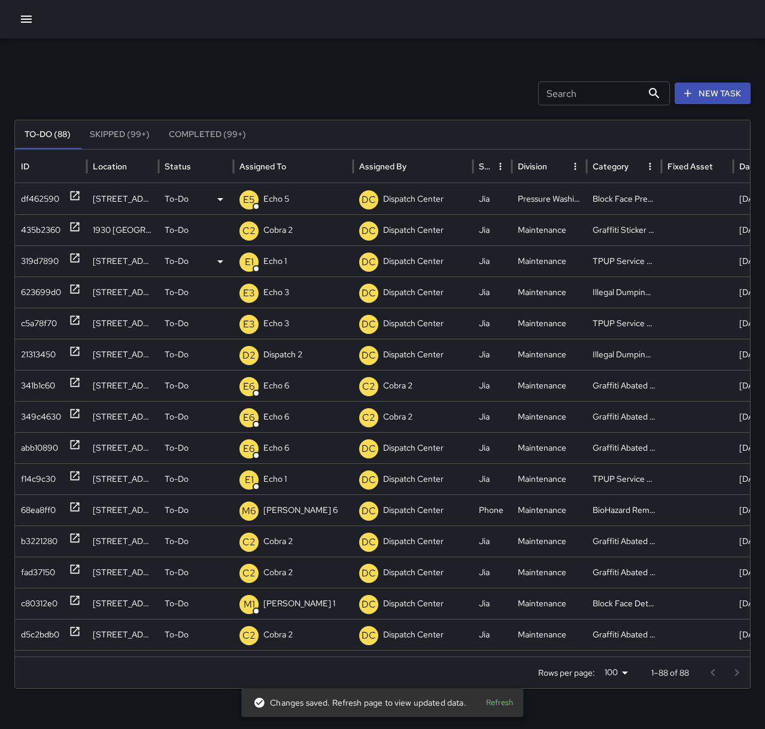
click at [279, 264] on p "Echo 1" at bounding box center [274, 261] width 23 height 31
type input "****"
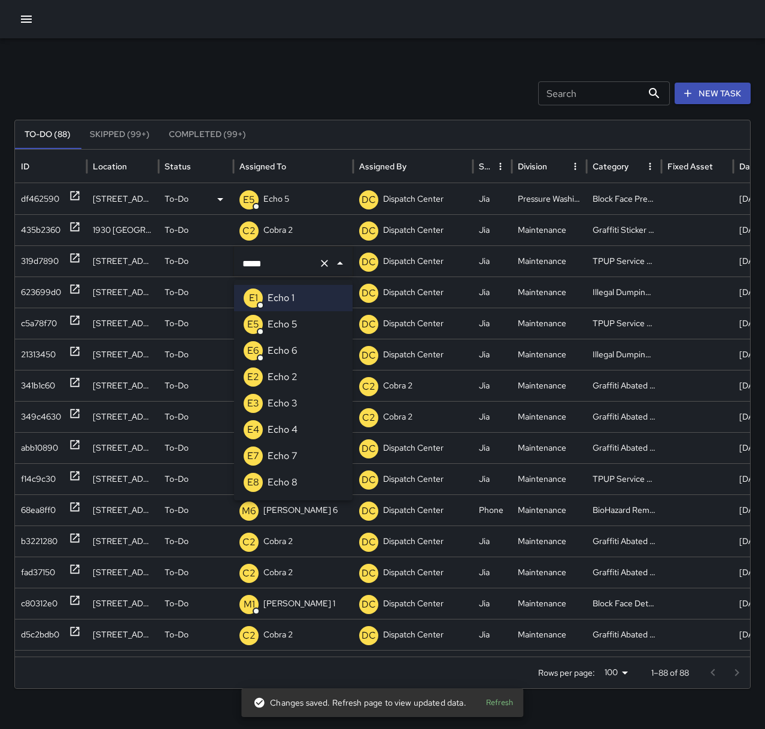
click at [293, 400] on p "Echo 3" at bounding box center [282, 403] width 30 height 14
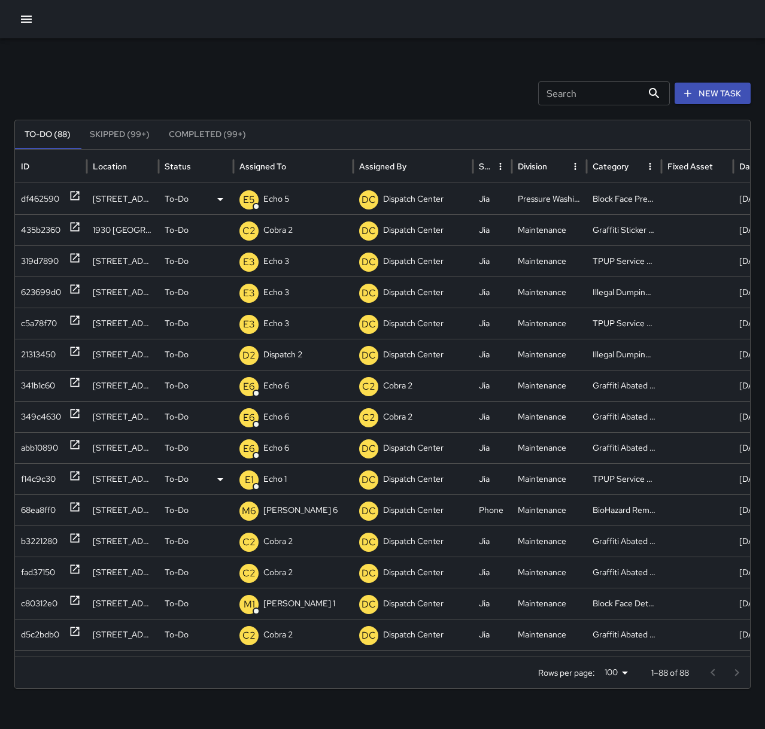
click at [284, 482] on p "Echo 1" at bounding box center [274, 479] width 23 height 31
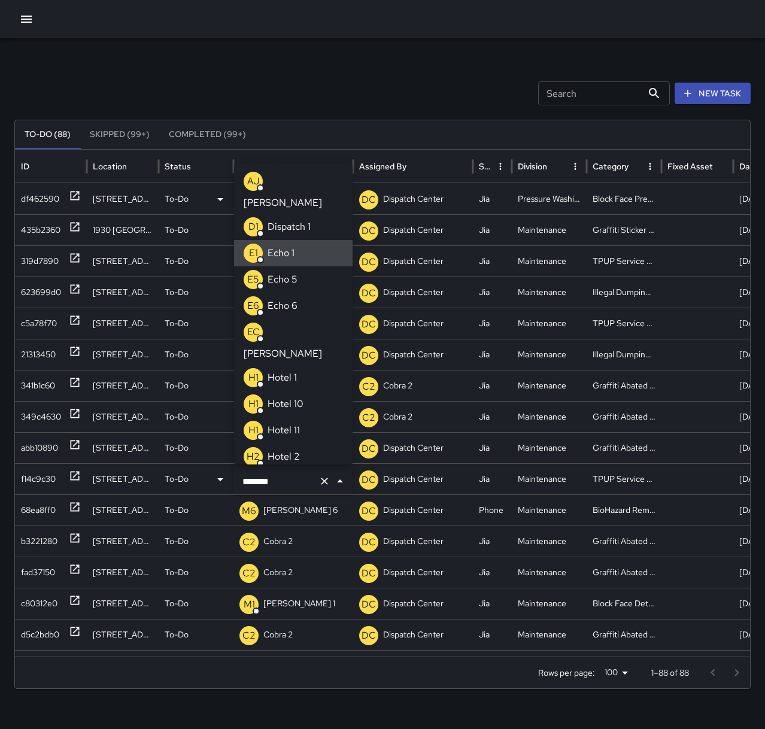
click at [301, 479] on input "******" at bounding box center [276, 481] width 74 height 23
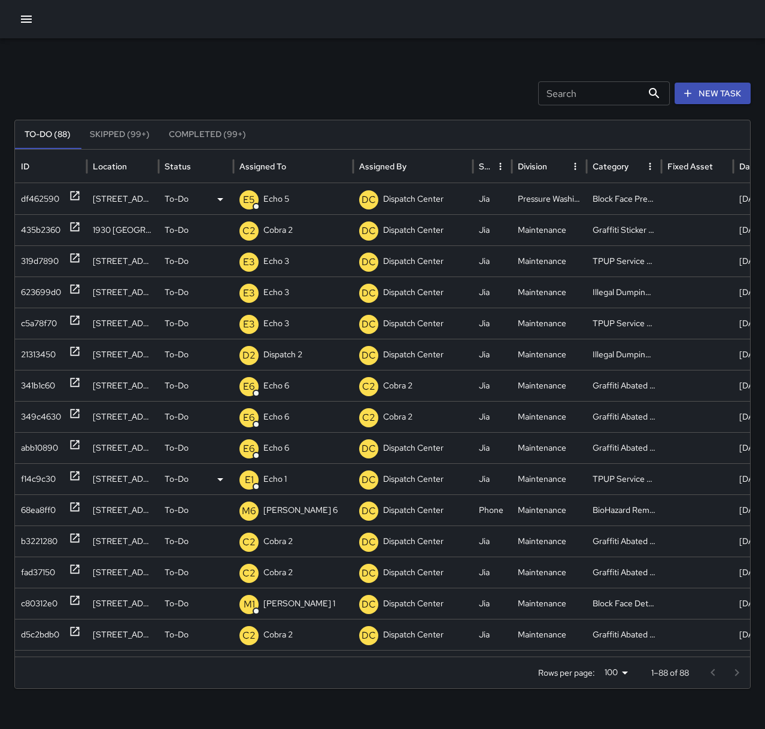
click at [298, 482] on div "E1 Echo 1" at bounding box center [293, 479] width 108 height 31
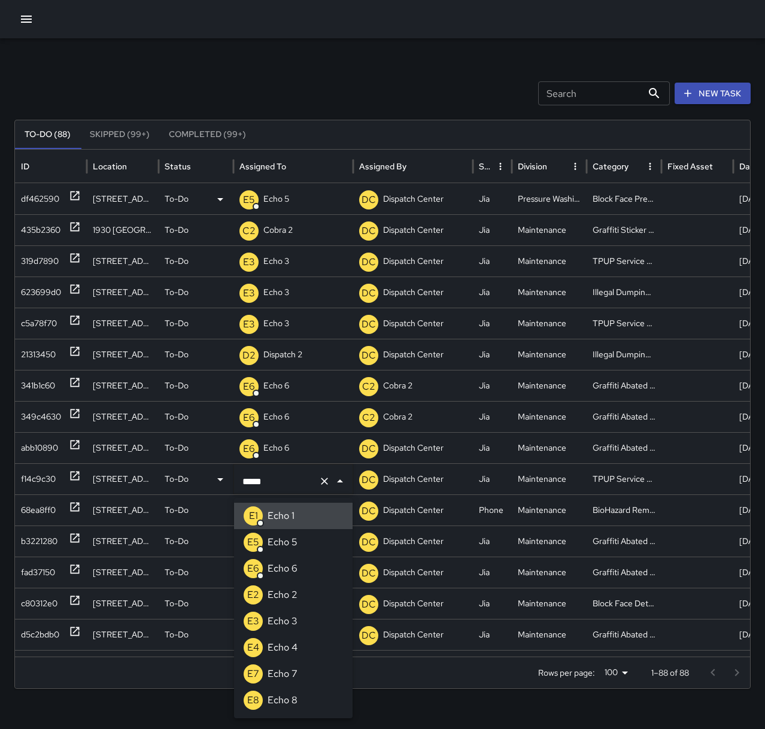
type input "******"
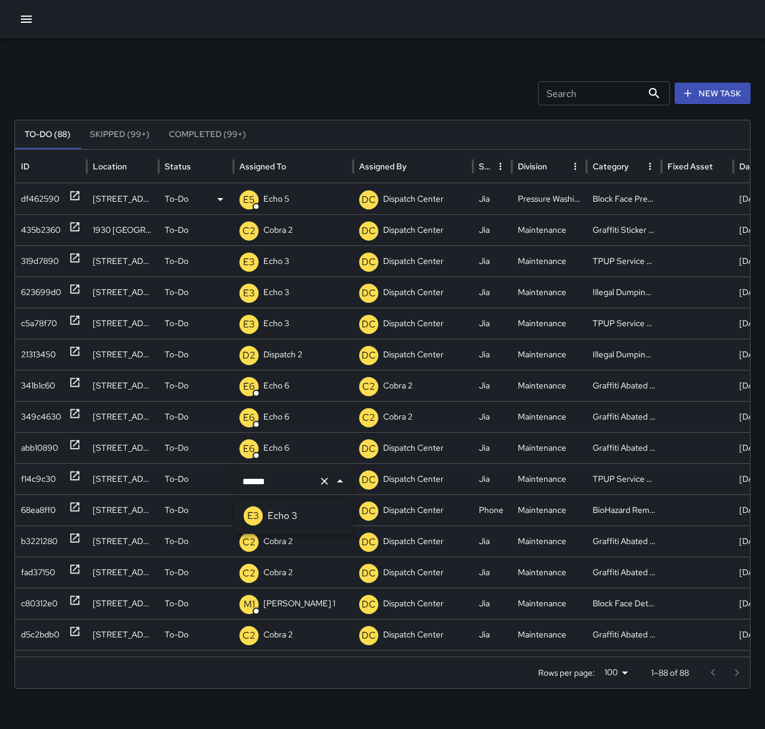
click at [297, 523] on li "E3 Echo 3" at bounding box center [293, 516] width 118 height 26
click at [295, 74] on div "Search Search New Task To-Do (88) Skipped (99+) Completed (99+) ID Location Sta…" at bounding box center [382, 377] width 765 height 679
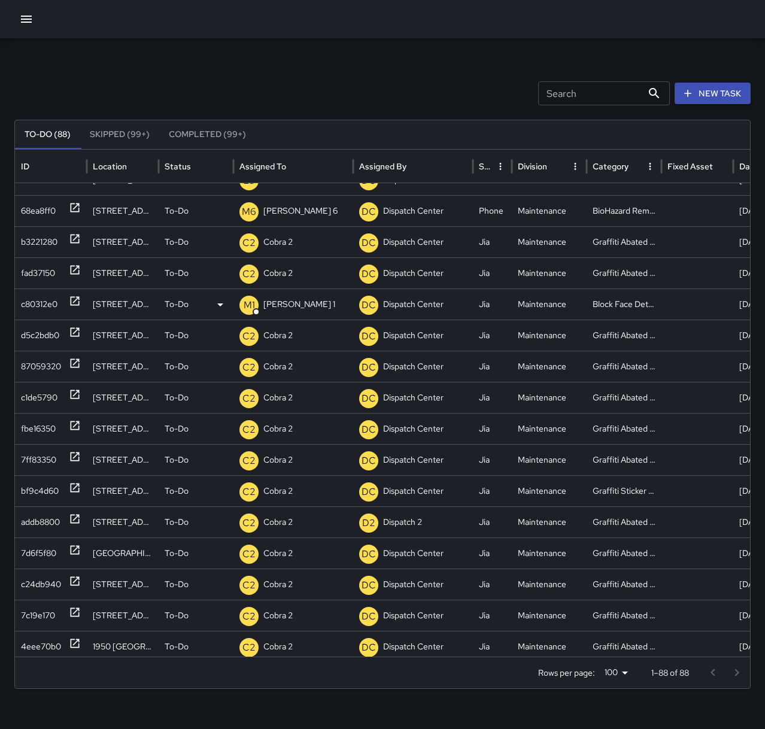
click at [74, 302] on icon at bounding box center [75, 301] width 9 height 9
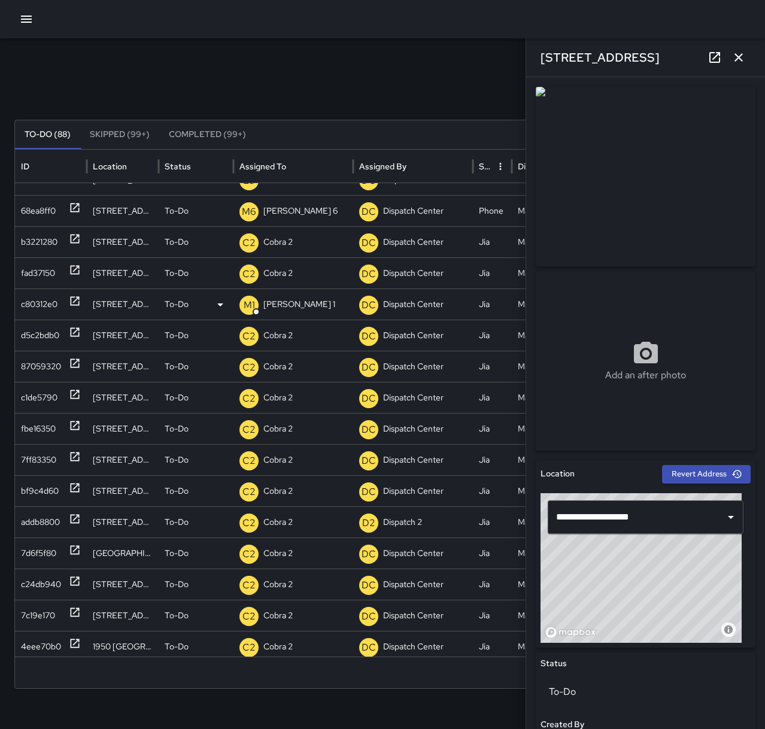
click at [293, 301] on div "M1 [PERSON_NAME] 1" at bounding box center [293, 304] width 108 height 31
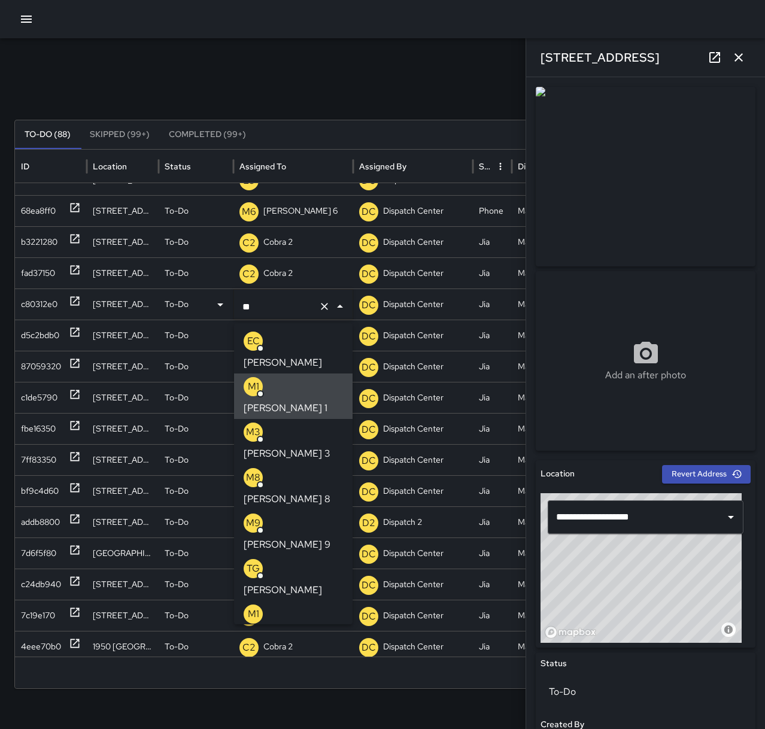
type input "*"
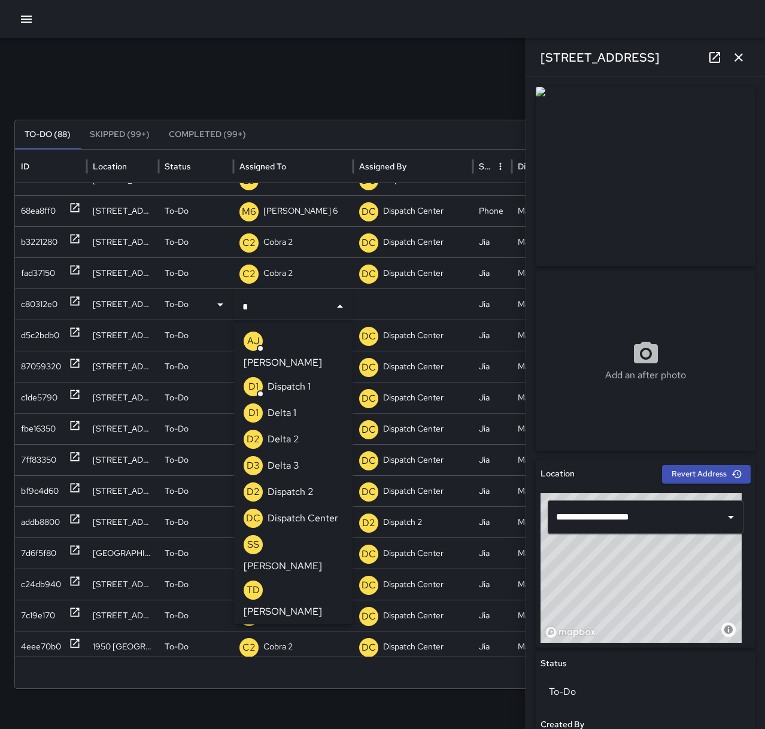
type input "**"
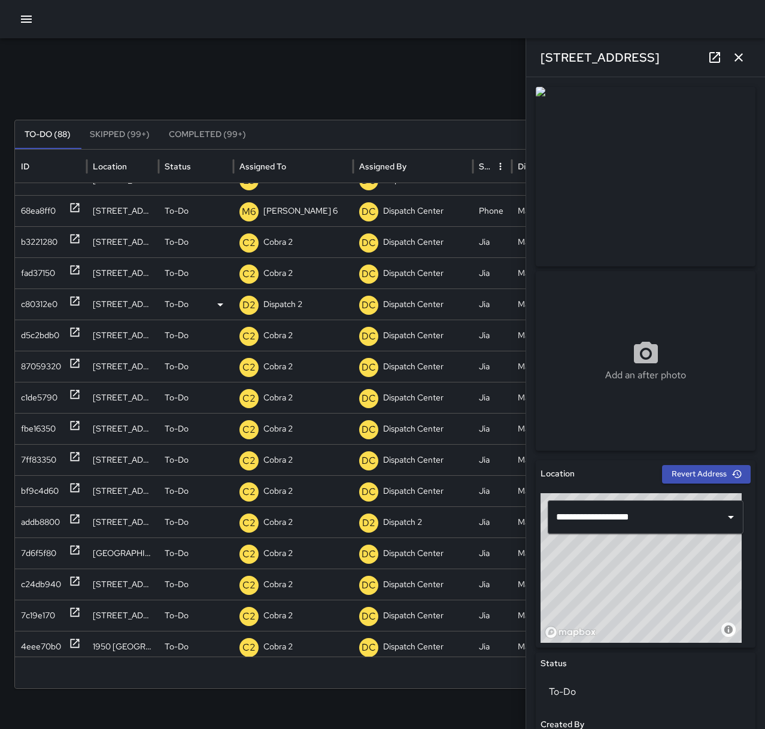
click at [285, 67] on div "Search Search New Task To-Do (88) Skipped (99+) Completed (99+) ID Location Sta…" at bounding box center [382, 377] width 765 height 679
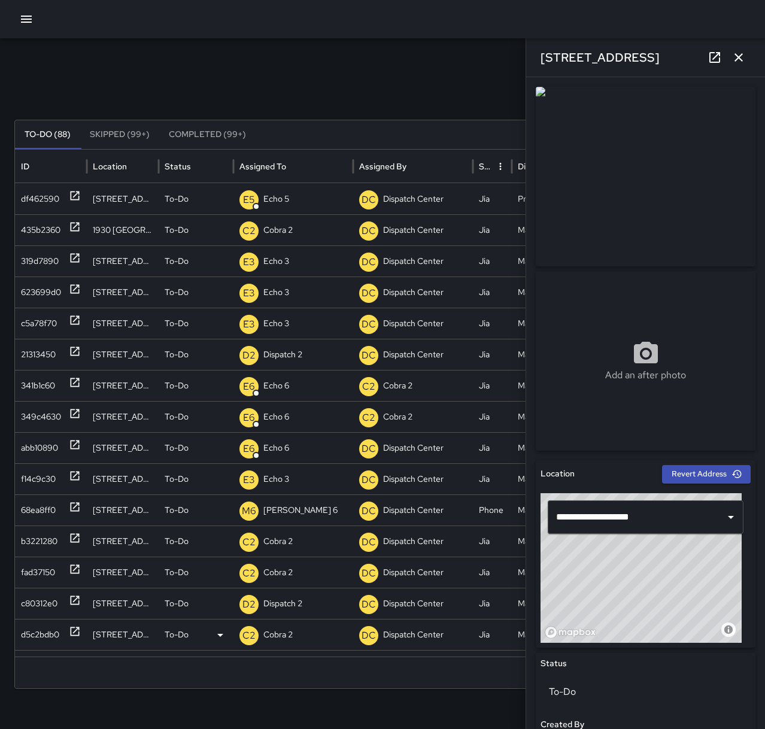
click at [56, 633] on div "d5c2bdb0" at bounding box center [40, 634] width 38 height 31
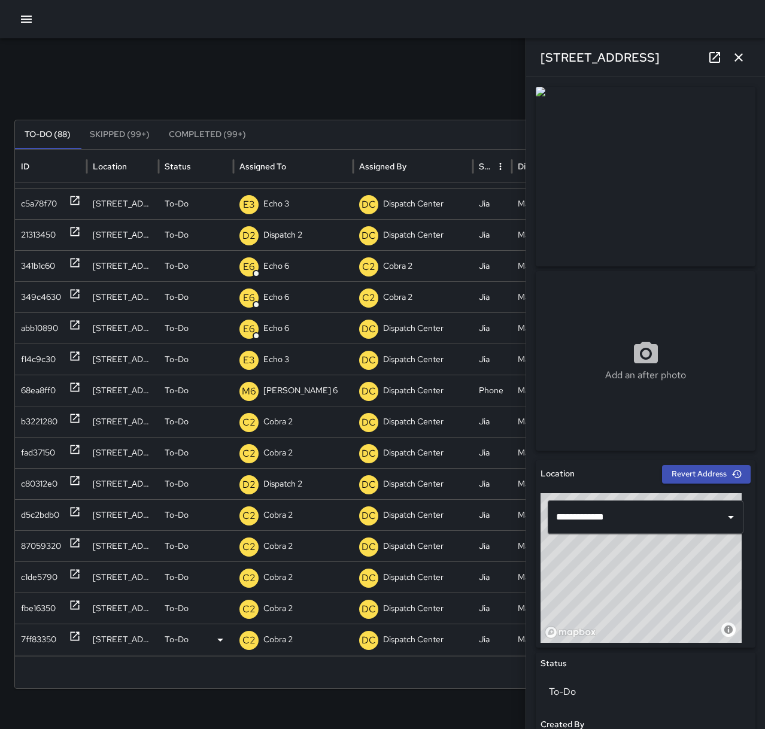
scroll to position [354, 0]
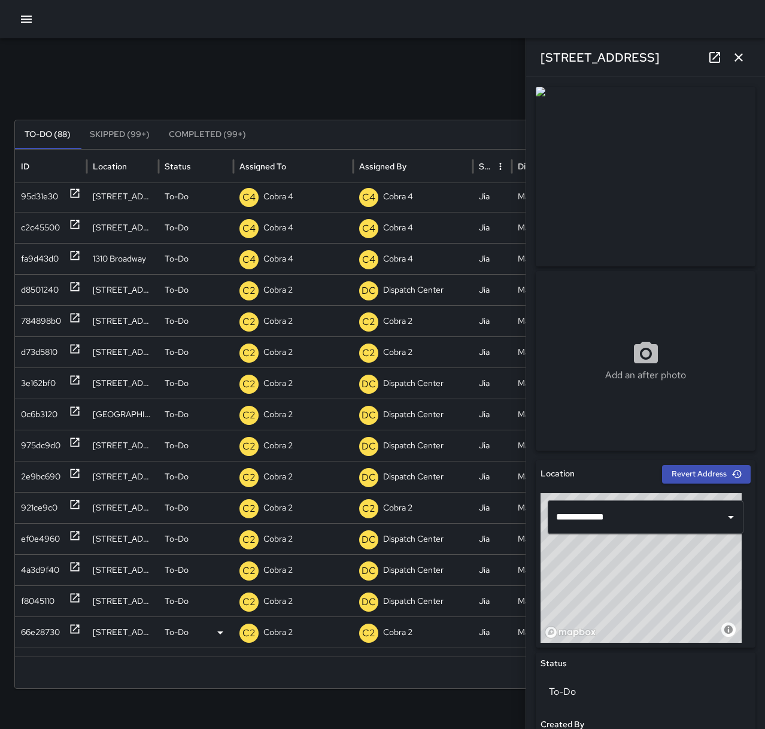
click at [42, 629] on div "66e28730" at bounding box center [40, 632] width 39 height 31
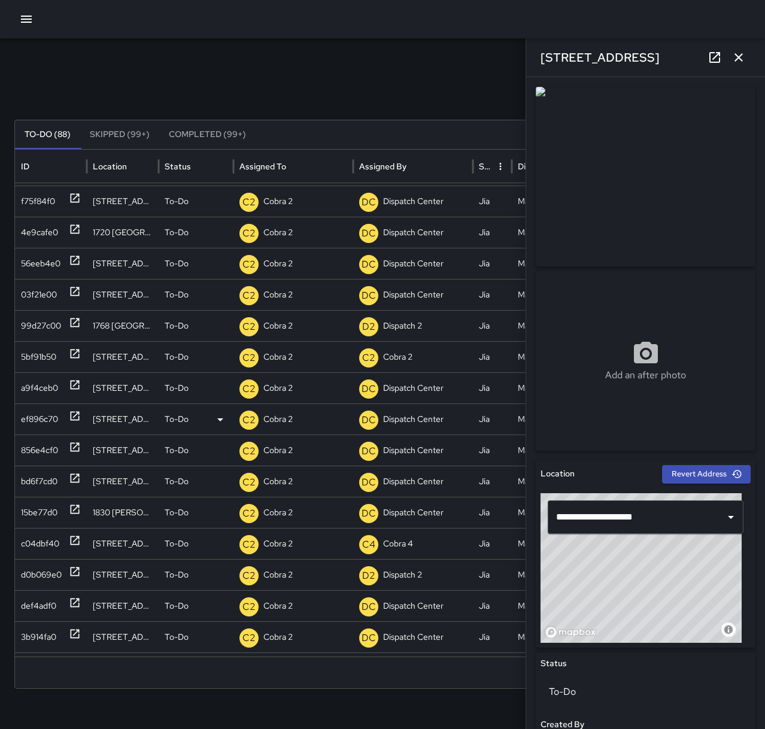
scroll to position [551, 0]
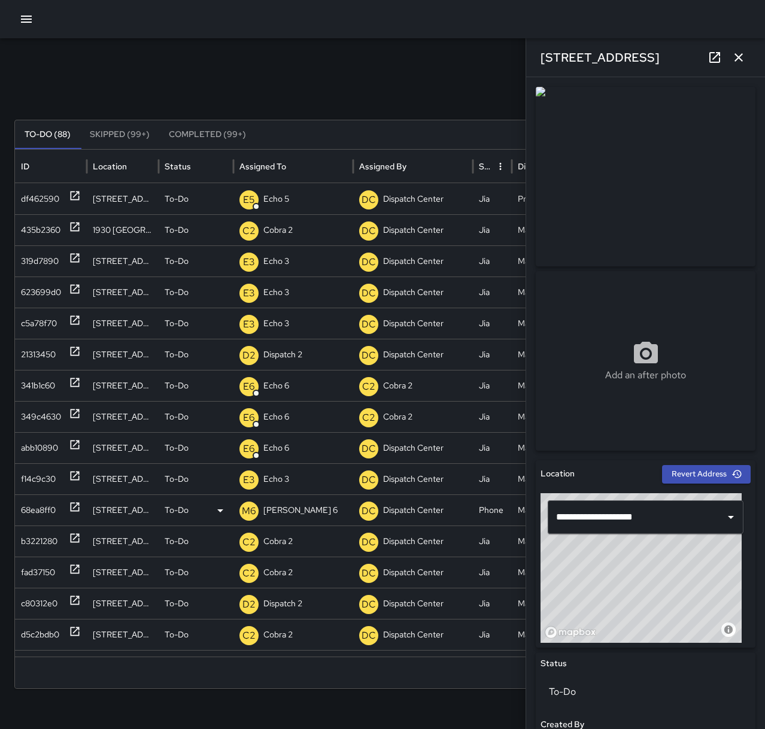
click at [282, 511] on p "[PERSON_NAME] 6" at bounding box center [300, 510] width 74 height 31
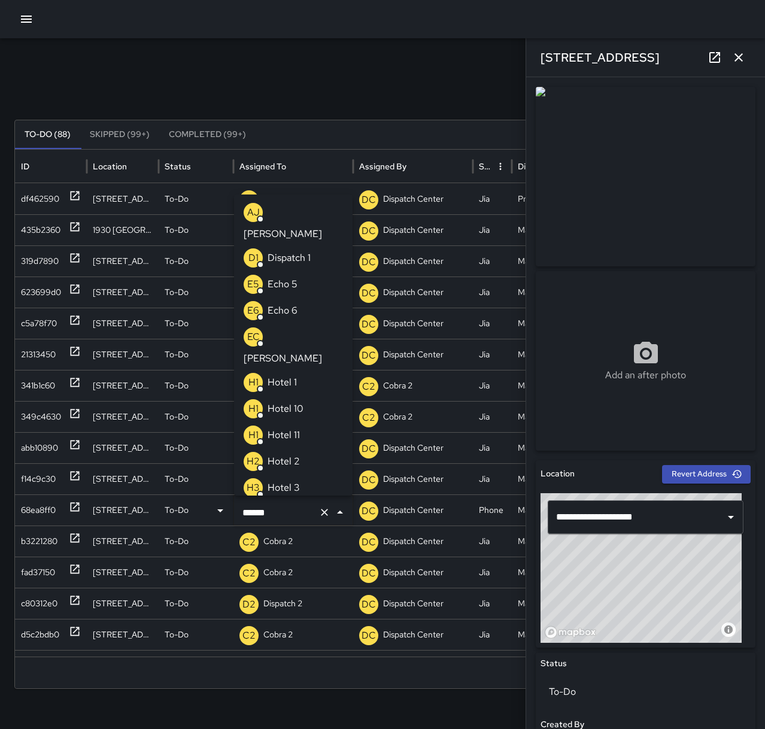
scroll to position [1453, 0]
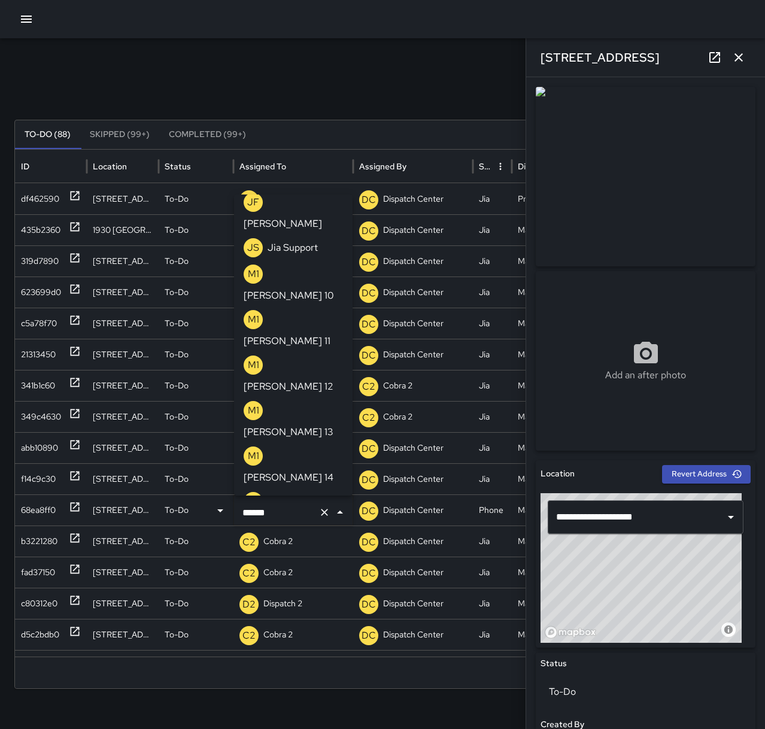
click at [322, 513] on icon "Clear" at bounding box center [324, 512] width 12 height 12
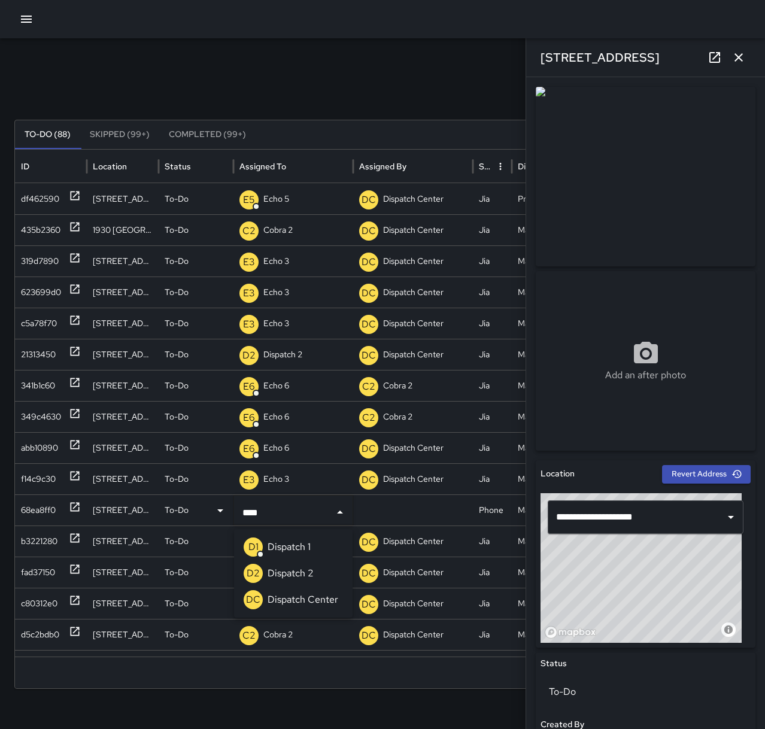
type input "*****"
click at [315, 570] on li "D2 Dispatch 2" at bounding box center [293, 573] width 118 height 26
click at [325, 95] on div "Search Search New Task" at bounding box center [382, 93] width 736 height 24
